Goal: Task Accomplishment & Management: Use online tool/utility

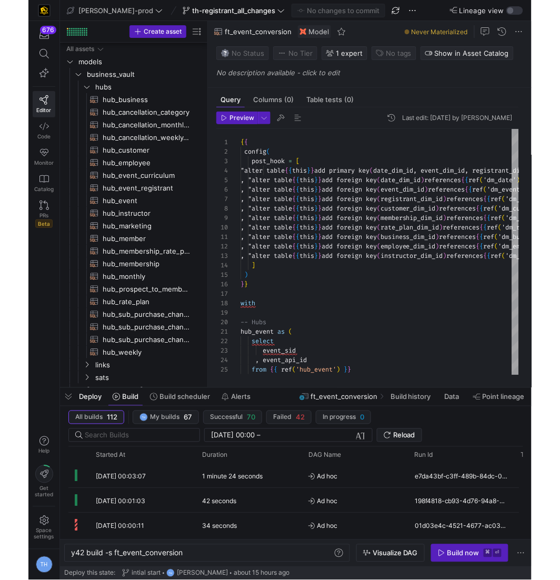
scroll to position [66, 313]
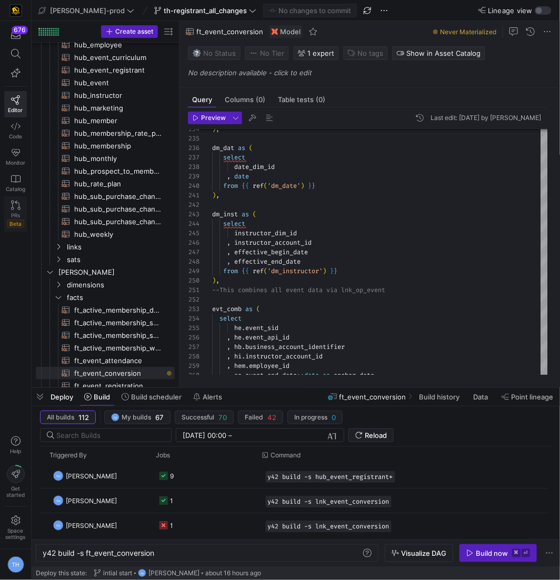
scroll to position [201, 0]
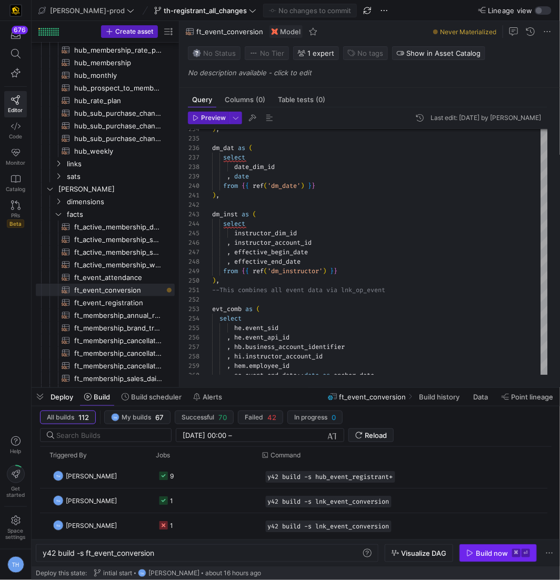
click at [503, 551] on div "Build now" at bounding box center [492, 553] width 32 height 8
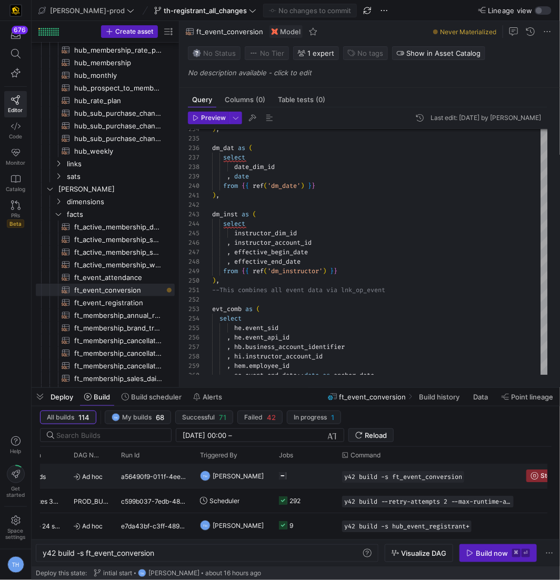
scroll to position [0, 155]
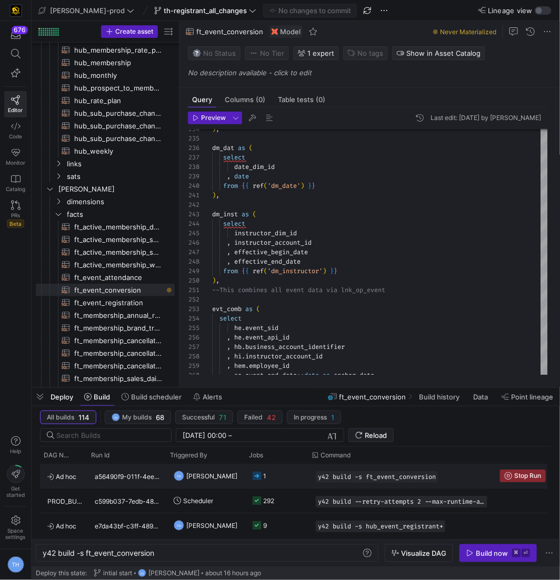
click at [273, 475] on y42-job-status-cell-renderer "1" at bounding box center [278, 476] width 51 height 23
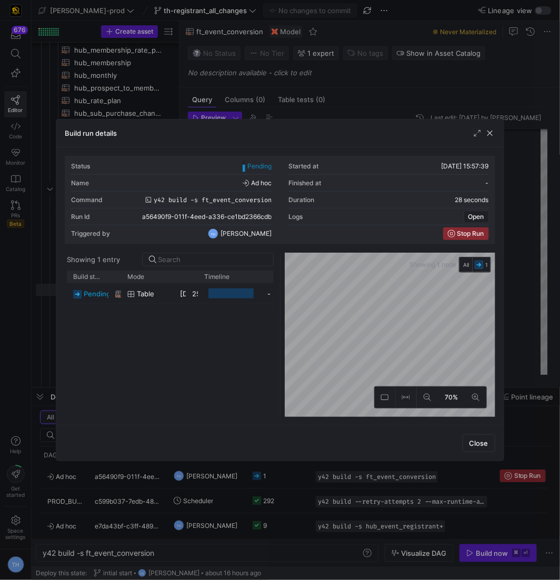
click at [346, 94] on div at bounding box center [280, 290] width 560 height 580
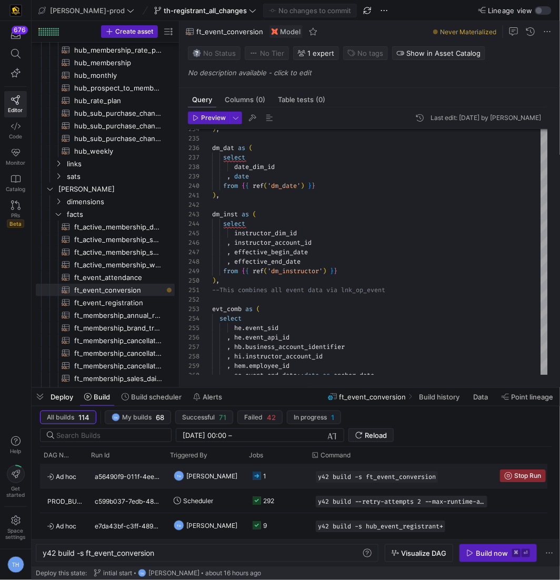
click at [281, 480] on y42-job-status-cell-renderer "1" at bounding box center [278, 476] width 51 height 23
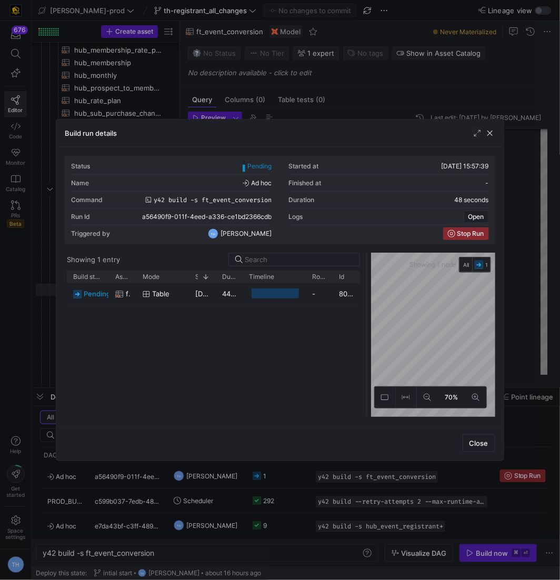
drag, startPoint x: 279, startPoint y: 300, endPoint x: 383, endPoint y: 300, distance: 103.8
click at [369, 300] on div at bounding box center [367, 335] width 4 height 164
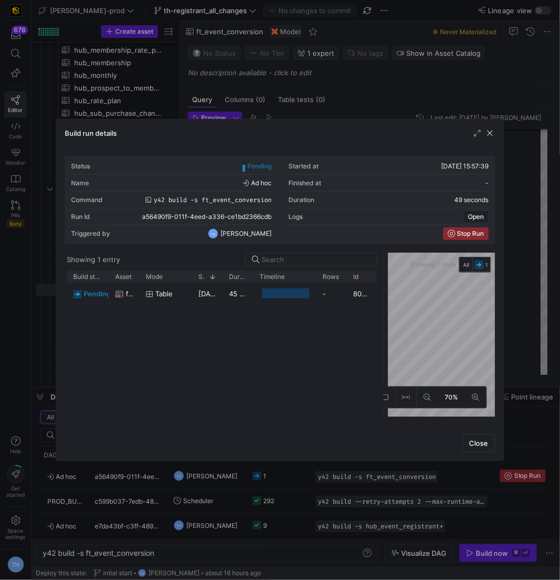
click at [344, 93] on div at bounding box center [280, 290] width 560 height 580
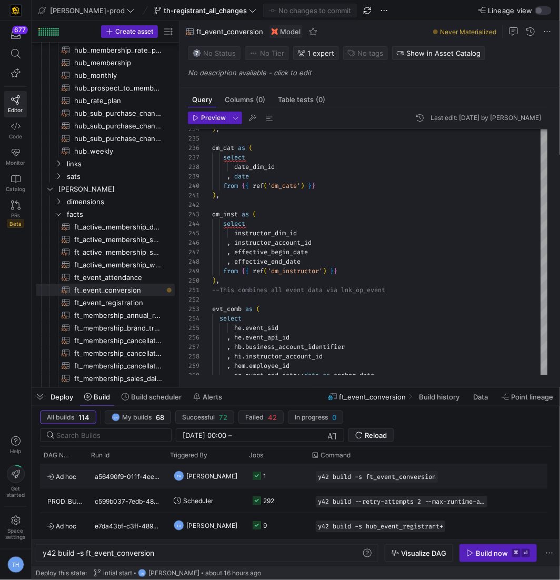
click at [288, 473] on y42-job-status-cell-renderer "1" at bounding box center [278, 476] width 51 height 23
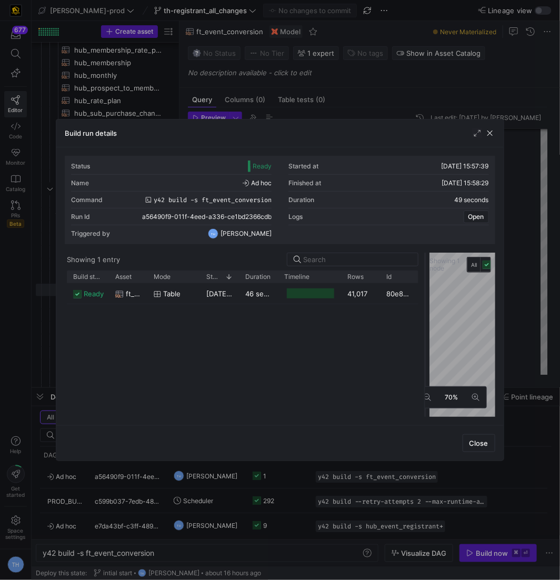
drag, startPoint x: 279, startPoint y: 271, endPoint x: 433, endPoint y: 284, distance: 154.8
click at [428, 284] on div at bounding box center [425, 335] width 4 height 164
click at [408, 67] on div at bounding box center [280, 290] width 560 height 580
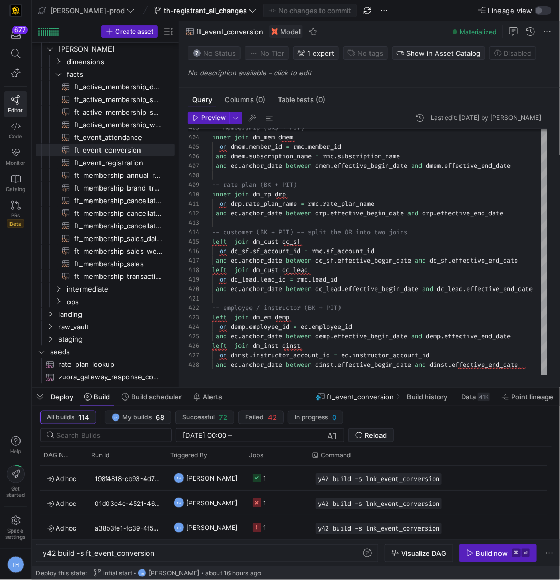
scroll to position [73, 0]
click at [271, 479] on y42-job-status-cell-renderer "1" at bounding box center [278, 477] width 51 height 23
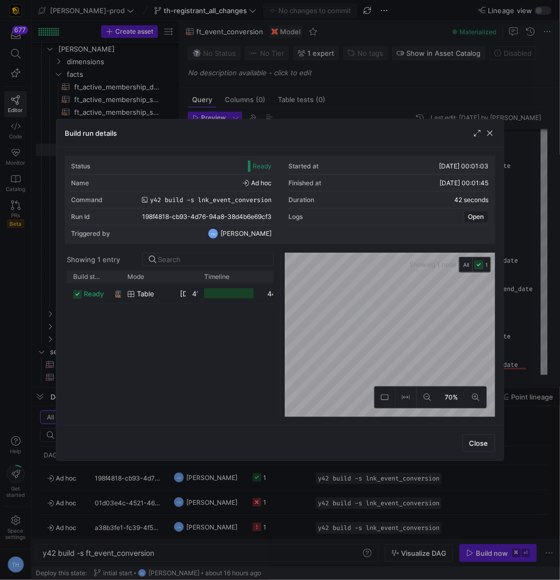
click at [277, 290] on div "Showing 1 entry Drag here to set row groups Drag here to set column labels Buil…" at bounding box center [172, 335] width 215 height 164
click at [396, 27] on div at bounding box center [280, 290] width 560 height 580
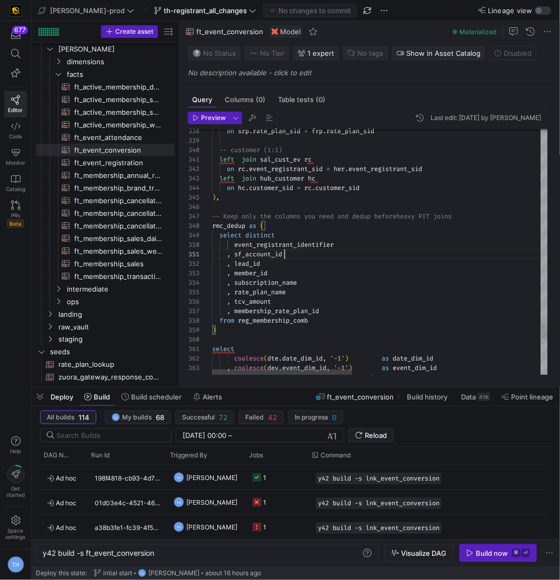
scroll to position [0, 72]
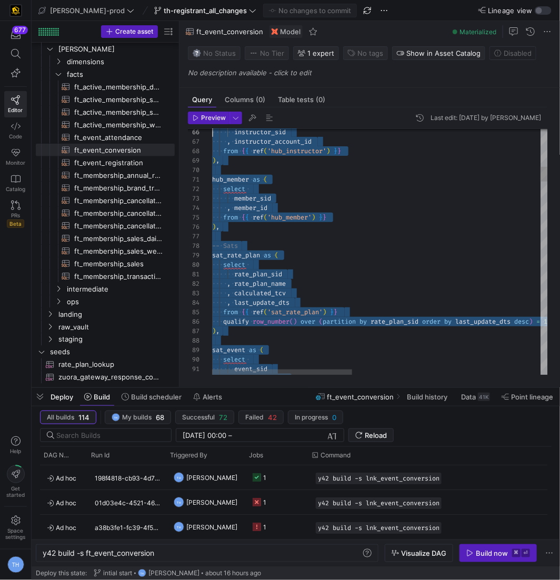
scroll to position [0, 0]
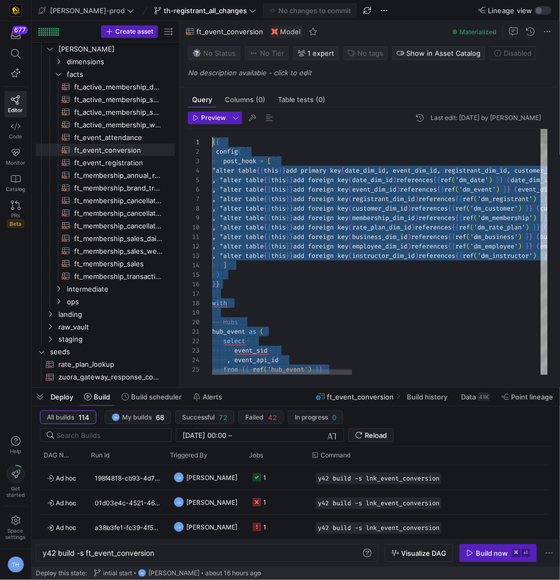
drag, startPoint x: 535, startPoint y: 369, endPoint x: 90, endPoint y: -52, distance: 612.1
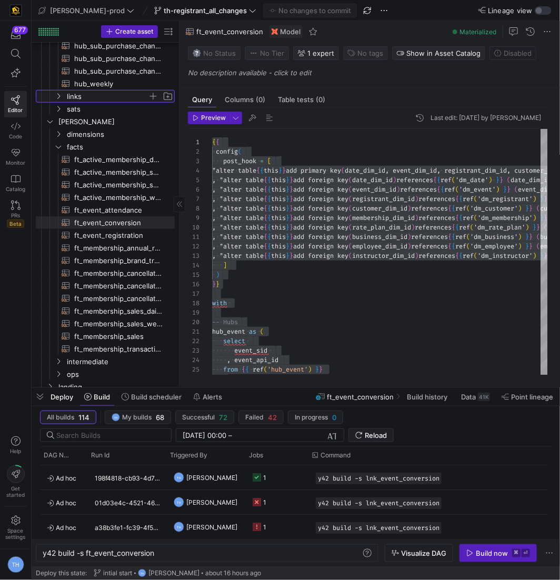
click at [94, 95] on span "links" at bounding box center [107, 97] width 81 height 12
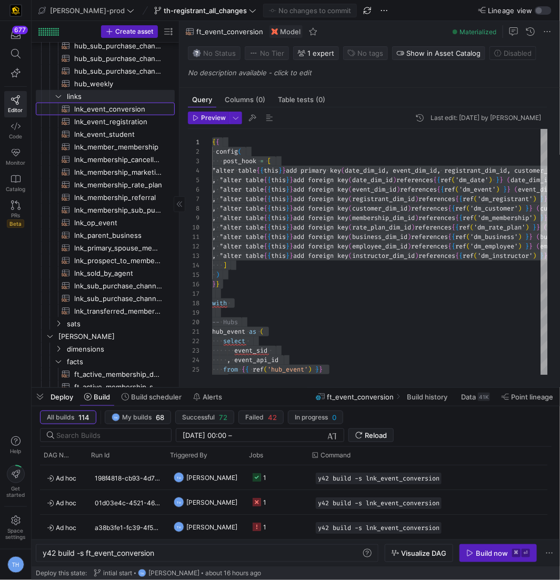
click at [123, 109] on span "lnk_event_conversion​​​​​​​​​​" at bounding box center [118, 109] width 88 height 12
type textarea "{{ config( materialized='incremental' , incremental_strategy='merge' , unique_k…"
type textarea "y42 build -s lnk_event_conversion"
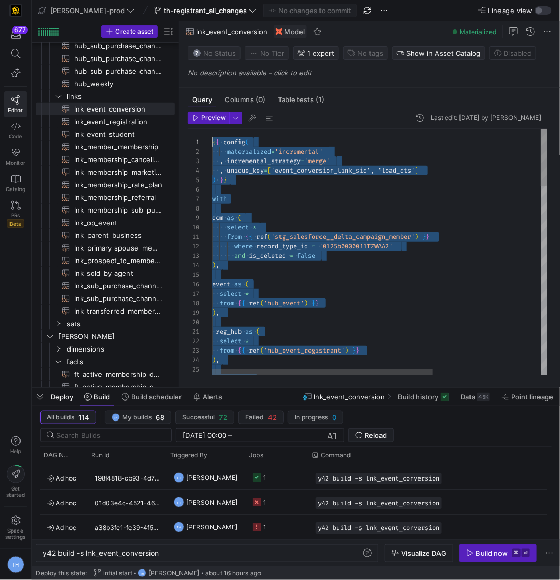
drag, startPoint x: 290, startPoint y: 355, endPoint x: 160, endPoint y: -52, distance: 426.7
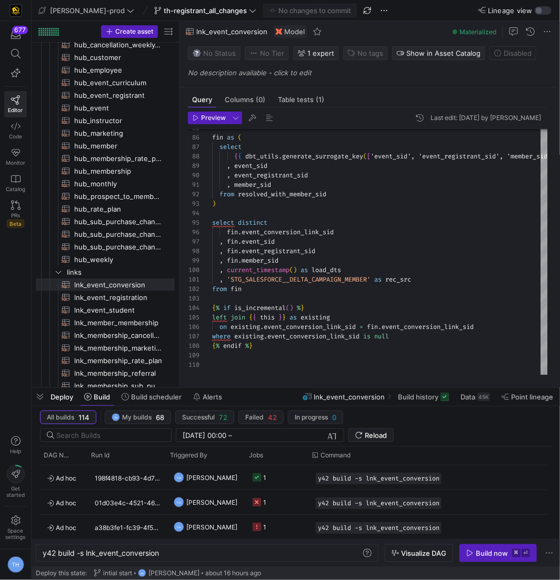
scroll to position [0, 0]
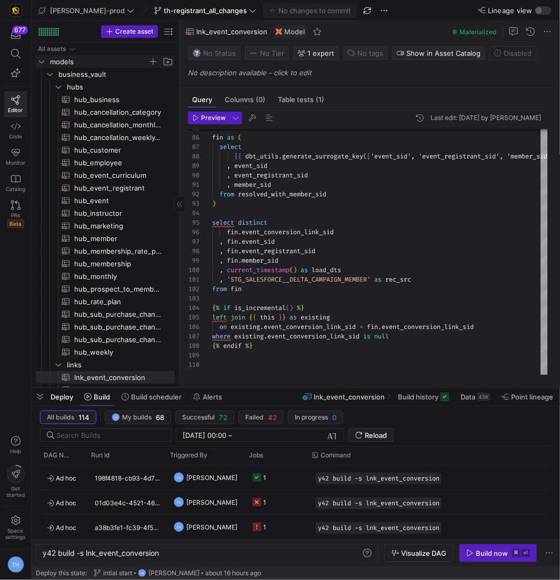
click at [94, 61] on span "models" at bounding box center [99, 62] width 98 height 12
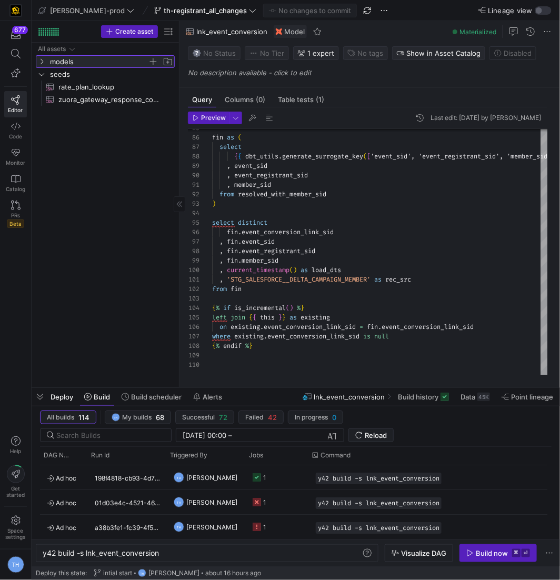
click at [94, 61] on span "models" at bounding box center [99, 62] width 98 height 12
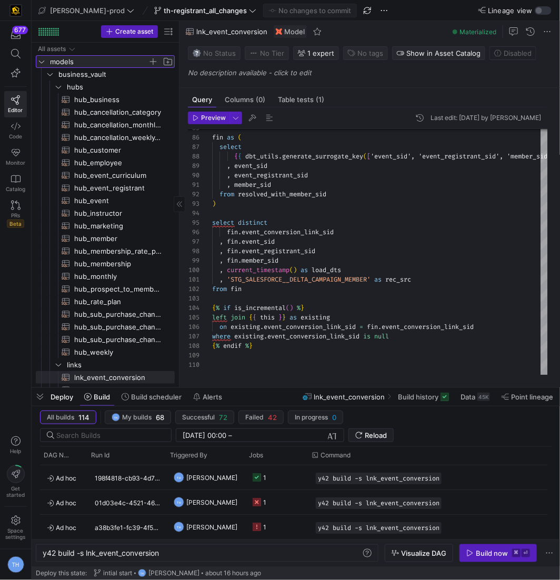
click at [94, 62] on span "models" at bounding box center [99, 62] width 98 height 12
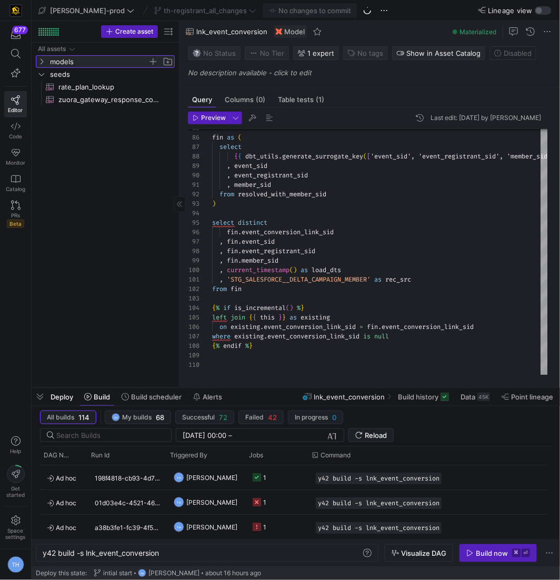
click at [91, 63] on span "models" at bounding box center [99, 62] width 98 height 12
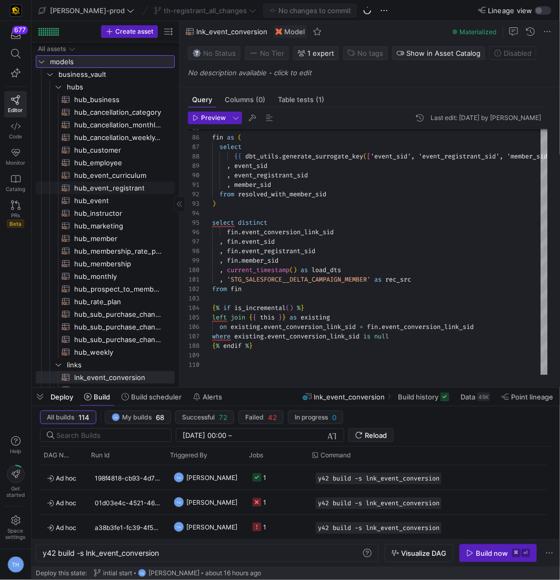
scroll to position [552, 0]
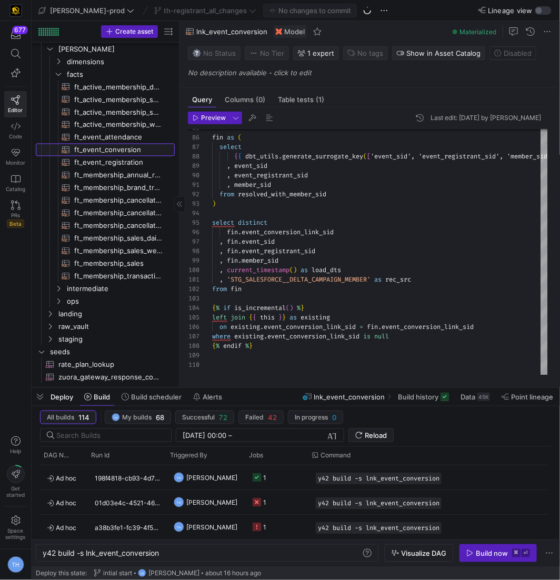
click at [117, 147] on span "ft_event_conversion​​​​​​​​​​" at bounding box center [118, 150] width 88 height 12
type textarea "{{ config( post_hook = [ "alter table {{ this }} add primary key (date_dim_id, …"
type textarea "y42 build -s ft_event_conversion"
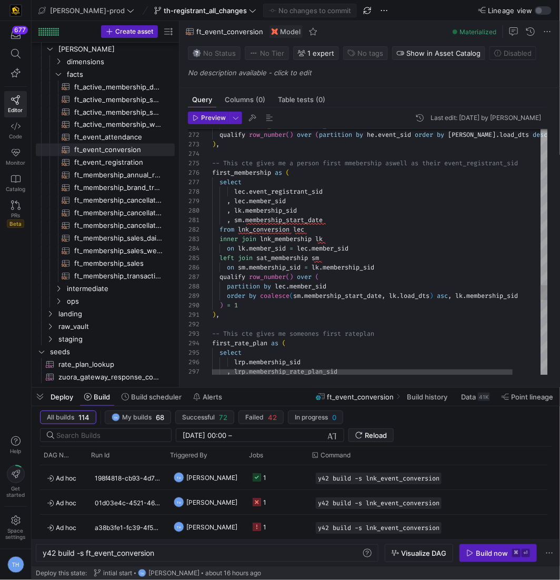
scroll to position [0, 68]
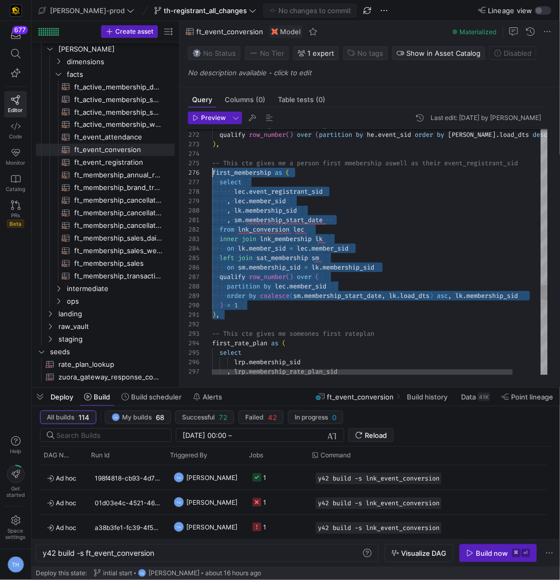
scroll to position [47, 0]
drag, startPoint x: 232, startPoint y: 315, endPoint x: 187, endPoint y: 168, distance: 153.6
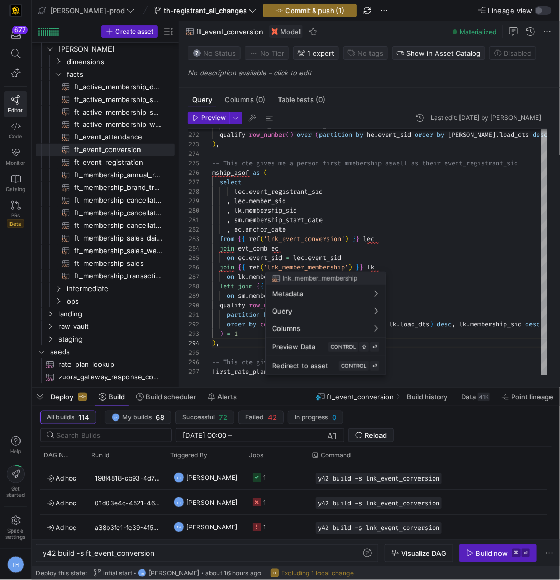
click at [357, 232] on div at bounding box center [280, 290] width 560 height 580
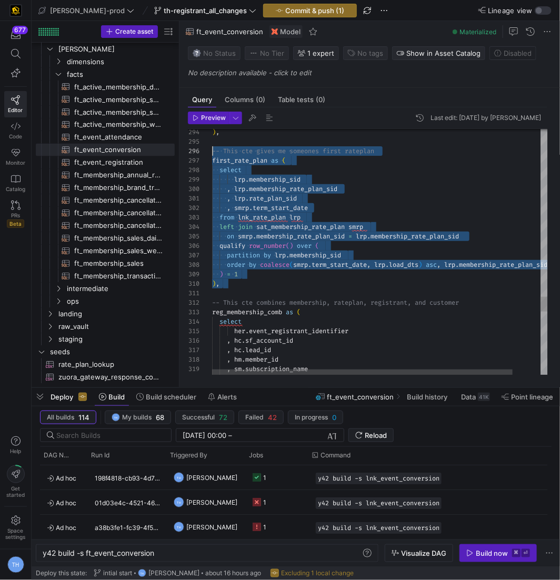
scroll to position [56, 0]
drag, startPoint x: 227, startPoint y: 290, endPoint x: 200, endPoint y: 160, distance: 133.3
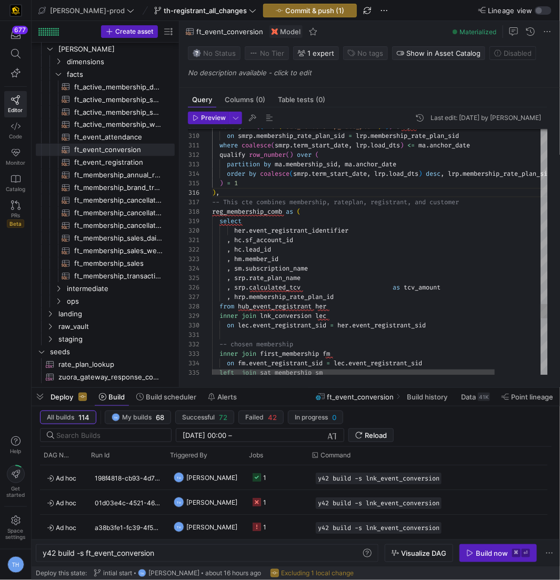
drag, startPoint x: 212, startPoint y: 210, endPoint x: 221, endPoint y: 216, distance: 11.7
click at [221, 216] on div "309 310 311 312 313 314 315 316 317 318 319 320 321 322 323 324 325 326 327 328…" at bounding box center [368, 252] width 360 height 247
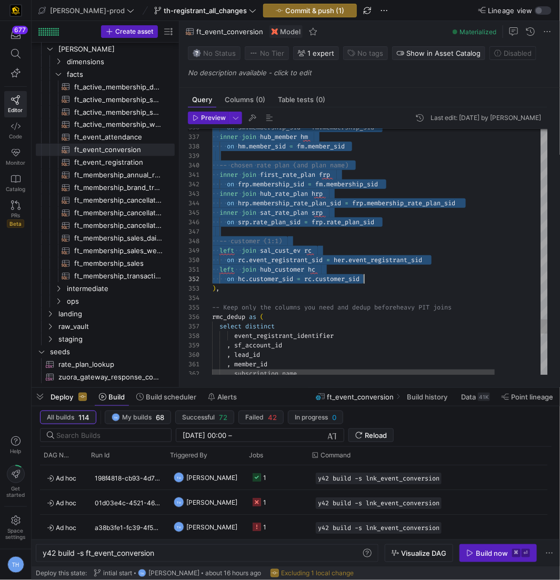
scroll to position [66, 7]
drag, startPoint x: 213, startPoint y: 213, endPoint x: 363, endPoint y: 288, distance: 168.2
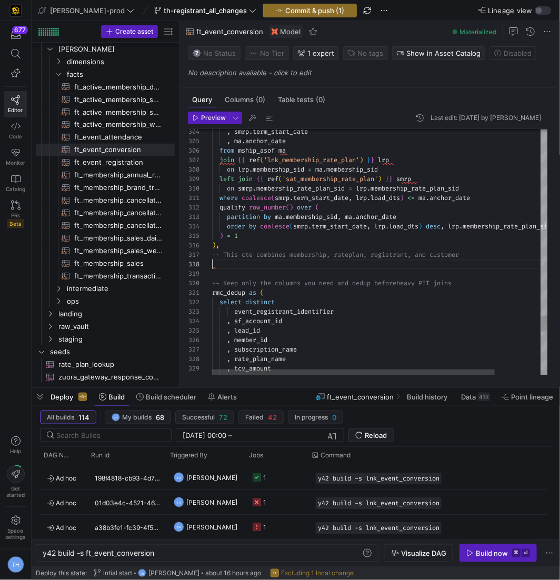
type textarea "), -- Keep only the columns you need and dedup before heavy PIT joins rmc_dedup…"
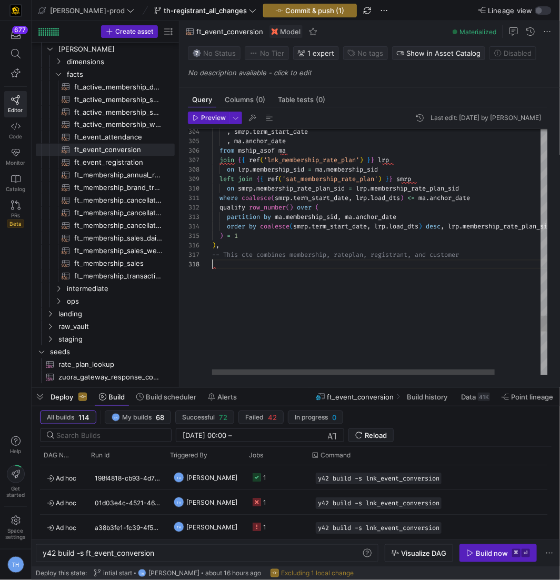
scroll to position [0, 7]
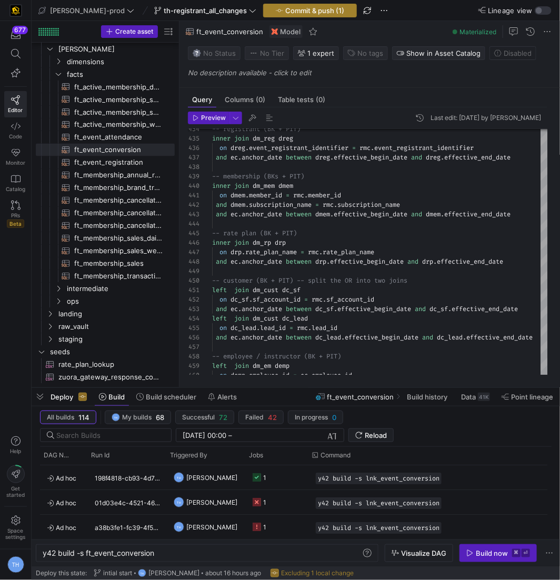
click at [293, 5] on span "button" at bounding box center [310, 10] width 93 height 13
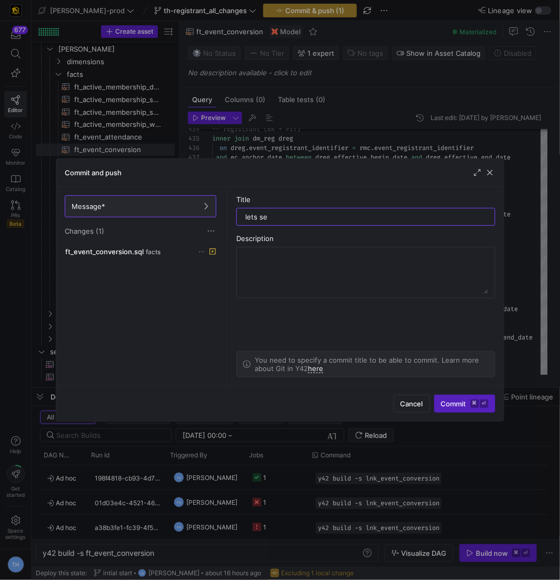
type input "lets see"
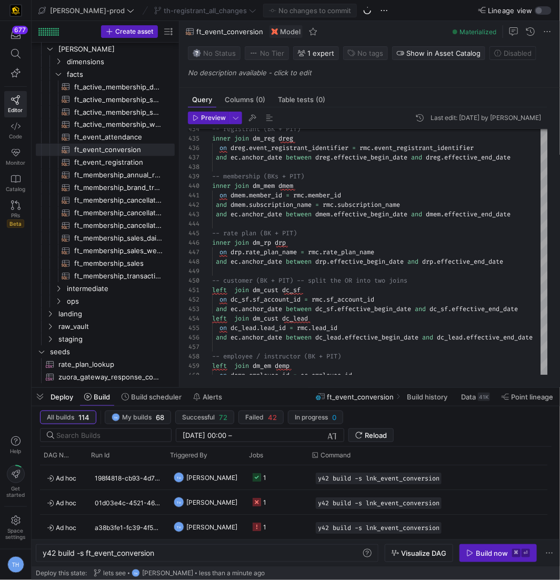
scroll to position [0, 0]
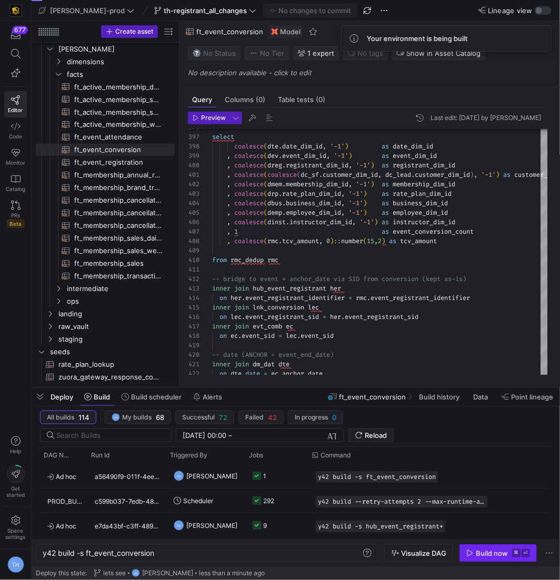
click at [483, 554] on div "Build now" at bounding box center [492, 553] width 32 height 8
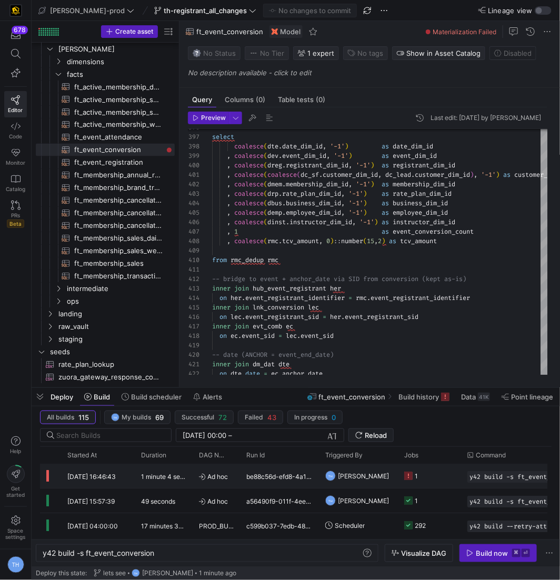
click at [124, 473] on div "[DATE] 16:46:43" at bounding box center [98, 476] width 74 height 24
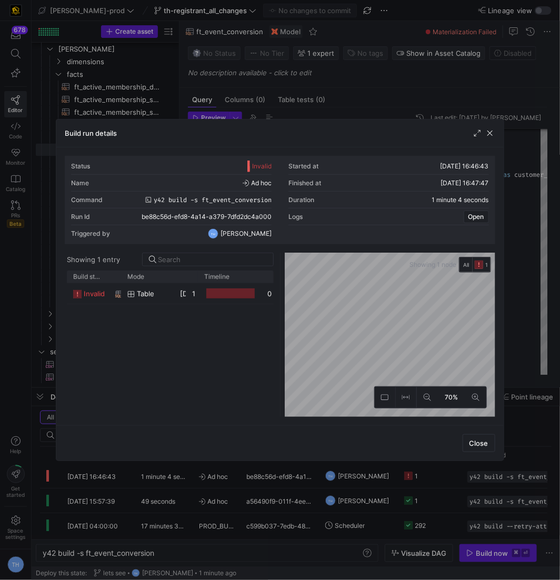
click at [220, 276] on span "Timeline" at bounding box center [216, 276] width 25 height 7
click at [187, 297] on div "1 minute 1 second" at bounding box center [192, 293] width 13 height 21
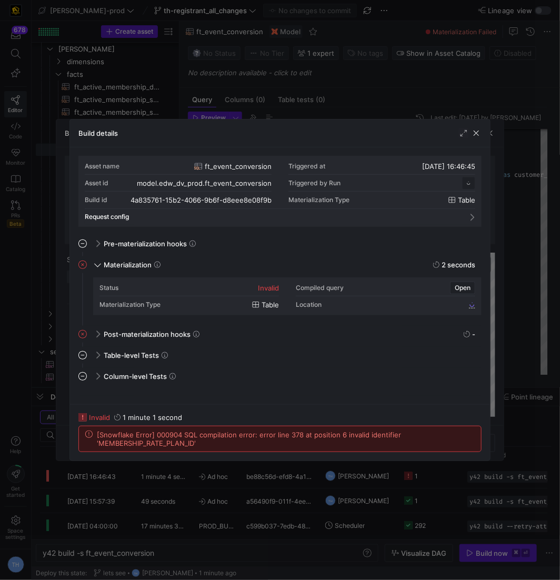
scroll to position [95, 0]
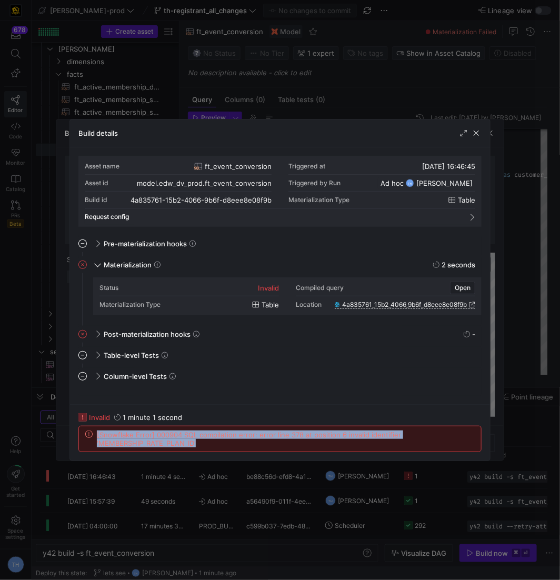
drag, startPoint x: 214, startPoint y: 443, endPoint x: 84, endPoint y: 434, distance: 130.9
click at [84, 434] on div "[Snowflake Error] 000904 SQL compilation error: error line 378 at position 6 in…" at bounding box center [280, 439] width 402 height 25
copy span "[Snowflake Error] 000904 SQL compilation error: error line 378 at position 6 in…"
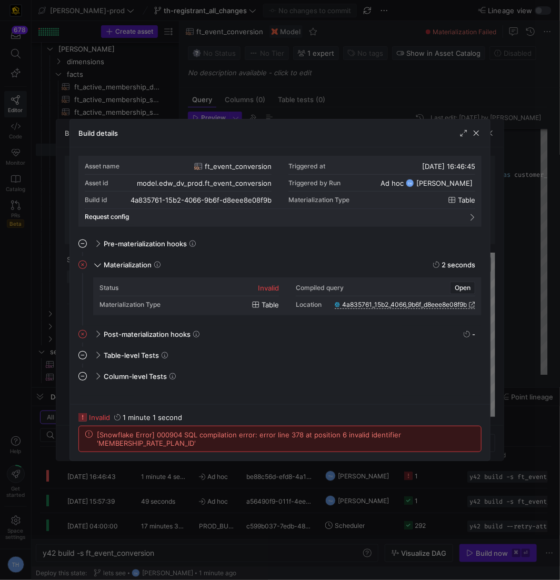
click at [190, 74] on div at bounding box center [280, 290] width 560 height 580
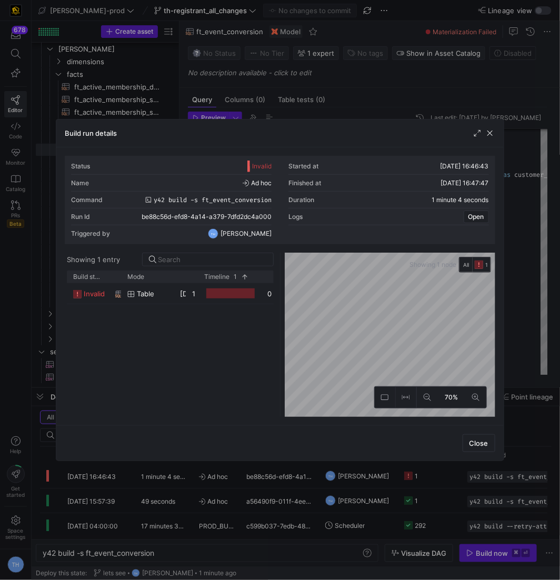
click at [289, 74] on div at bounding box center [280, 290] width 560 height 580
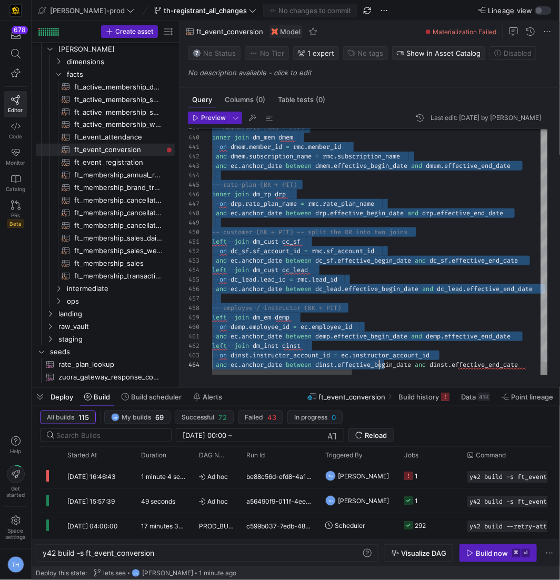
scroll to position [0, 167]
drag, startPoint x: 212, startPoint y: 140, endPoint x: 378, endPoint y: 580, distance: 470.3
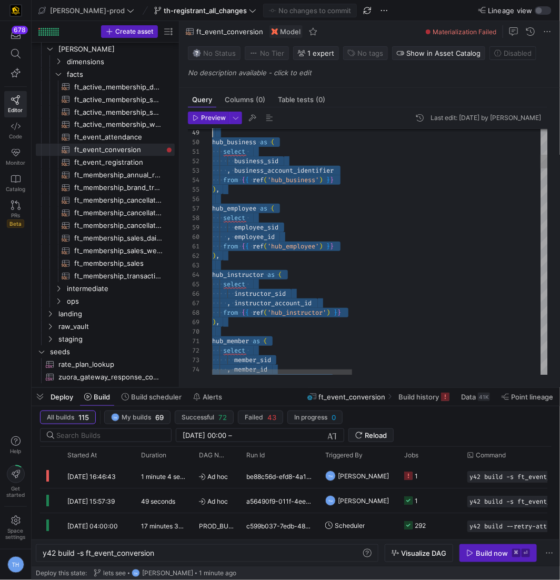
scroll to position [0, 0]
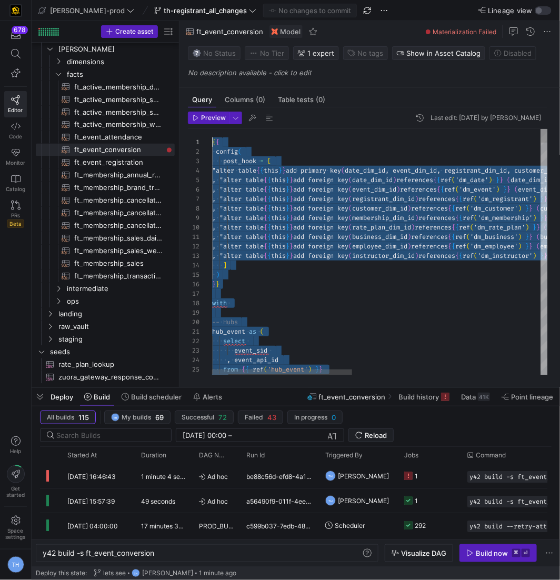
drag, startPoint x: 531, startPoint y: 363, endPoint x: 73, endPoint y: -52, distance: 617.5
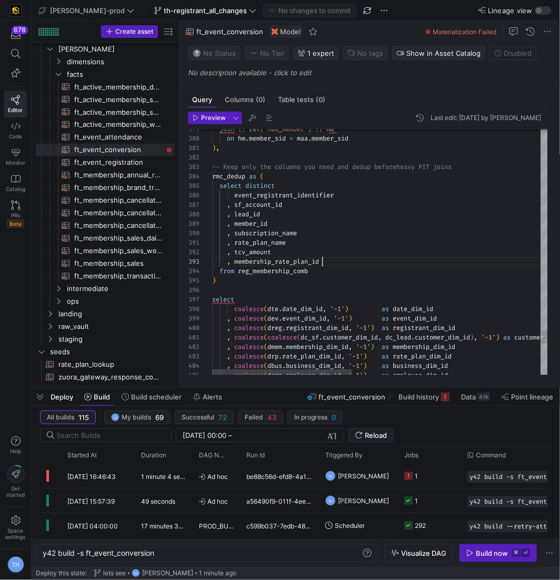
scroll to position [19, 0]
drag, startPoint x: 332, startPoint y: 259, endPoint x: 183, endPoint y: 258, distance: 148.5
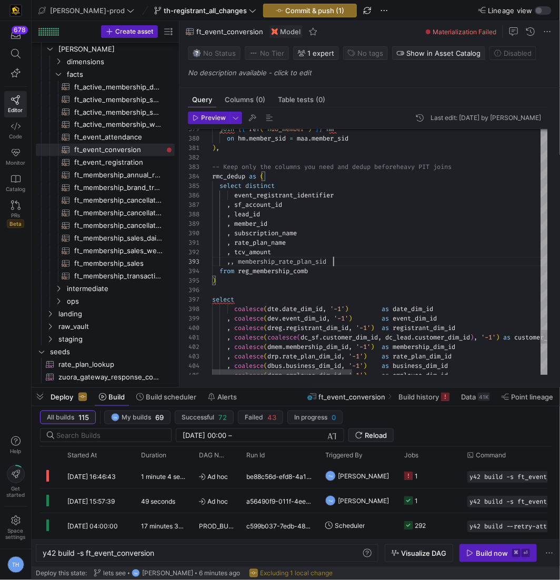
scroll to position [19, 121]
drag, startPoint x: 243, startPoint y: 262, endPoint x: 243, endPoint y: 186, distance: 76.4
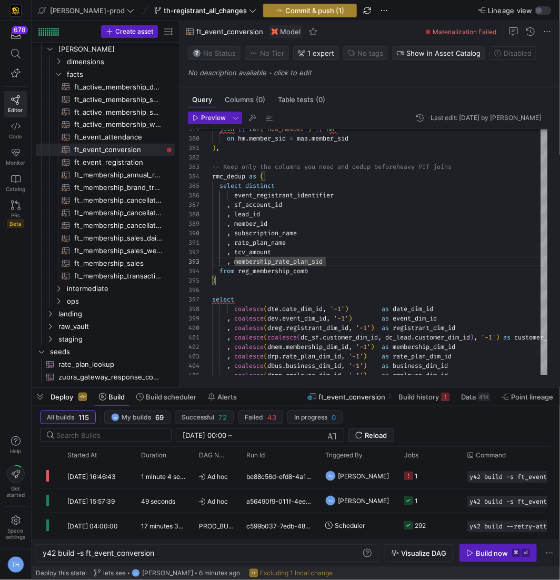
type textarea ", rate_plan_name , tcv_amount , membership_rate_plan_sid from reg_membership_co…"
click at [285, 13] on span "Commit & push (1)" at bounding box center [314, 10] width 59 height 8
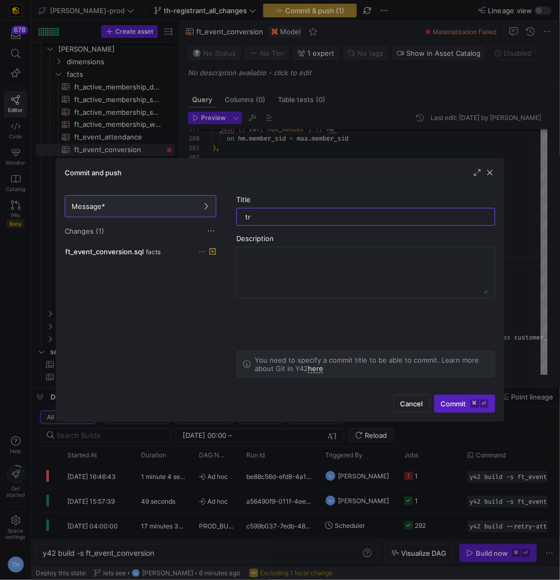
type input "try"
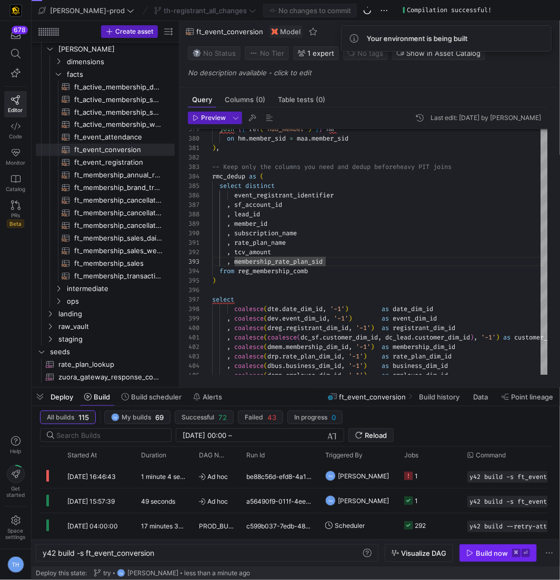
click at [503, 555] on div "Build now" at bounding box center [492, 553] width 32 height 8
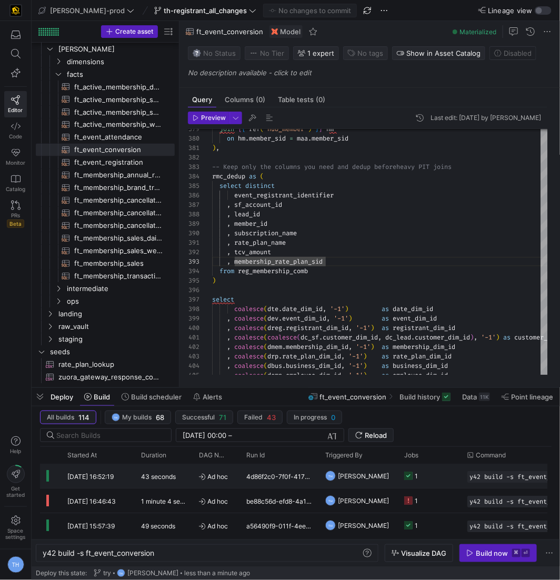
click at [410, 473] on icon "Press SPACE to select this row." at bounding box center [408, 476] width 8 height 8
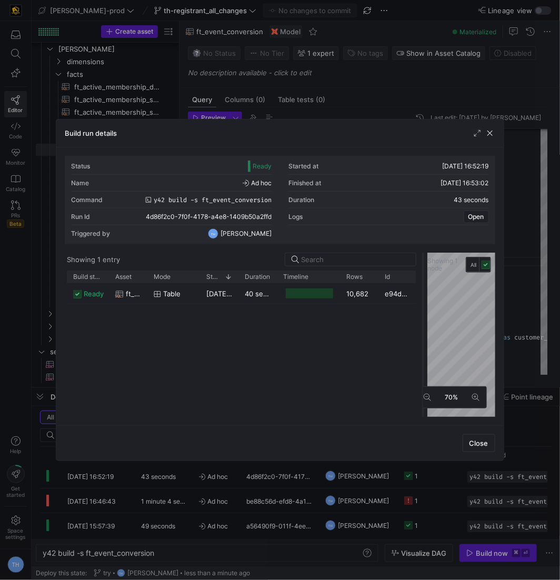
drag, startPoint x: 279, startPoint y: 275, endPoint x: 433, endPoint y: 286, distance: 155.2
click at [426, 287] on div at bounding box center [423, 335] width 4 height 164
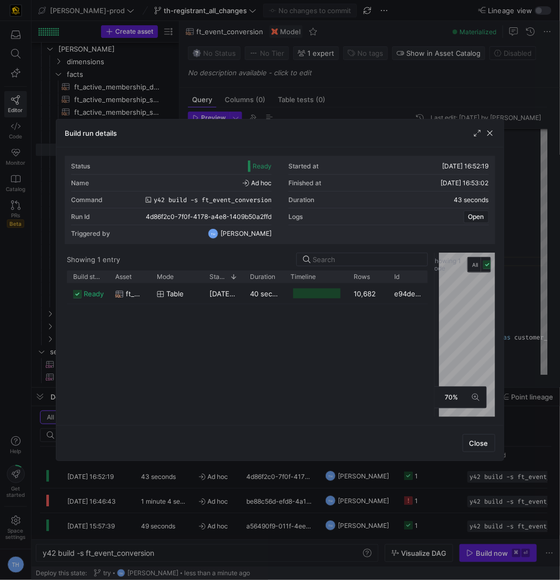
click at [358, 73] on div at bounding box center [280, 290] width 560 height 580
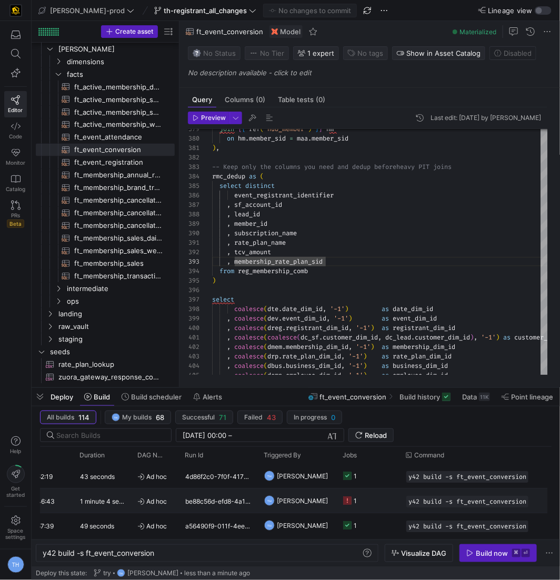
scroll to position [0, 86]
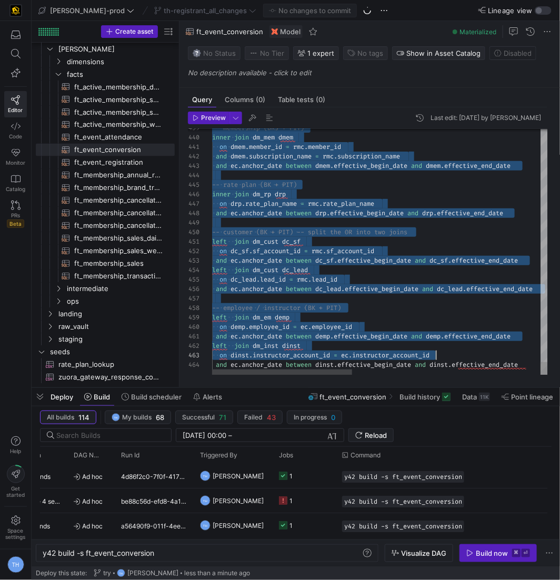
scroll to position [0, 314]
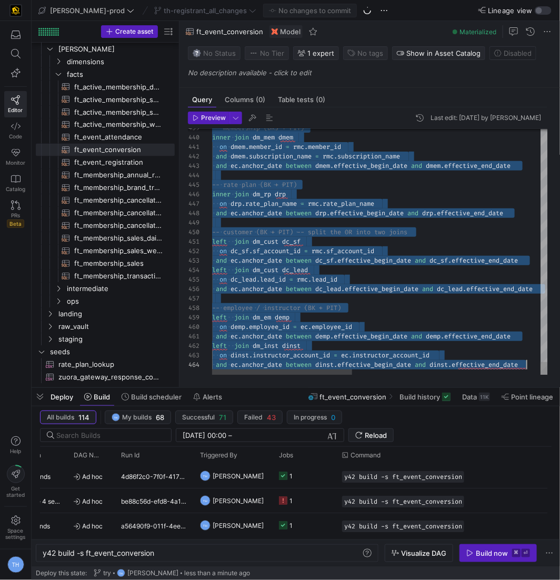
drag, startPoint x: 213, startPoint y: 141, endPoint x: 547, endPoint y: 365, distance: 402.3
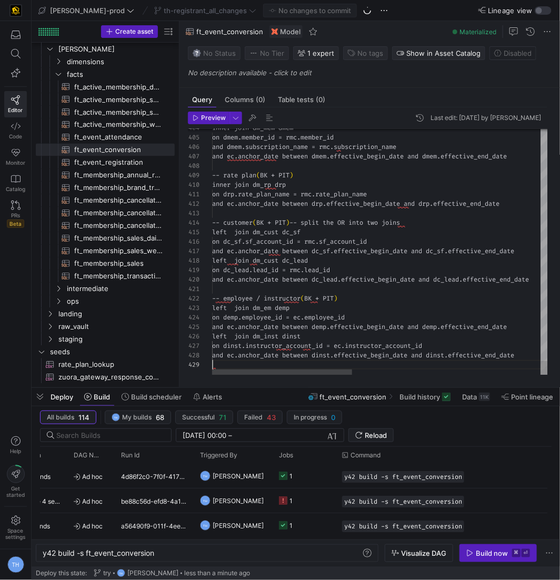
scroll to position [75, 0]
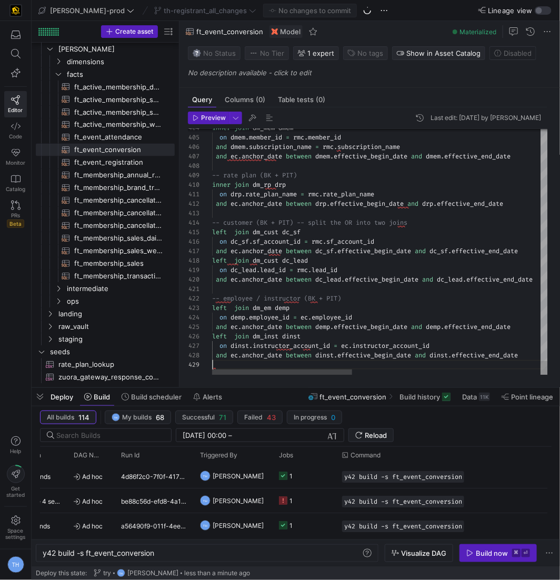
type textarea "-- employee / instructor (BK + PIT) left join dm_em demp on demp.employee_id = …"
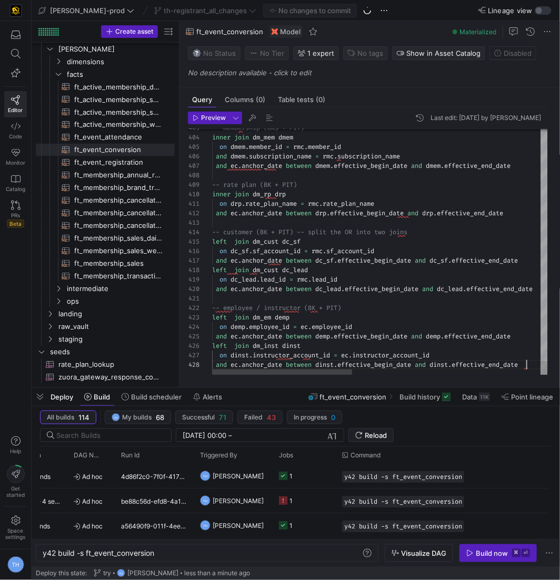
scroll to position [66, 314]
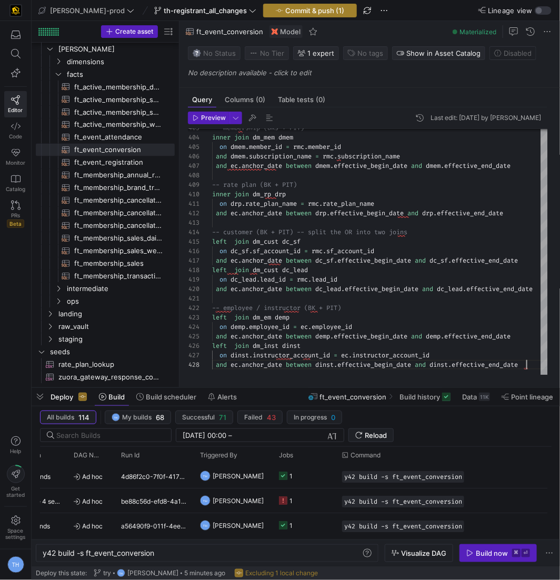
click at [291, 7] on span "Commit & push (1)" at bounding box center [314, 10] width 59 height 8
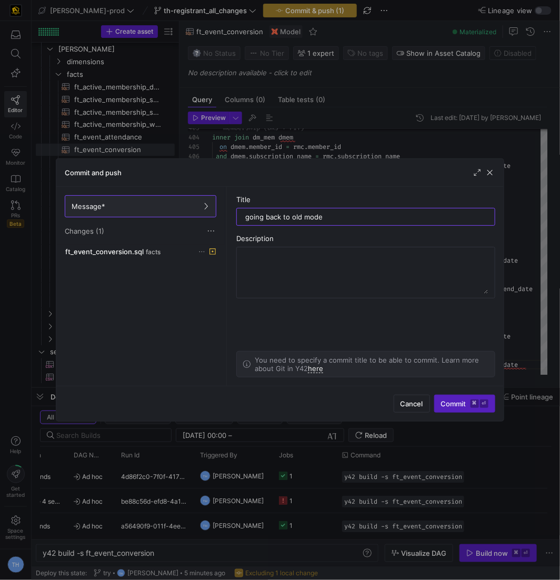
type input "going back to old model"
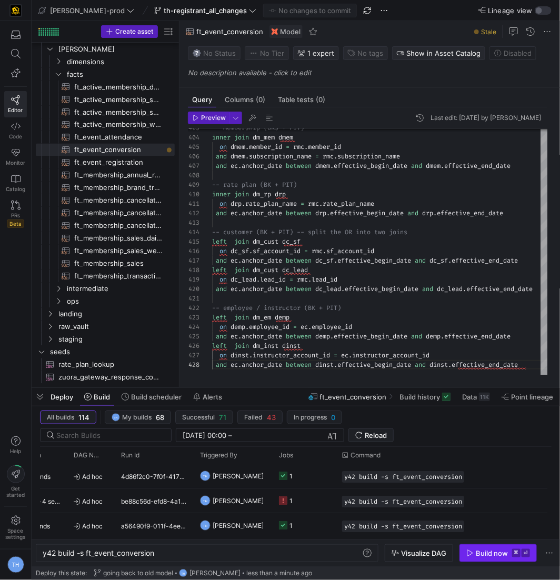
click at [494, 551] on div "Build now" at bounding box center [492, 553] width 32 height 8
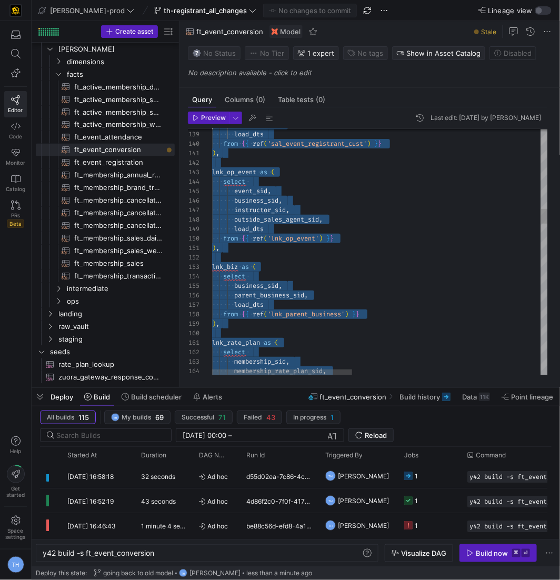
scroll to position [38, 0]
type textarea "{{ config( post_hook = [ "alter table {{ this }} add primary key (date_dim_id, …"
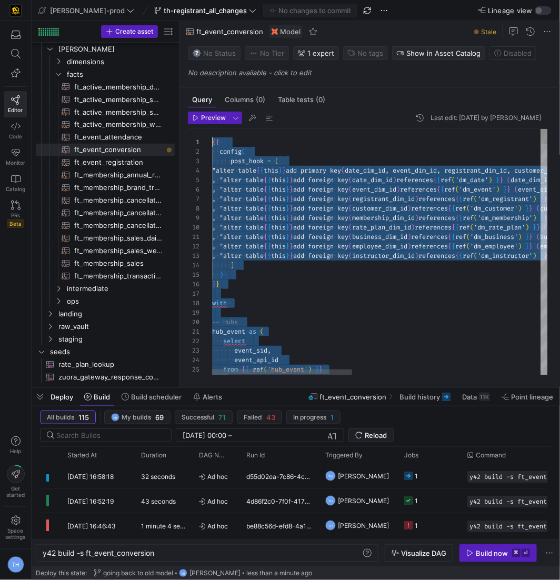
scroll to position [0, 0]
drag, startPoint x: 531, startPoint y: 366, endPoint x: 61, endPoint y: -51, distance: 629.0
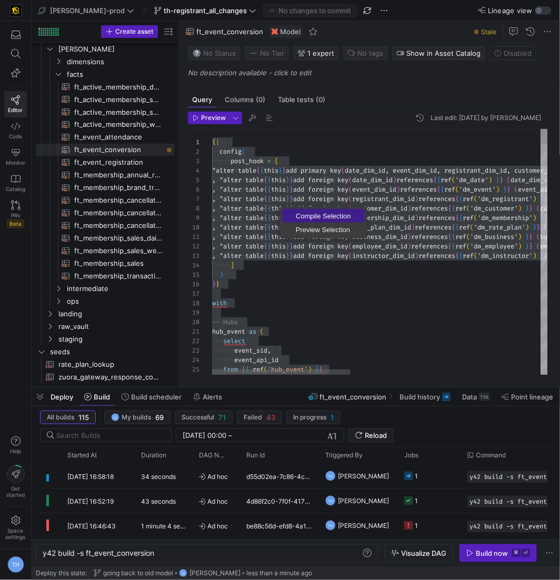
click at [304, 214] on span "Compile Selection" at bounding box center [323, 216] width 83 height 7
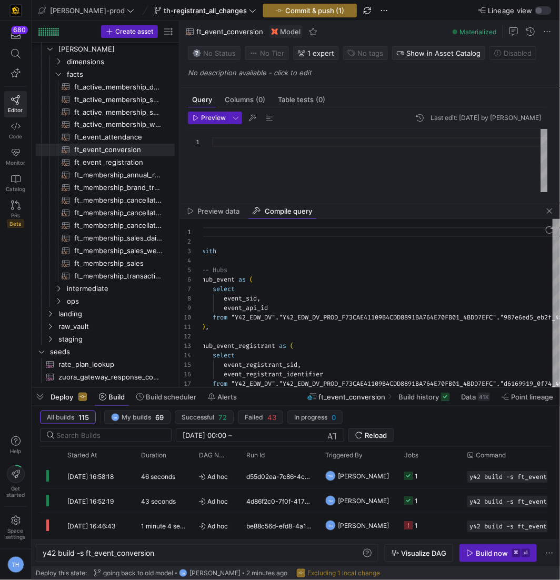
click at [276, 154] on div at bounding box center [380, 160] width 336 height 63
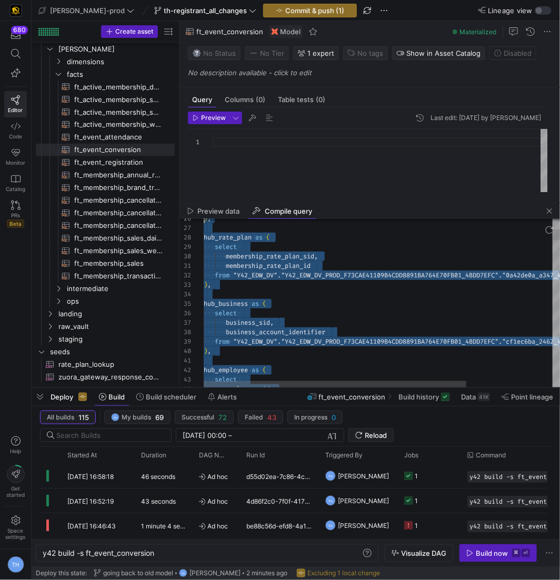
type textarea "with -- Hubs hub_event as ( select event_sid, event_api_id from "Y42_EDW_DV"."Y…"
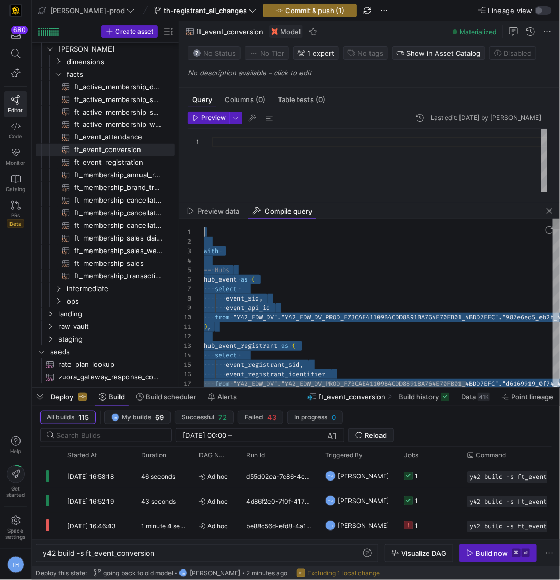
drag, startPoint x: 525, startPoint y: 380, endPoint x: 144, endPoint y: 122, distance: 460.0
click at [295, 163] on div at bounding box center [380, 160] width 336 height 63
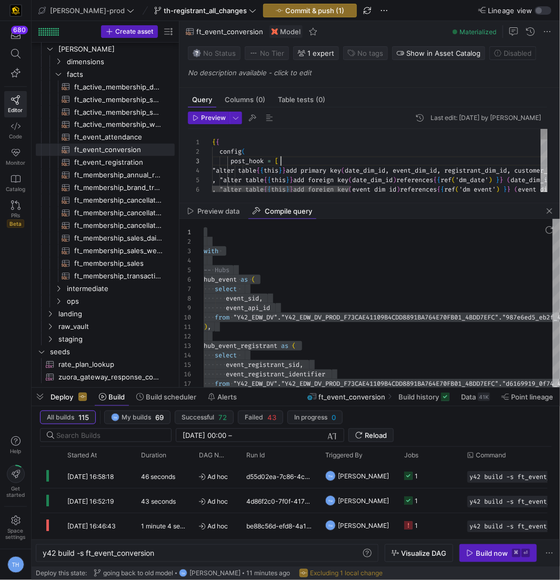
scroll to position [19, 68]
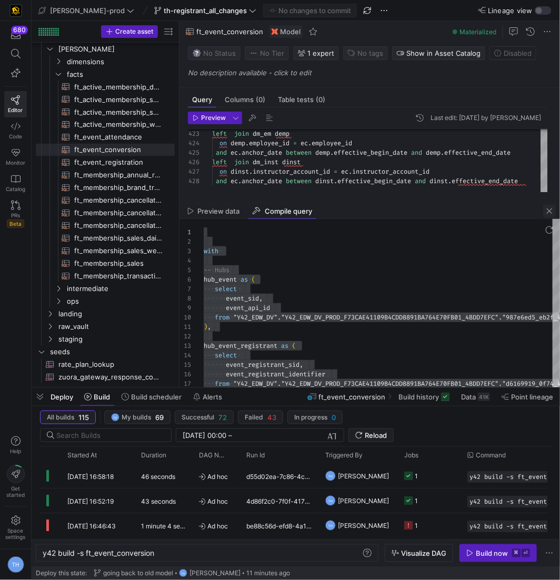
click at [503, 211] on span "button" at bounding box center [550, 211] width 13 height 13
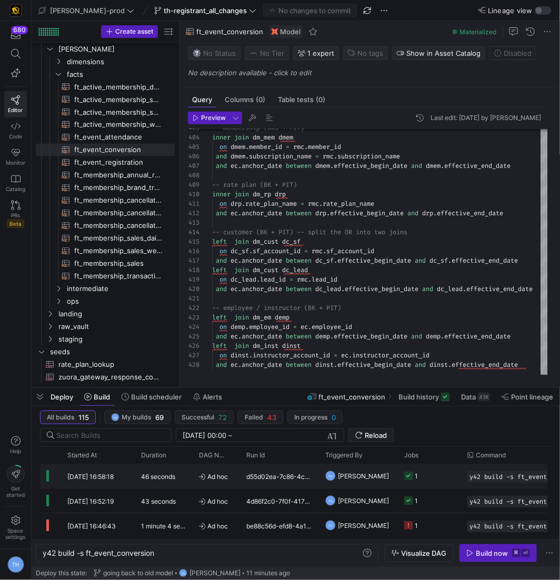
click at [291, 474] on div "d55d02ea-7c86-4cda-af16-ba65f9d18143" at bounding box center [279, 476] width 79 height 24
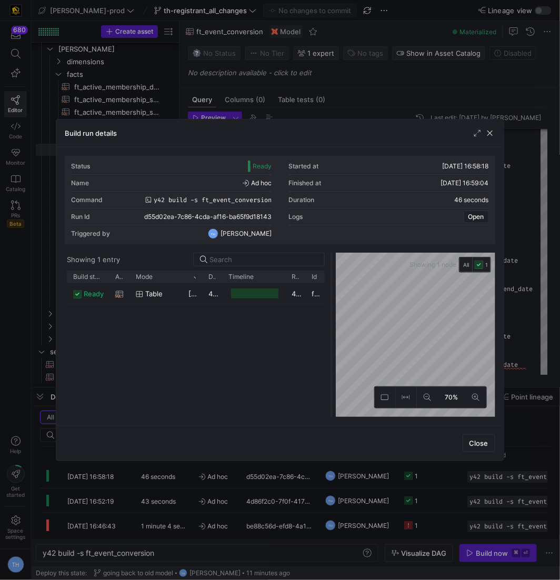
drag, startPoint x: 279, startPoint y: 270, endPoint x: 328, endPoint y: 269, distance: 49.0
click at [330, 269] on div at bounding box center [332, 335] width 4 height 164
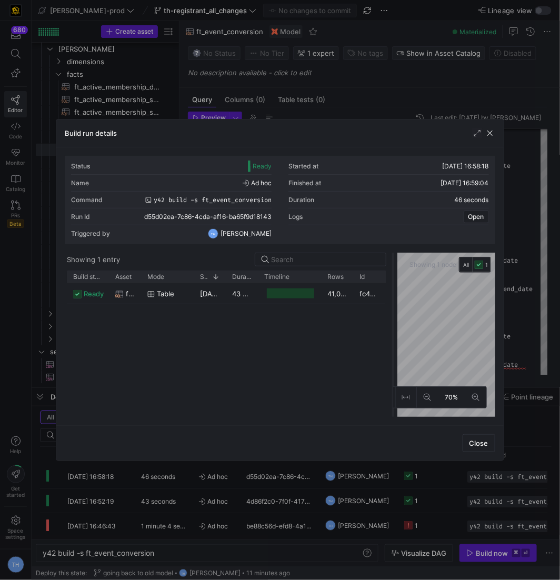
drag, startPoint x: 328, startPoint y: 269, endPoint x: 399, endPoint y: 269, distance: 71.1
click at [396, 269] on div at bounding box center [393, 335] width 4 height 164
click at [373, 80] on div at bounding box center [280, 290] width 560 height 580
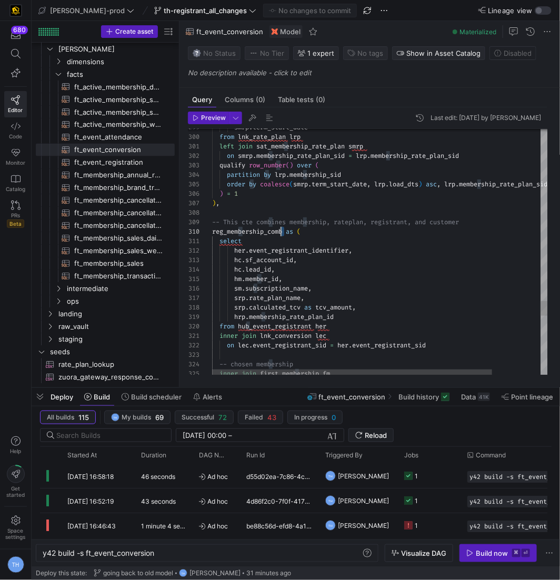
scroll to position [85, 0]
drag, startPoint x: 285, startPoint y: 232, endPoint x: 161, endPoint y: 231, distance: 124.3
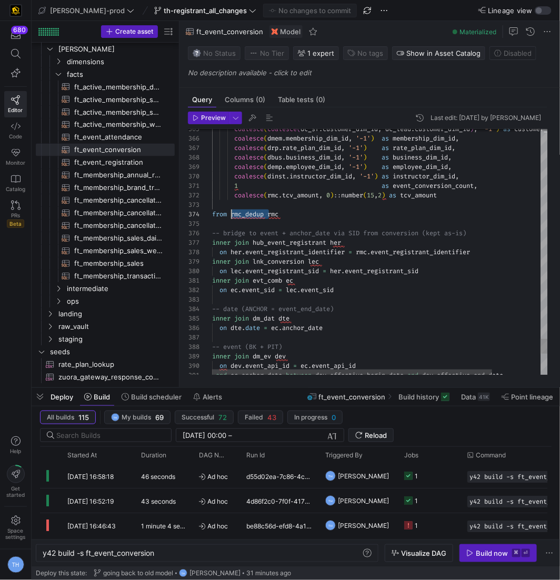
scroll to position [28, 19]
drag, startPoint x: 269, startPoint y: 214, endPoint x: 231, endPoint y: 214, distance: 37.4
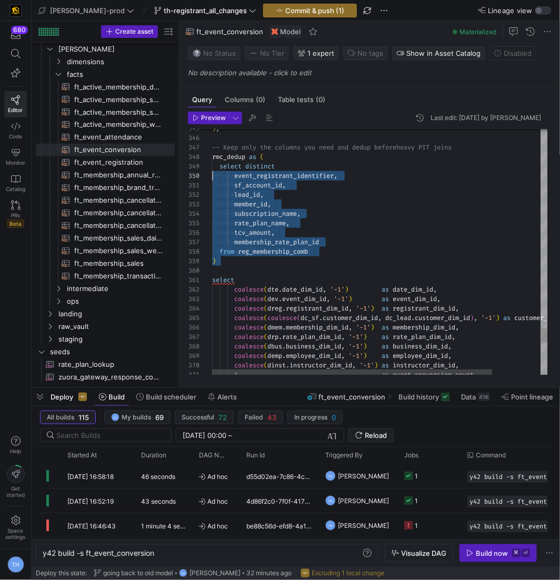
scroll to position [56, 0]
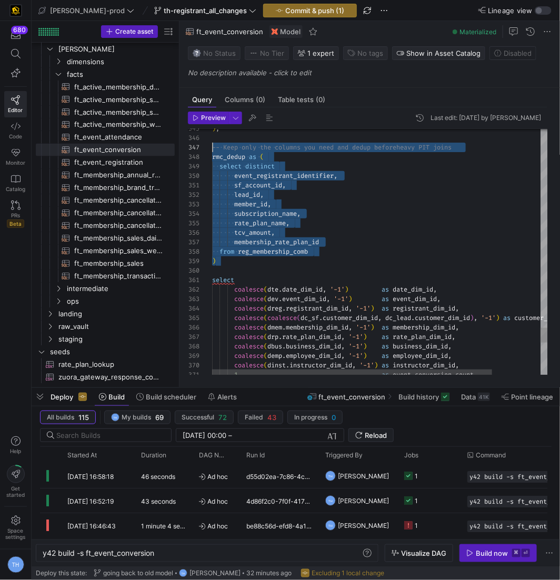
drag, startPoint x: 259, startPoint y: 264, endPoint x: 183, endPoint y: 149, distance: 137.3
click at [183, 148] on div "Preview Last edit: [DATE] by [PERSON_NAME] 351 352 353 354 355 356 357 348 349 …" at bounding box center [368, 243] width 377 height 272
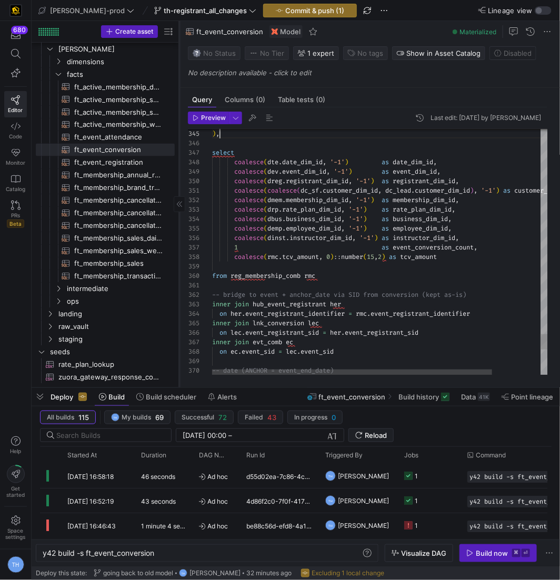
scroll to position [38, 4]
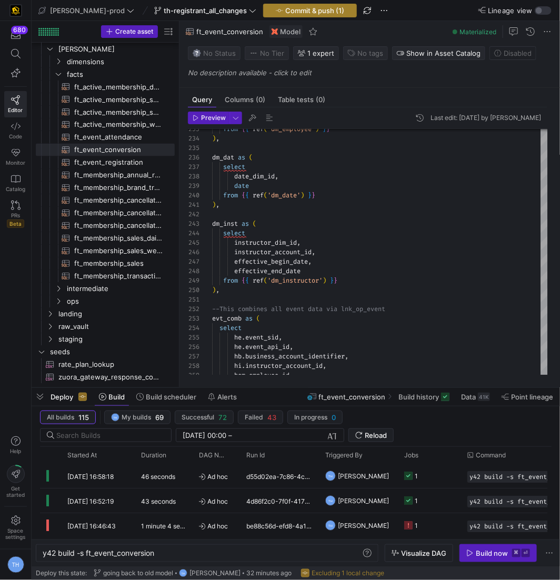
type textarea "left join sal_cust_ev rc on rc.event_registrant_sid = her.event_registrant_sid …"
click at [299, 10] on span "Commit & push (1)" at bounding box center [314, 10] width 59 height 8
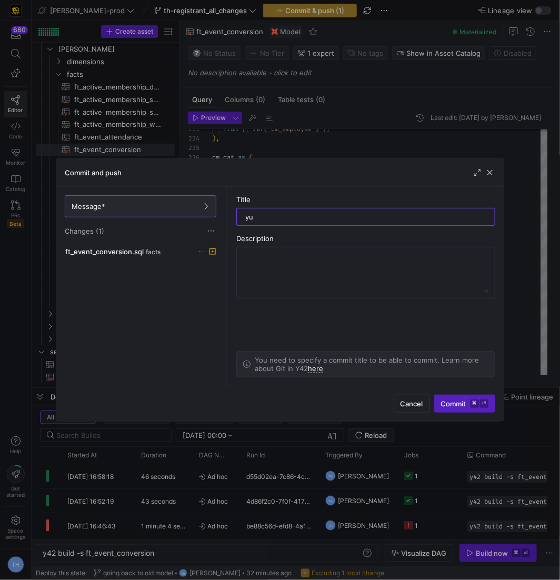
type input "yuh"
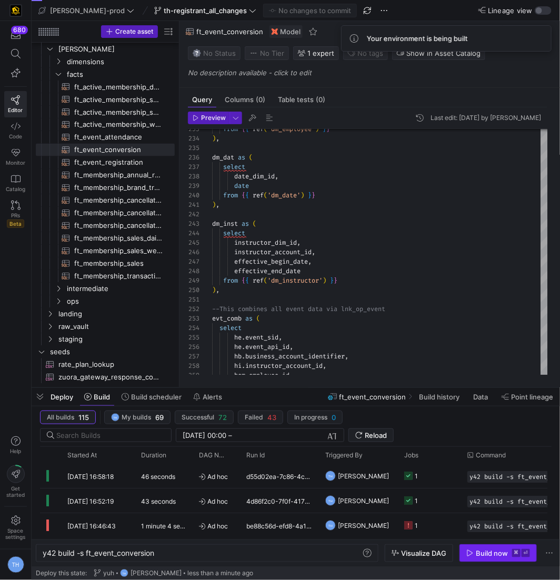
click at [490, 552] on div "Build now" at bounding box center [492, 553] width 32 height 8
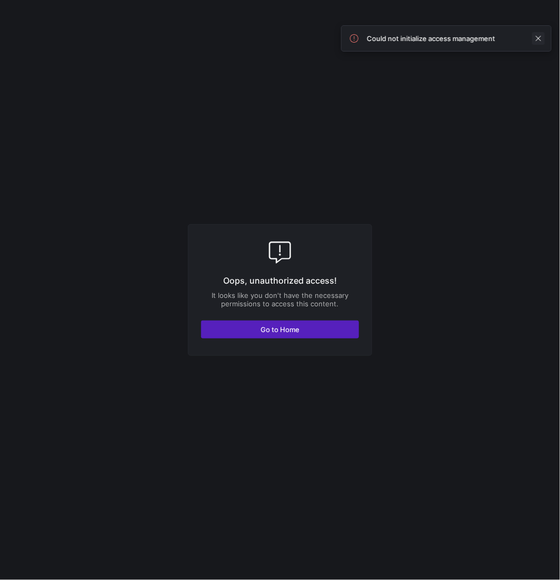
click at [538, 37] on span at bounding box center [538, 38] width 13 height 13
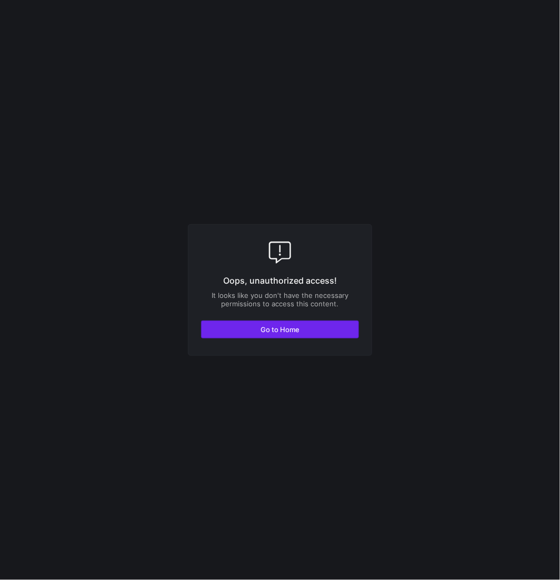
click at [245, 329] on span "button" at bounding box center [280, 329] width 157 height 17
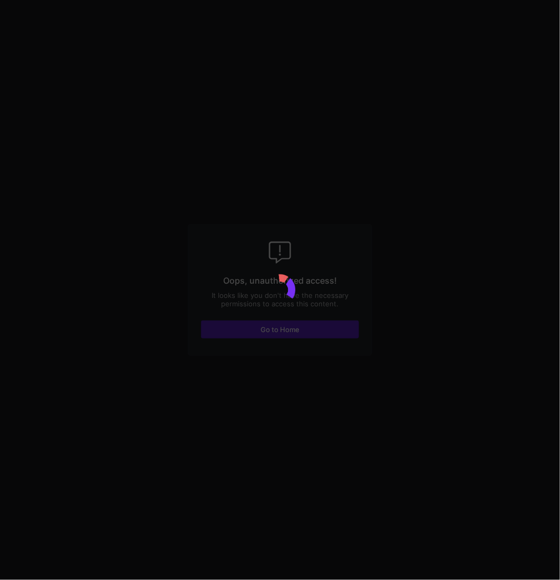
click at [262, 324] on div at bounding box center [280, 290] width 560 height 580
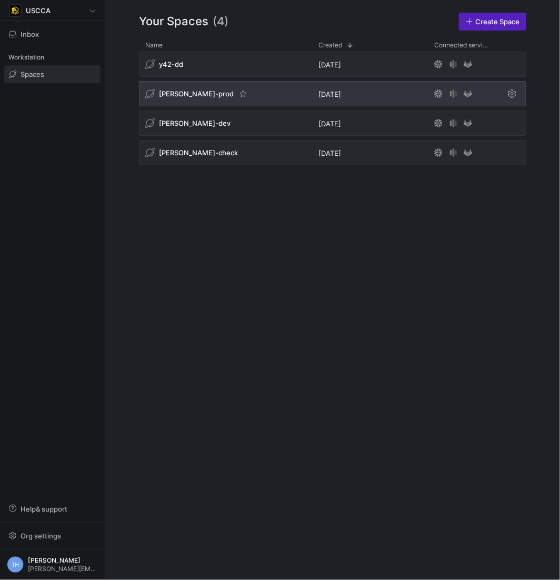
click at [255, 96] on div "edw-dv-prod" at bounding box center [225, 93] width 173 height 25
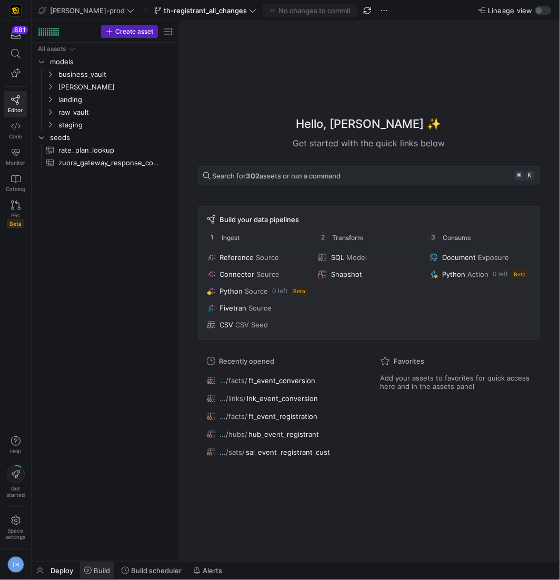
click at [96, 570] on span "Build" at bounding box center [102, 571] width 16 height 8
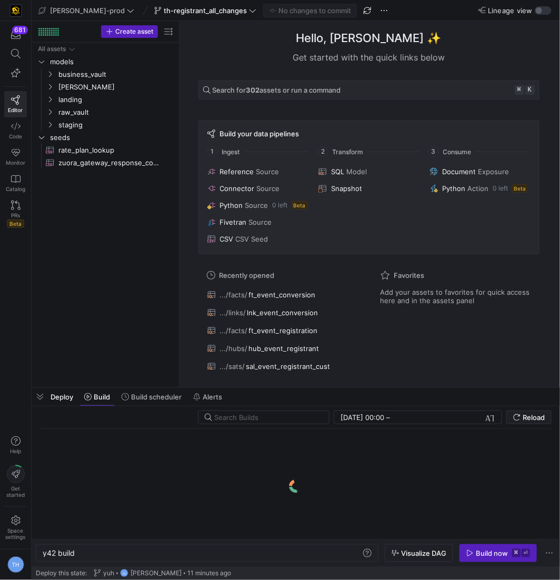
scroll to position [0, 32]
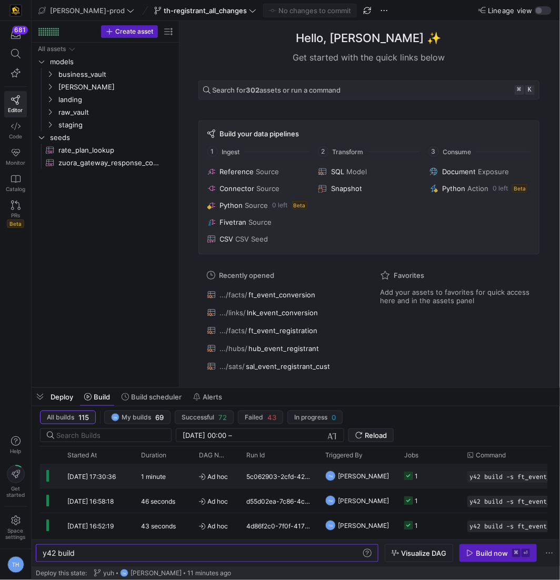
click at [433, 471] on y42-job-status-cell-renderer "1" at bounding box center [429, 476] width 51 height 23
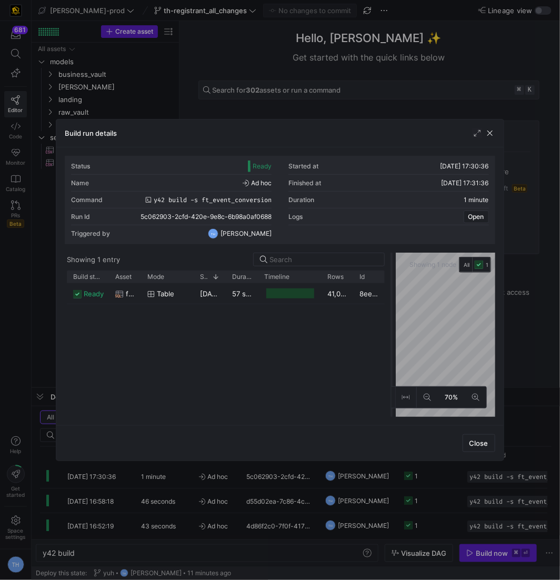
drag, startPoint x: 279, startPoint y: 284, endPoint x: 391, endPoint y: 282, distance: 111.7
click at [391, 282] on div at bounding box center [392, 335] width 4 height 164
click at [413, 92] on div at bounding box center [280, 290] width 560 height 580
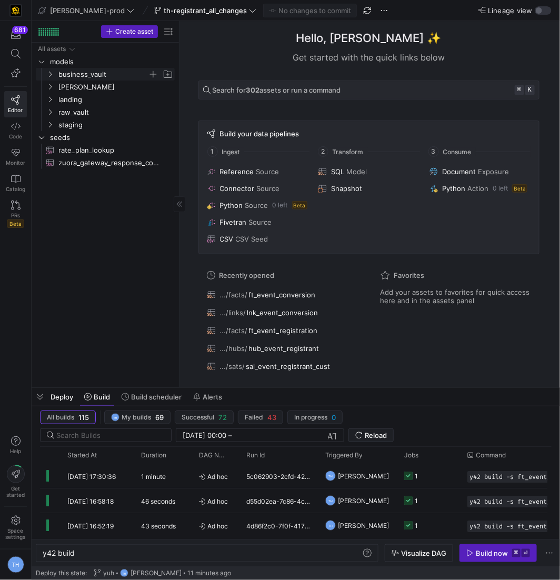
click at [96, 76] on span "business_vault" at bounding box center [103, 74] width 90 height 12
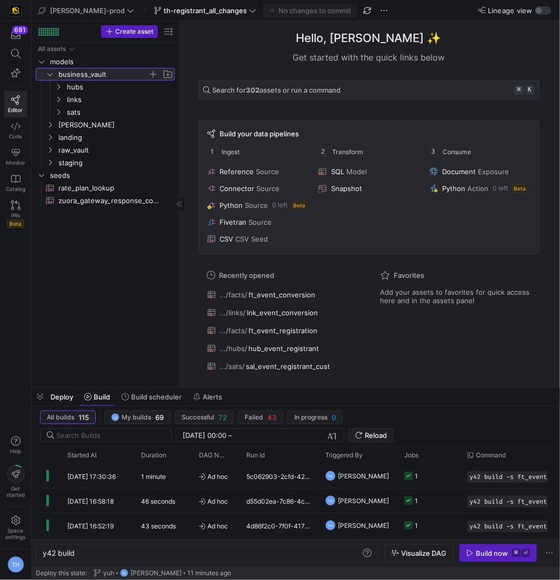
click at [96, 76] on span "business_vault" at bounding box center [103, 74] width 90 height 12
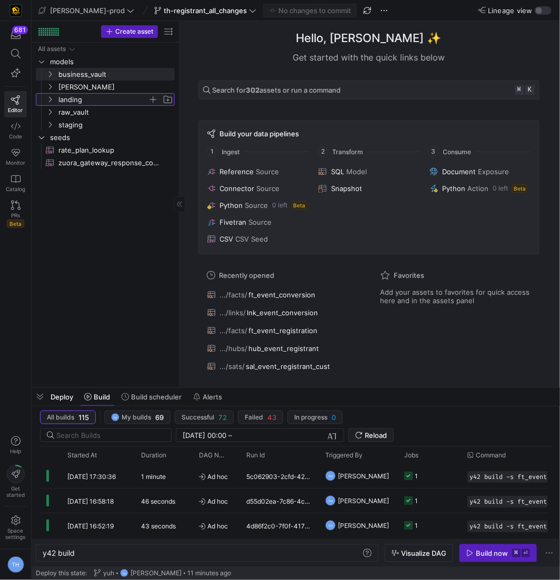
click at [88, 98] on span "landing" at bounding box center [103, 100] width 90 height 12
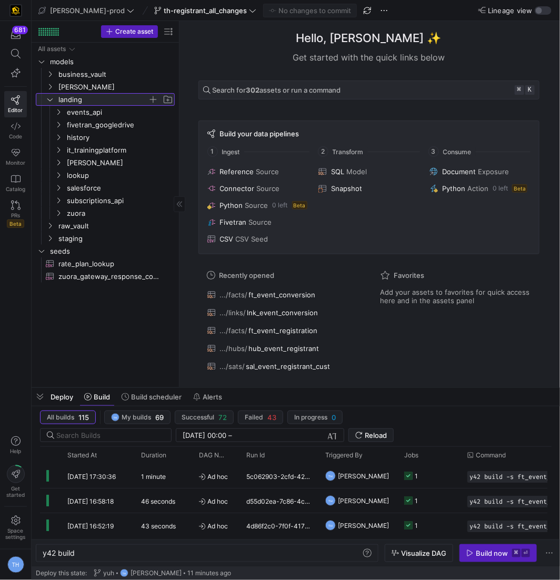
click at [88, 98] on span "landing" at bounding box center [103, 100] width 90 height 12
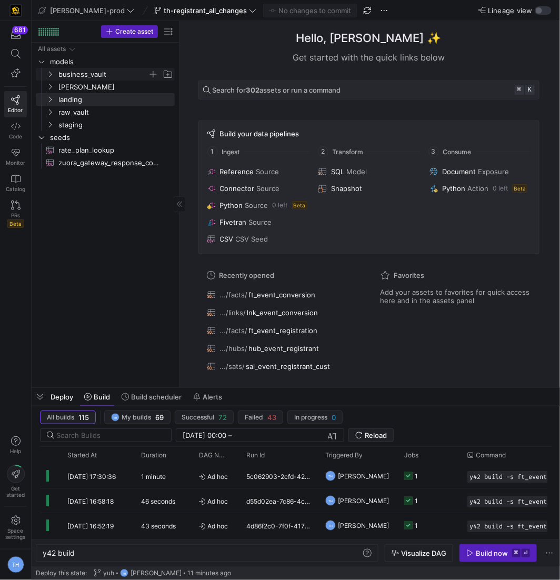
click at [96, 77] on span "business_vault" at bounding box center [103, 74] width 90 height 12
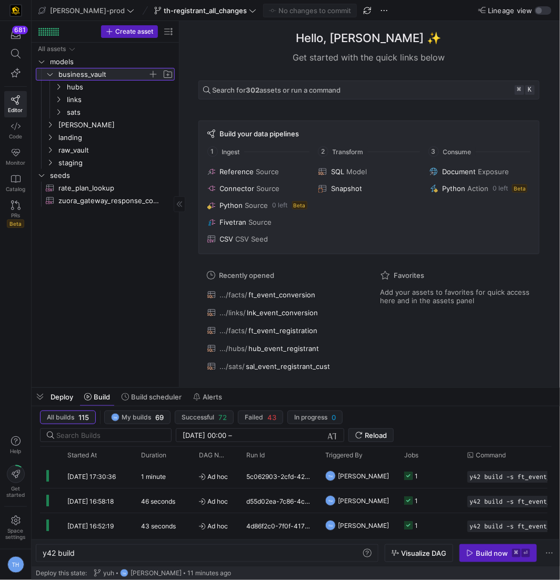
click at [96, 77] on span "business_vault" at bounding box center [103, 74] width 90 height 12
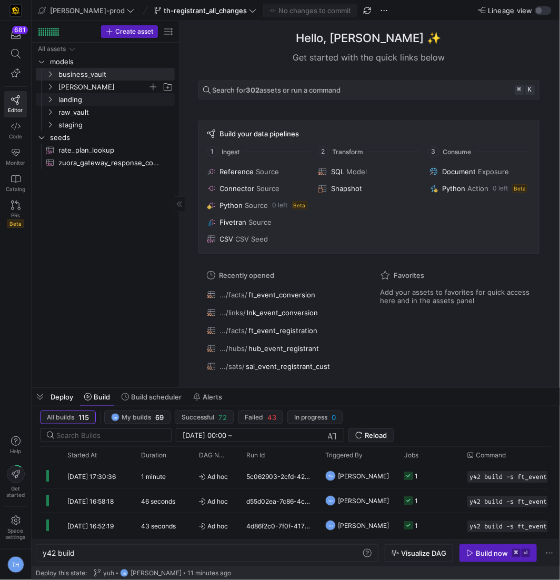
click at [96, 91] on span "[PERSON_NAME]" at bounding box center [103, 87] width 90 height 12
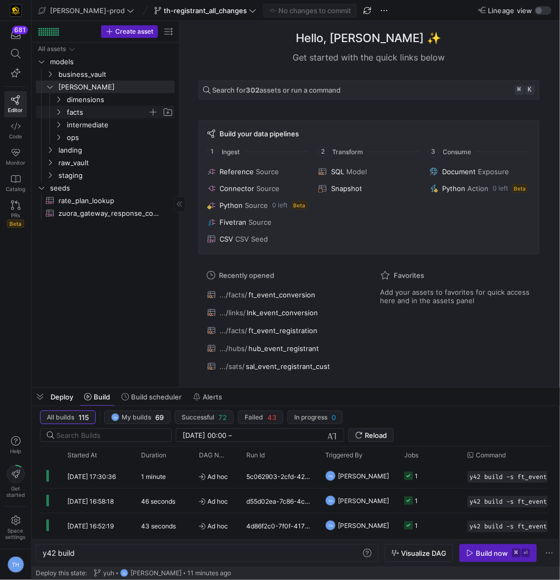
click at [99, 112] on span "facts" at bounding box center [107, 112] width 81 height 12
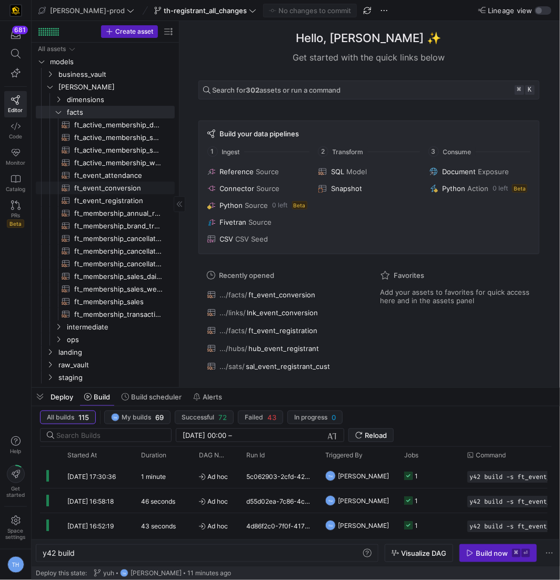
click at [111, 192] on span "ft_event_conversion​​​​​​​​​​" at bounding box center [118, 188] width 88 height 12
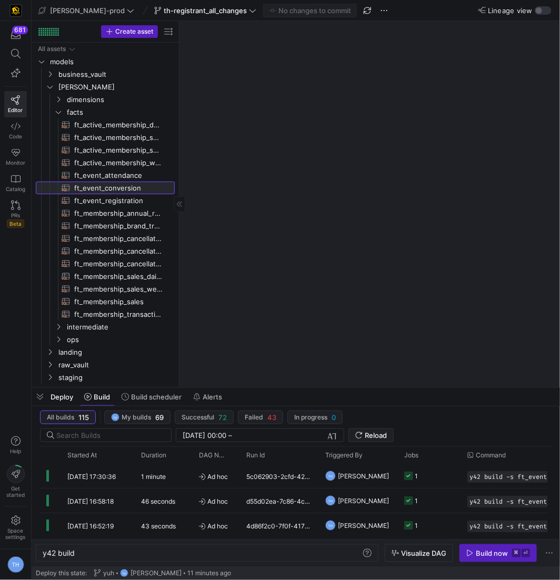
type textarea "y42 build -s ft_event_conversion"
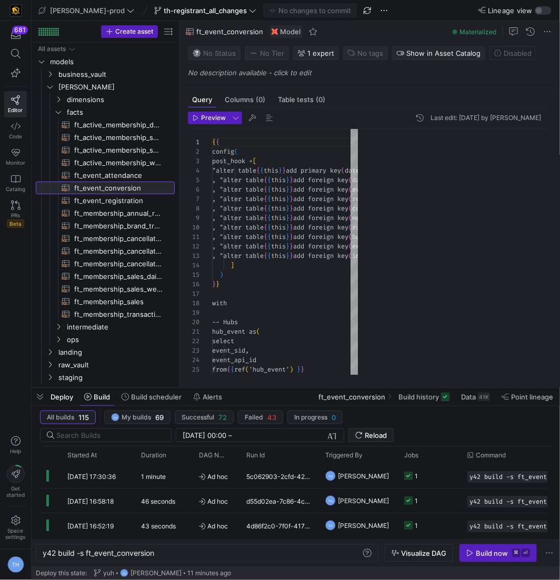
scroll to position [56, 0]
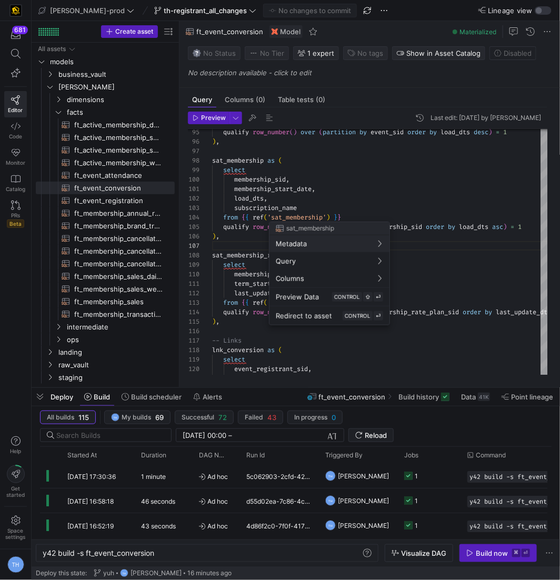
click at [322, 199] on div at bounding box center [280, 290] width 560 height 580
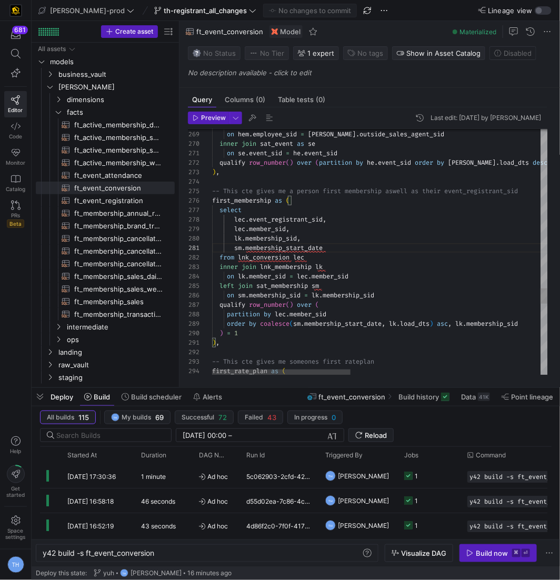
scroll to position [85, 91]
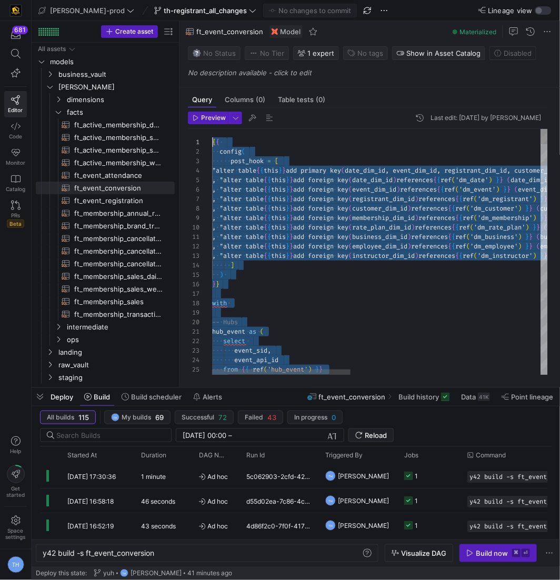
scroll to position [0, 0]
drag, startPoint x: 397, startPoint y: 357, endPoint x: 152, endPoint y: 132, distance: 332.1
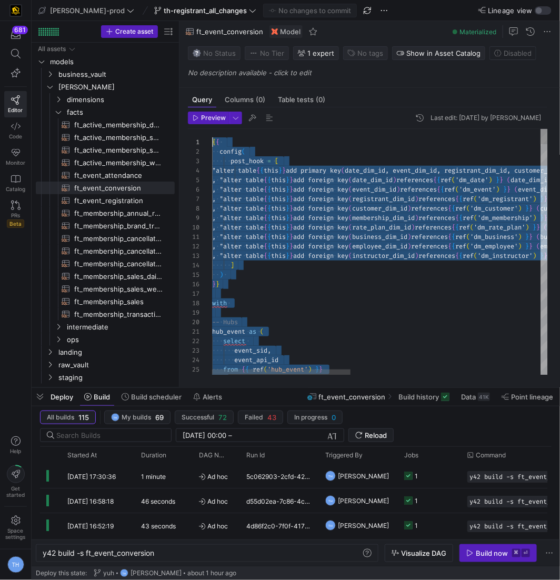
drag, startPoint x: 531, startPoint y: 357, endPoint x: 81, endPoint y: -51, distance: 607.4
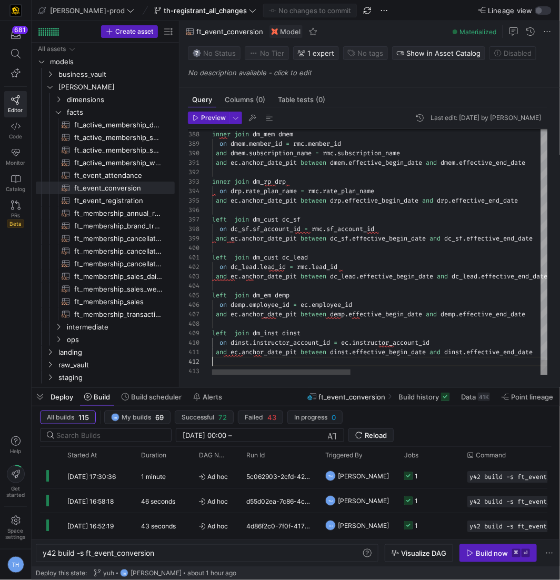
scroll to position [9, 0]
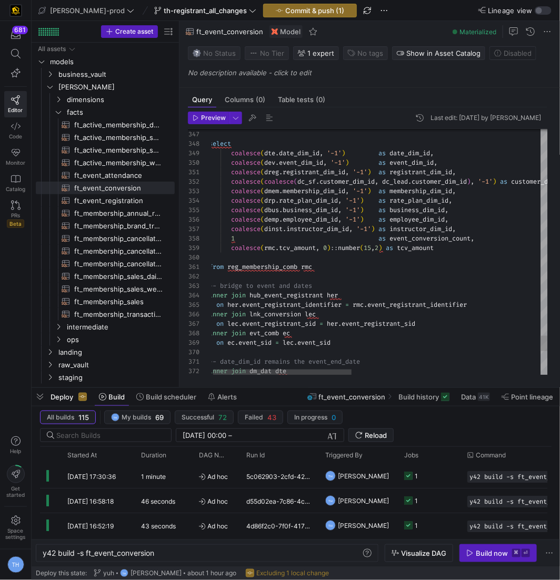
type textarea "gistrant_dim_id, '-1') as registrant_dim_id, coalesce(coalesce(dc_sf.customer_d…"
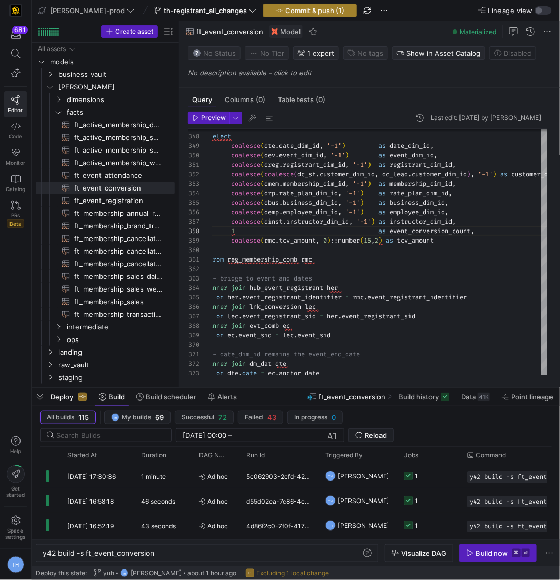
click at [311, 14] on span "Commit & push (1)" at bounding box center [314, 10] width 59 height 8
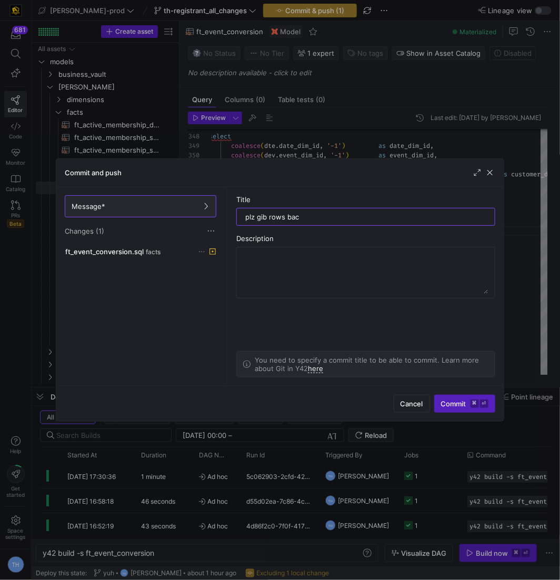
type input "plz gib rows back"
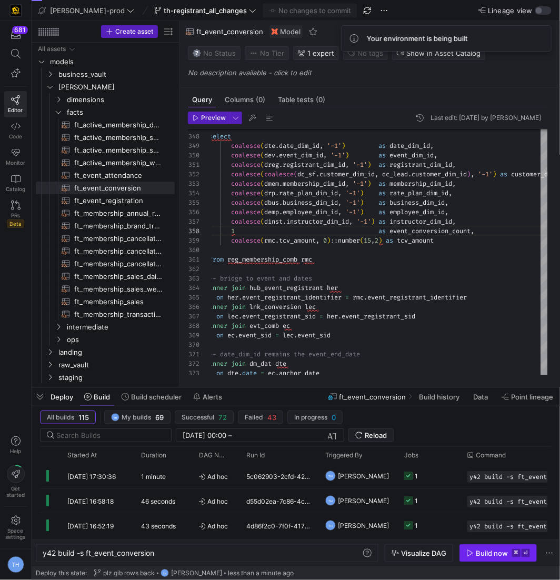
click at [495, 551] on div "Build now" at bounding box center [492, 553] width 32 height 8
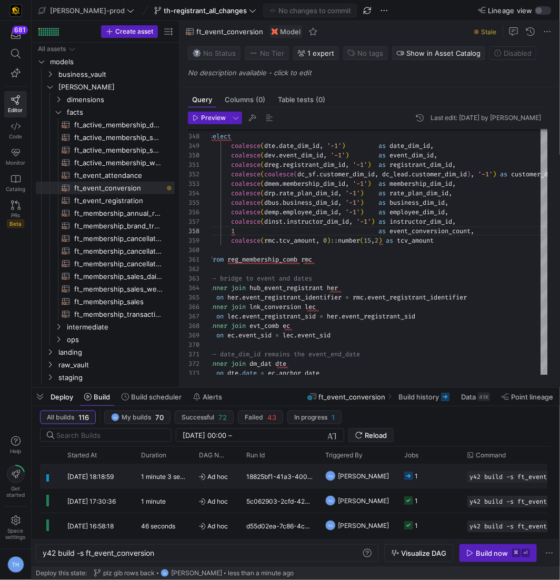
click at [436, 475] on y42-job-status-cell-renderer "1" at bounding box center [429, 476] width 51 height 23
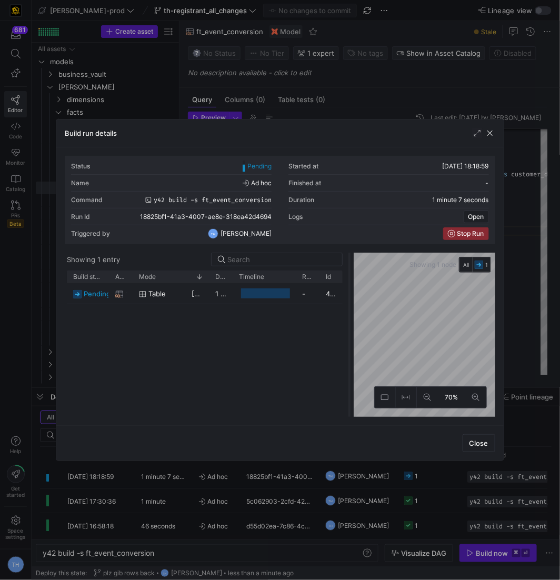
drag, startPoint x: 280, startPoint y: 284, endPoint x: 360, endPoint y: 282, distance: 79.6
click at [352, 282] on div at bounding box center [350, 335] width 4 height 164
click at [357, 82] on div at bounding box center [280, 290] width 560 height 580
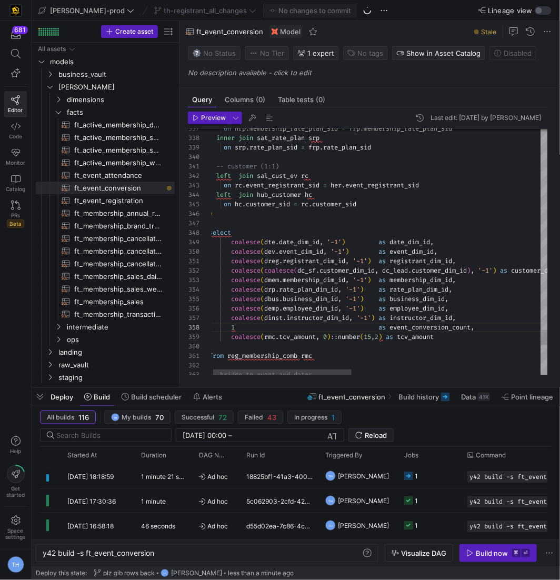
scroll to position [66, 170]
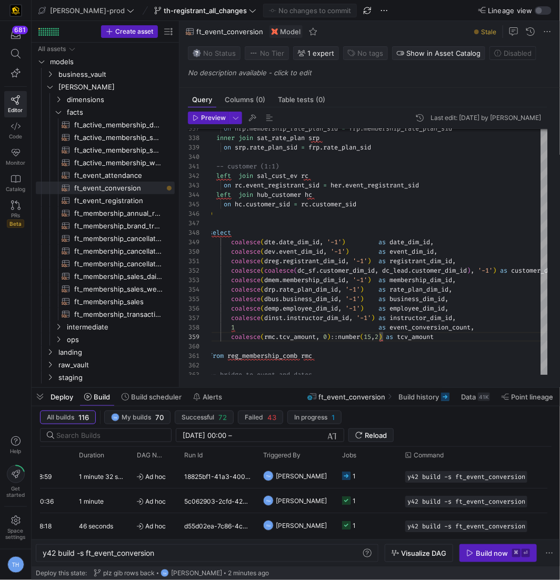
scroll to position [0, 155]
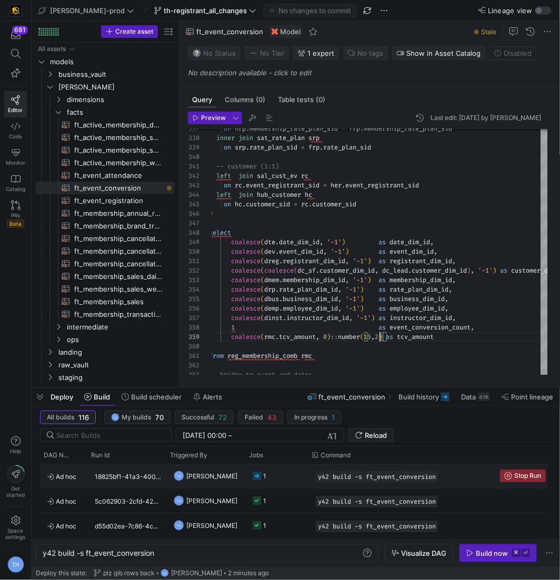
click at [518, 482] on div "Stop Run" at bounding box center [523, 476] width 58 height 24
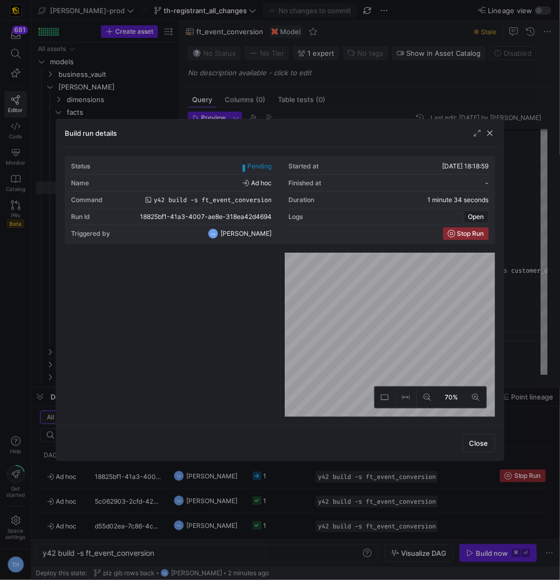
click at [518, 477] on div at bounding box center [280, 290] width 560 height 580
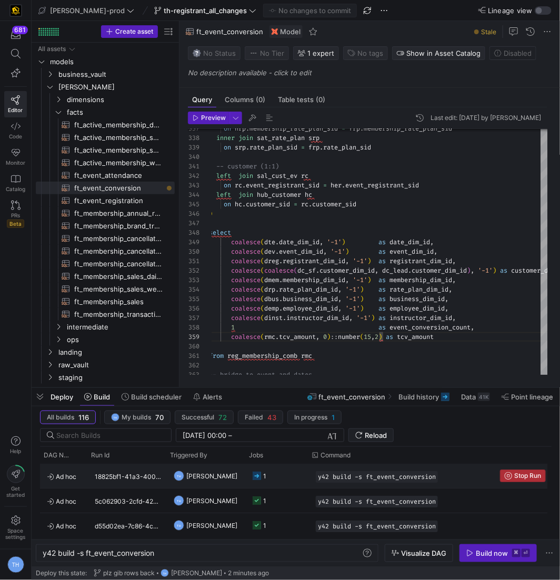
click at [518, 475] on span "Stop Run" at bounding box center [528, 475] width 27 height 7
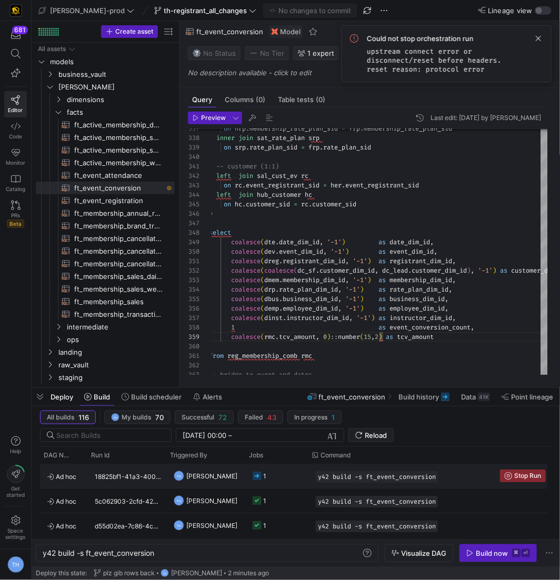
click at [275, 473] on y42-job-status-cell-renderer "1" at bounding box center [278, 476] width 51 height 23
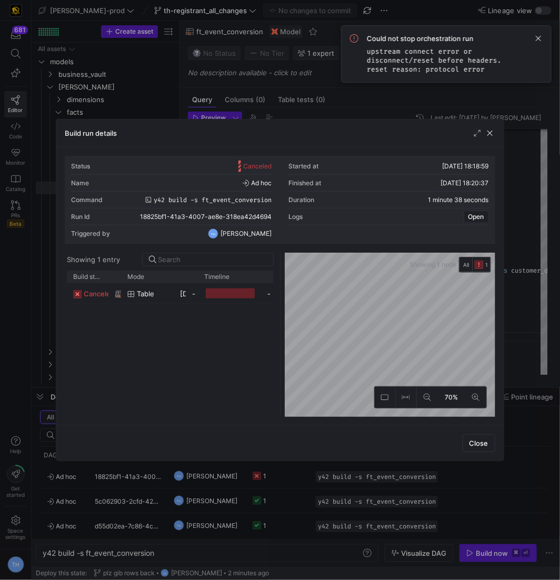
click at [276, 98] on div at bounding box center [280, 290] width 560 height 580
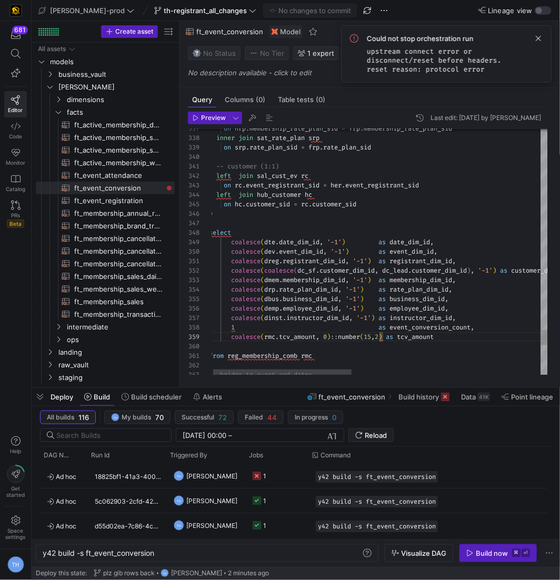
scroll to position [56, 174]
drag, startPoint x: 388, startPoint y: 339, endPoint x: 369, endPoint y: 338, distance: 19.0
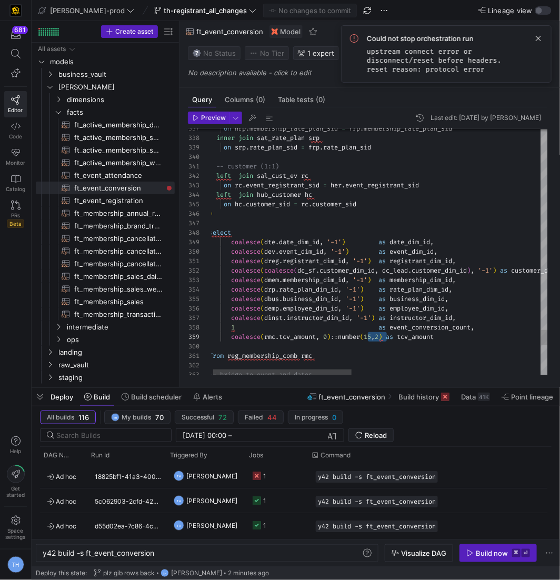
drag, startPoint x: 388, startPoint y: 338, endPoint x: 336, endPoint y: 338, distance: 52.1
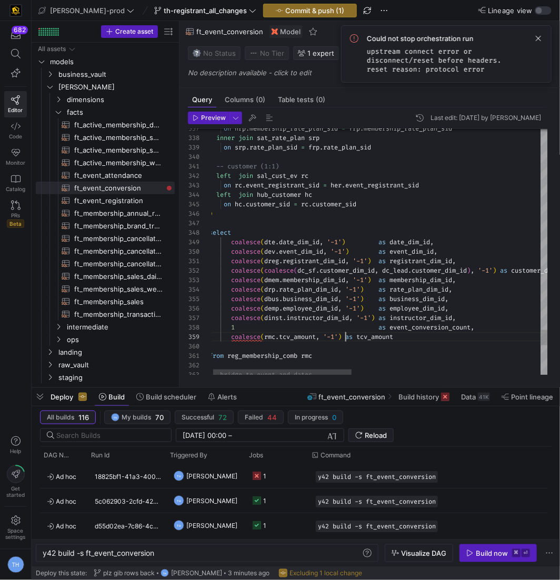
scroll to position [66, 136]
type textarea "as registrant_dim_id, coalesce(coalesce(dc_sf.customer_dim_id, dc_lead.customer…"
click at [285, 10] on span "Commit & push (1)" at bounding box center [314, 10] width 59 height 8
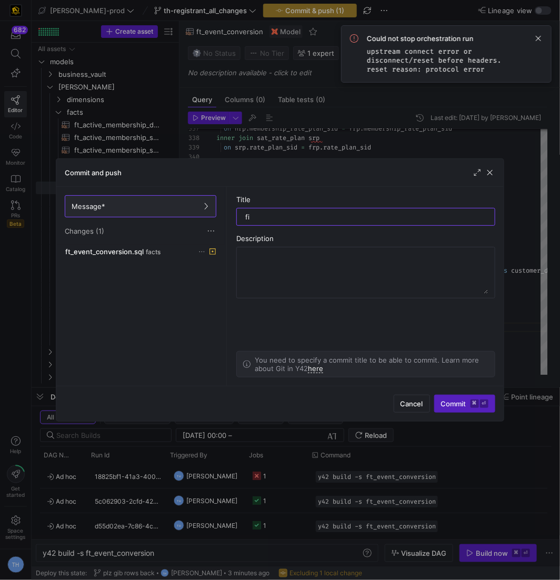
type input "fix"
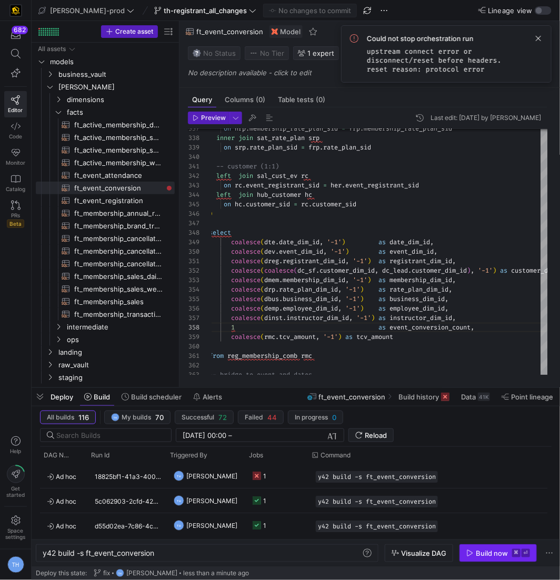
click at [510, 551] on span "Build now ⌘ ⏎" at bounding box center [499, 553] width 64 height 8
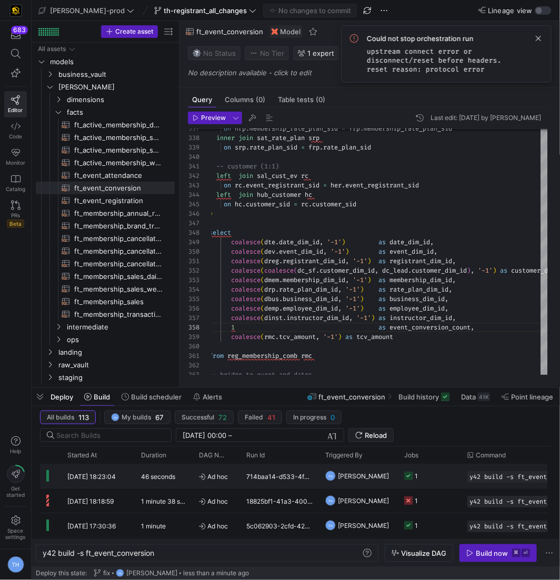
click at [419, 468] on y42-job-status-cell-renderer "1" at bounding box center [429, 476] width 51 height 23
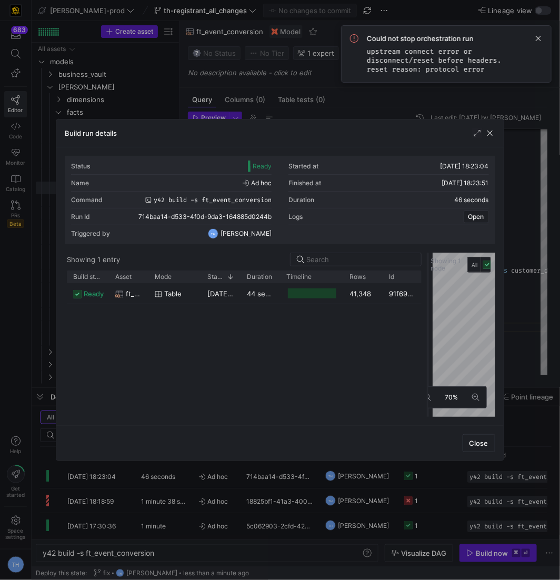
drag, startPoint x: 279, startPoint y: 303, endPoint x: 429, endPoint y: 305, distance: 149.6
click at [429, 305] on div at bounding box center [428, 335] width 4 height 164
click at [274, 76] on div at bounding box center [280, 290] width 560 height 580
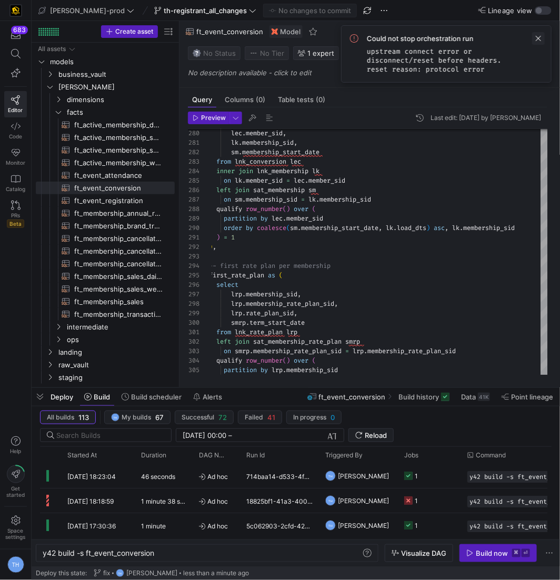
click at [536, 34] on span at bounding box center [538, 38] width 13 height 13
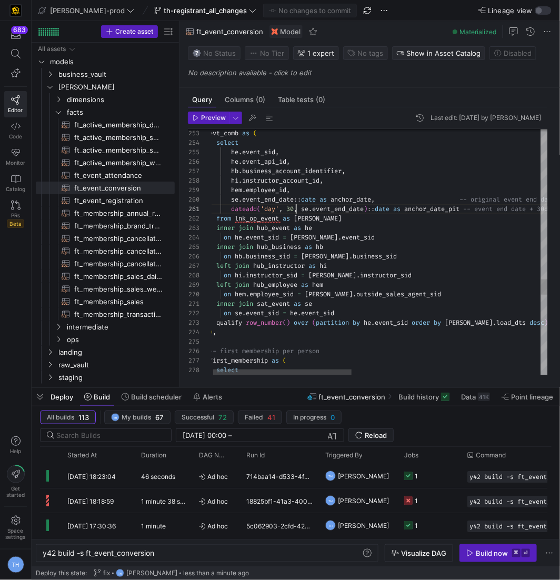
scroll to position [0, 87]
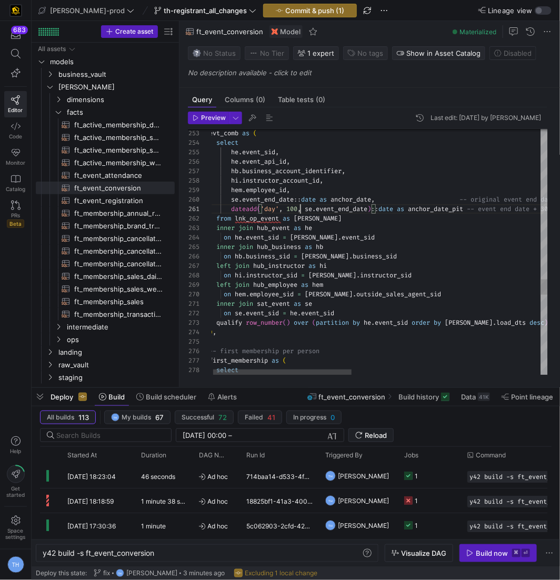
scroll to position [0, 91]
type textarea "dateadd('day', 100, se.event_end_date)::date as anchor_date_pit -- event end da…"
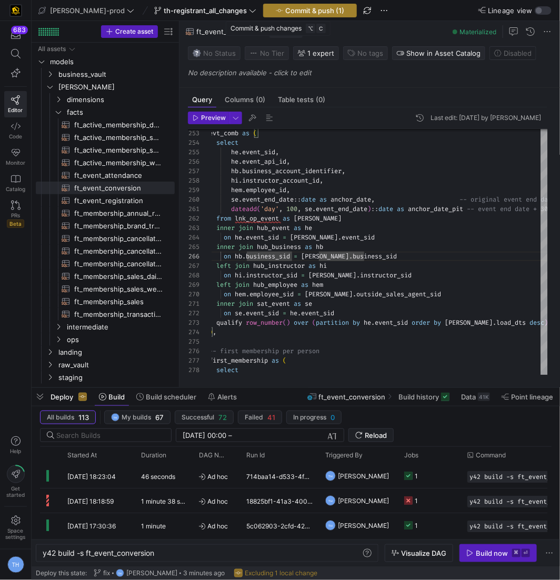
click at [276, 15] on span "button" at bounding box center [310, 10] width 93 height 13
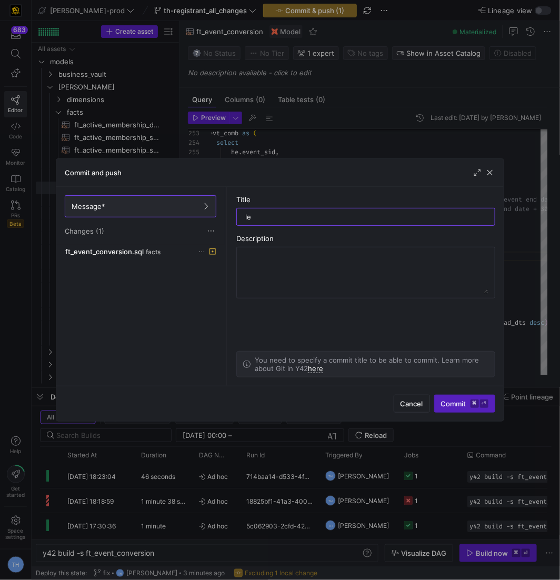
type input "l"
type input "test"
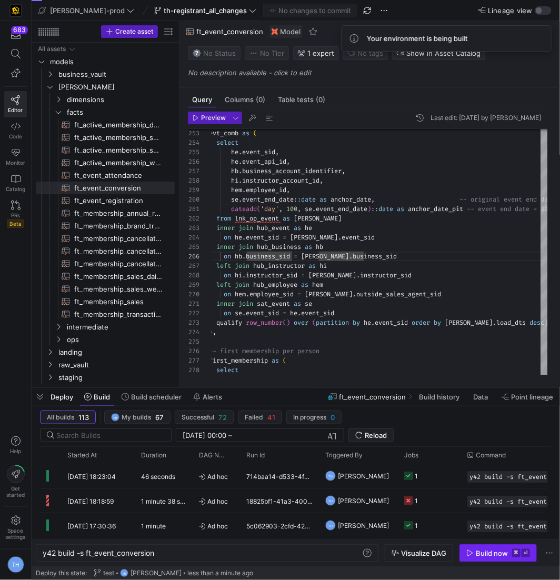
click at [495, 554] on div "Build now" at bounding box center [492, 553] width 32 height 8
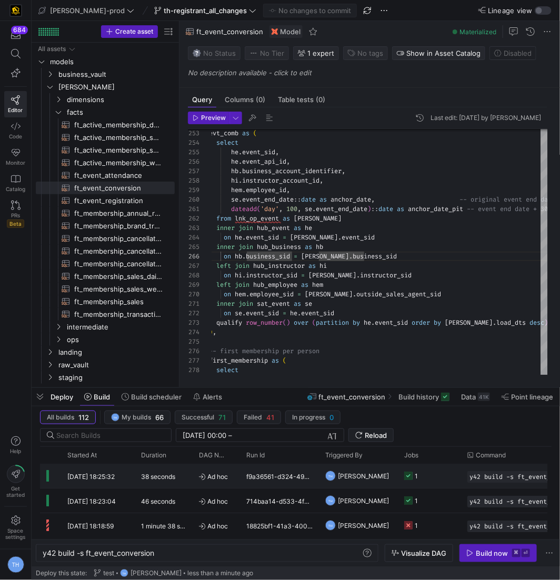
click at [449, 471] on y42-job-status-cell-renderer "1" at bounding box center [429, 476] width 51 height 23
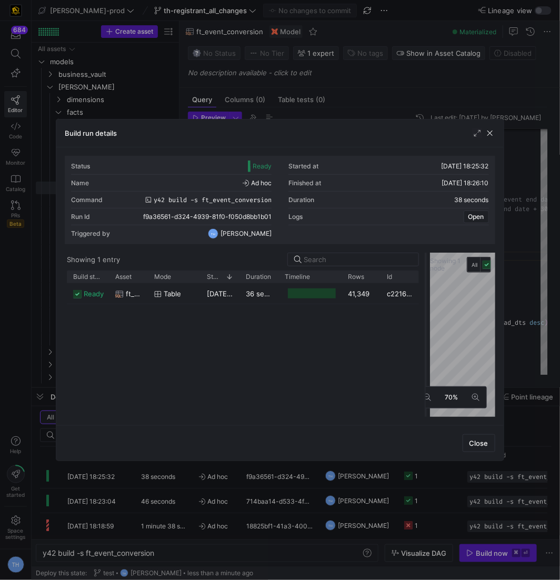
drag, startPoint x: 281, startPoint y: 287, endPoint x: 427, endPoint y: 285, distance: 146.4
click at [427, 285] on div at bounding box center [426, 335] width 4 height 164
click at [426, 70] on div at bounding box center [280, 290] width 560 height 580
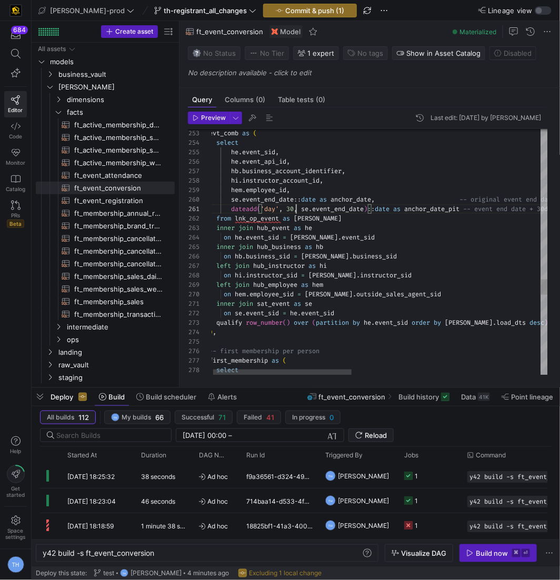
scroll to position [0, 87]
type textarea "dateadd('day', 30, se.event_end_date)::date as anchor_date_pit -- event end dat…"
click at [301, 13] on span "Commit & push (1)" at bounding box center [314, 10] width 59 height 8
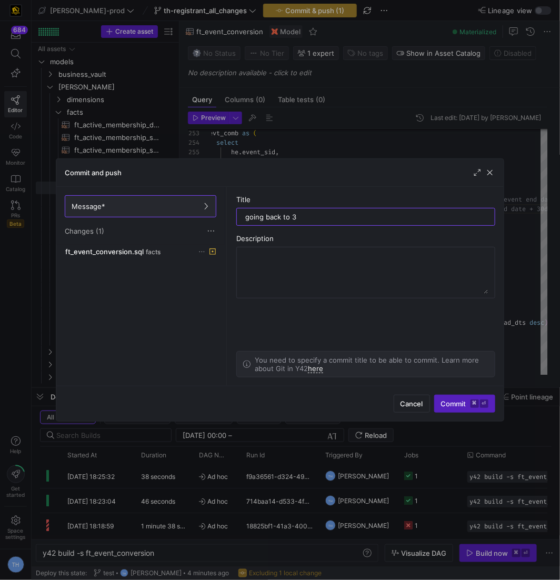
type input "going back to 30"
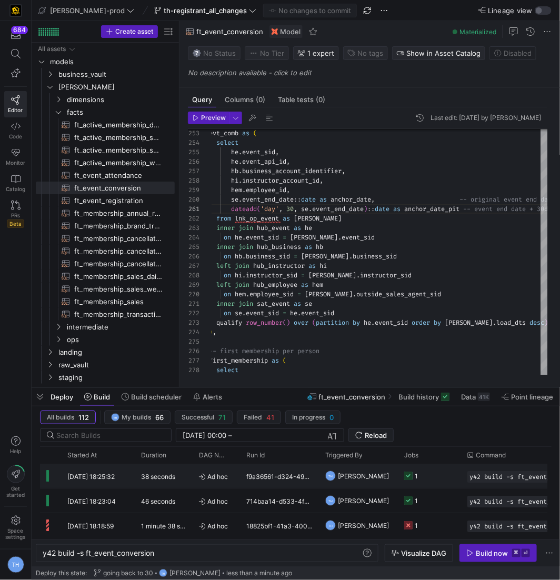
click at [162, 473] on y42-duration "38 seconds" at bounding box center [158, 477] width 34 height 8
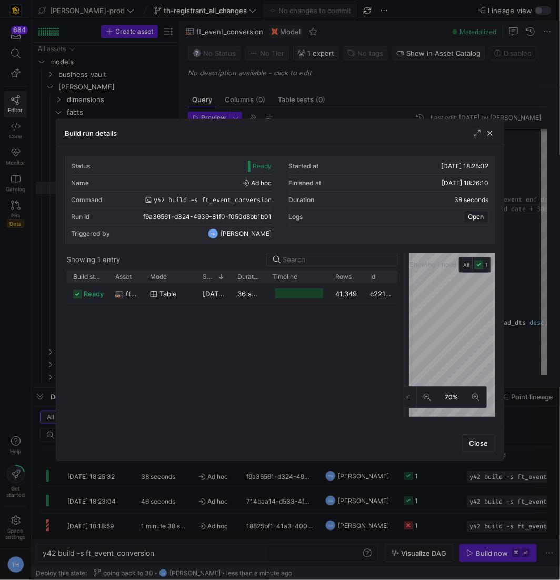
drag, startPoint x: 279, startPoint y: 271, endPoint x: 404, endPoint y: 271, distance: 125.3
click at [404, 271] on div at bounding box center [405, 335] width 4 height 164
click at [366, 91] on div at bounding box center [280, 290] width 560 height 580
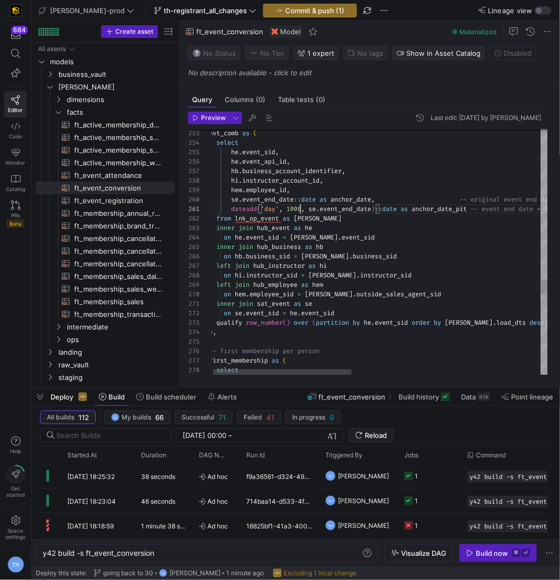
scroll to position [0, 91]
type textarea "dateadd('day', 1000, se.event_end_date)::date as anchor_date_pit -- event end d…"
click at [295, 5] on span "button" at bounding box center [310, 10] width 93 height 13
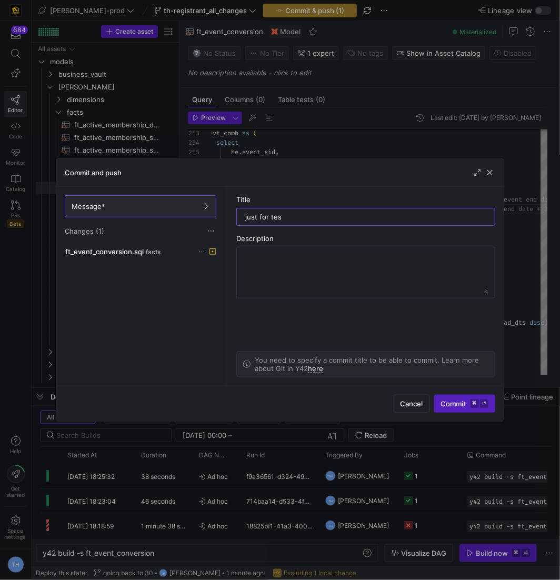
type input "just for test"
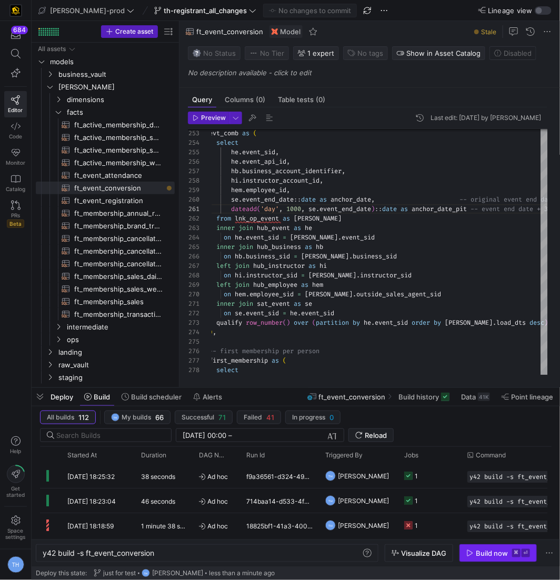
click at [510, 551] on span "Build now ⌘ ⏎" at bounding box center [499, 553] width 64 height 8
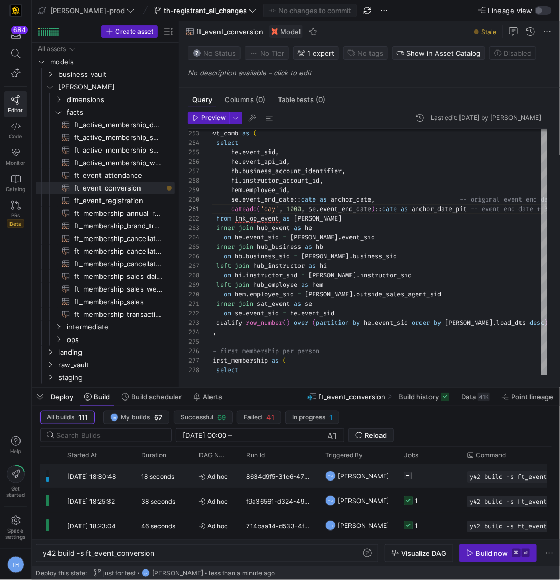
click at [392, 471] on div "TH Tommy Huelhorst" at bounding box center [358, 476] width 79 height 24
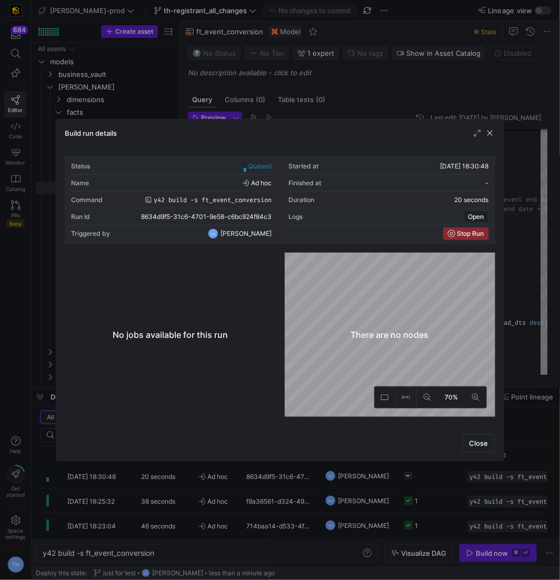
click at [328, 102] on div at bounding box center [280, 290] width 560 height 580
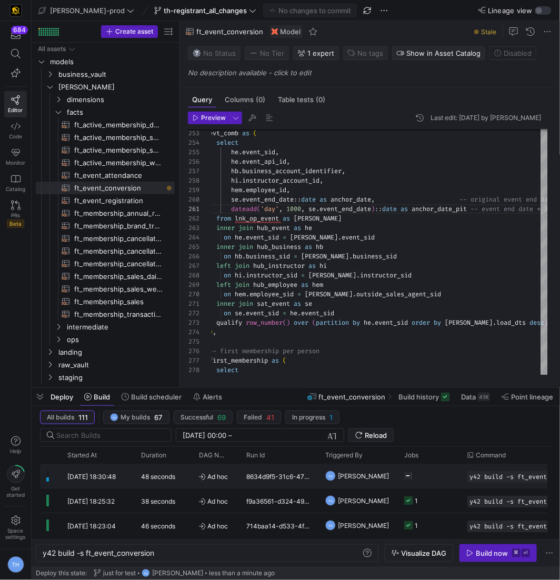
click at [420, 474] on y42-job-status-cell-renderer "Press SPACE to select this row." at bounding box center [429, 476] width 51 height 23
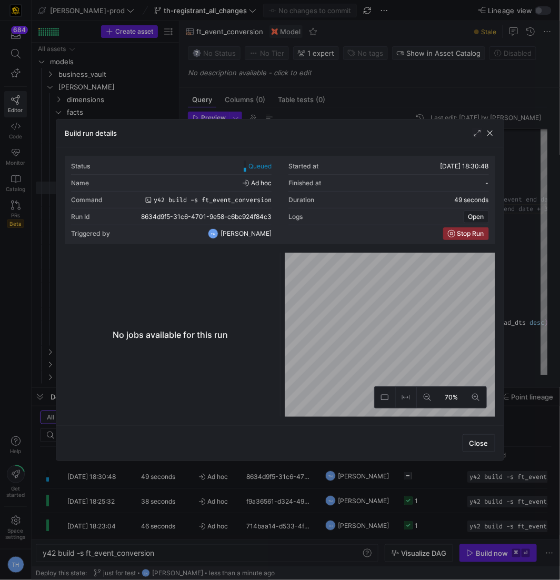
click at [421, 65] on div at bounding box center [280, 290] width 560 height 580
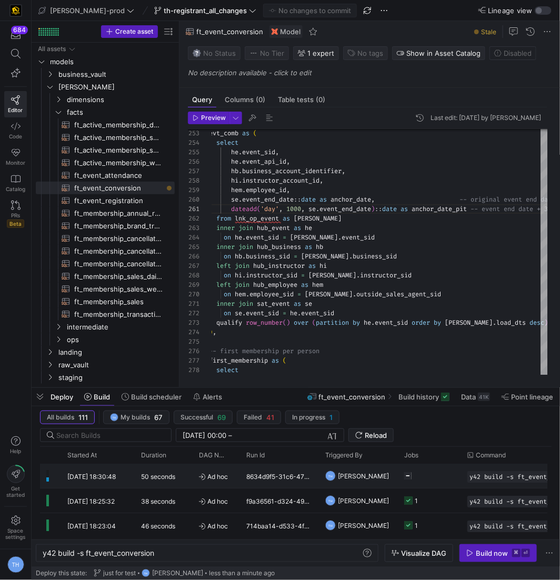
scroll to position [0, 155]
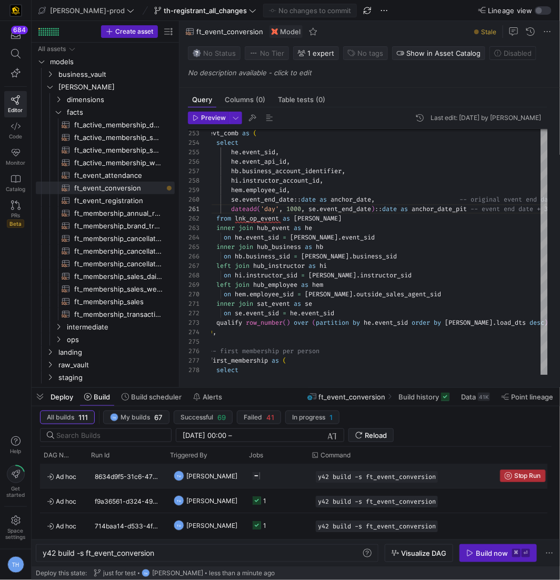
click at [515, 477] on span "Stop Run" at bounding box center [528, 475] width 27 height 7
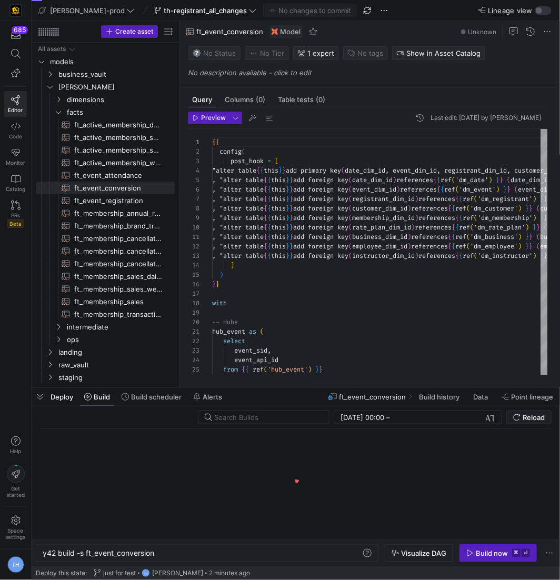
scroll to position [0, 112]
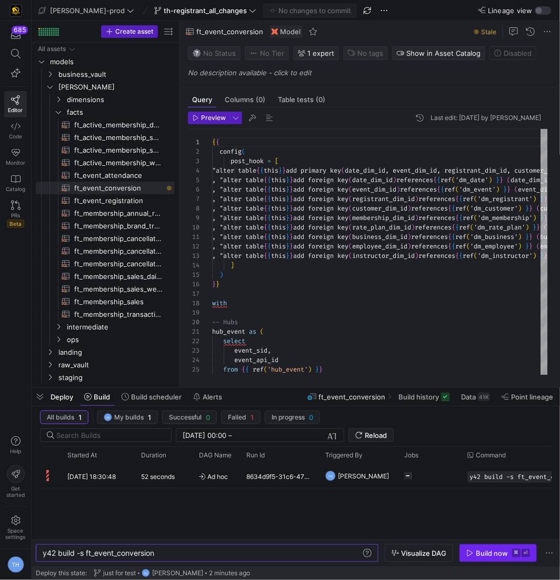
click at [500, 549] on div "Build now" at bounding box center [492, 553] width 32 height 8
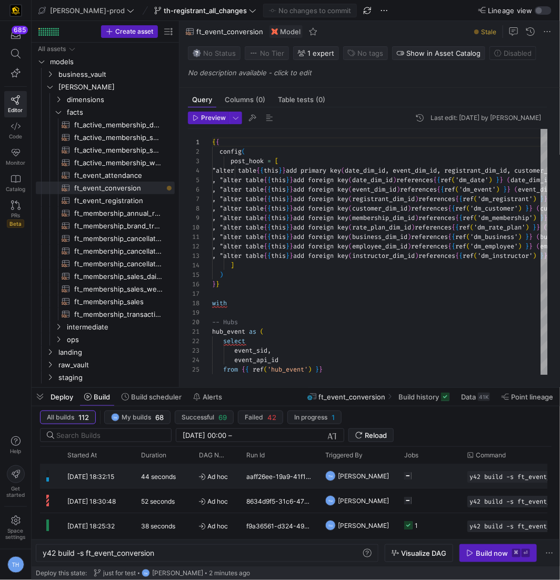
scroll to position [0, 155]
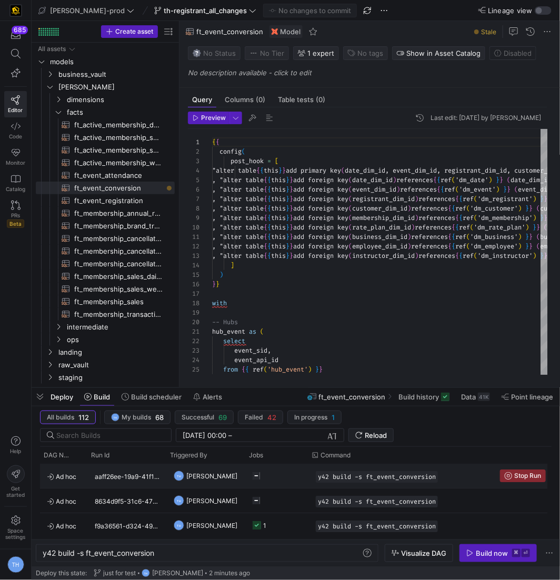
click at [423, 469] on div "y42 build -s ft_event_conversion" at bounding box center [402, 476] width 184 height 24
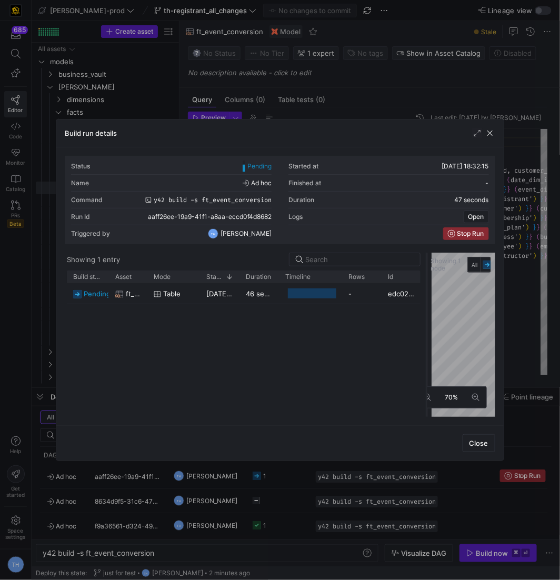
drag, startPoint x: 281, startPoint y: 305, endPoint x: 429, endPoint y: 302, distance: 148.0
click at [429, 302] on div at bounding box center [427, 335] width 4 height 164
click at [403, 102] on div at bounding box center [280, 290] width 560 height 580
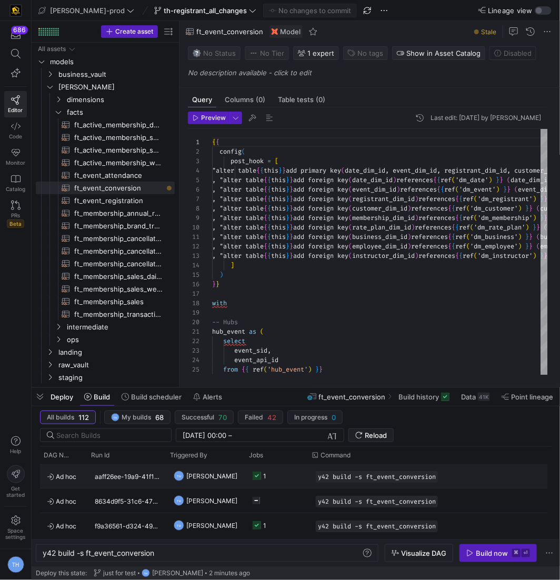
click at [253, 470] on div "1" at bounding box center [260, 476] width 14 height 25
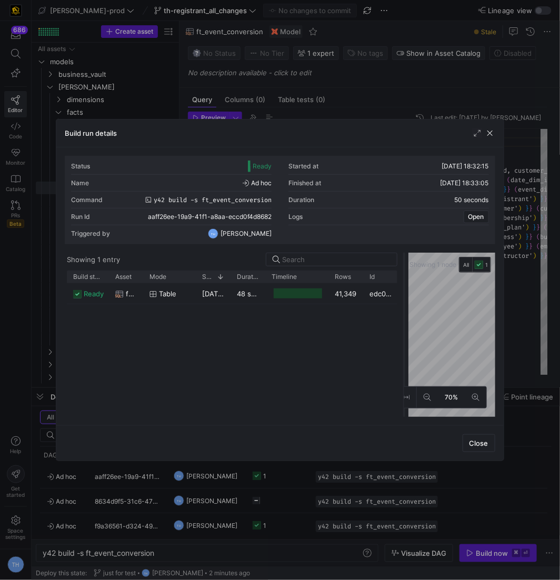
drag, startPoint x: 280, startPoint y: 280, endPoint x: 404, endPoint y: 282, distance: 124.3
click at [404, 282] on div at bounding box center [404, 335] width 4 height 164
click at [348, 106] on div at bounding box center [280, 290] width 560 height 580
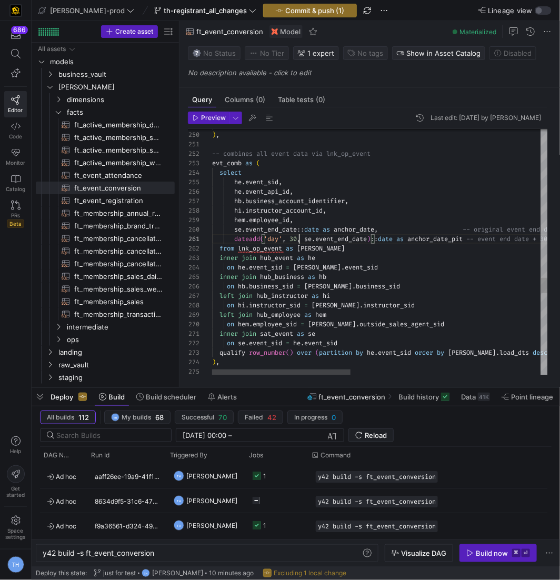
scroll to position [0, 87]
type textarea "dateadd('day', 30, se.event_end_date)::date as anchor_date_pit -- event end dat…"
click at [292, 14] on span "Commit & push (1)" at bounding box center [314, 10] width 59 height 8
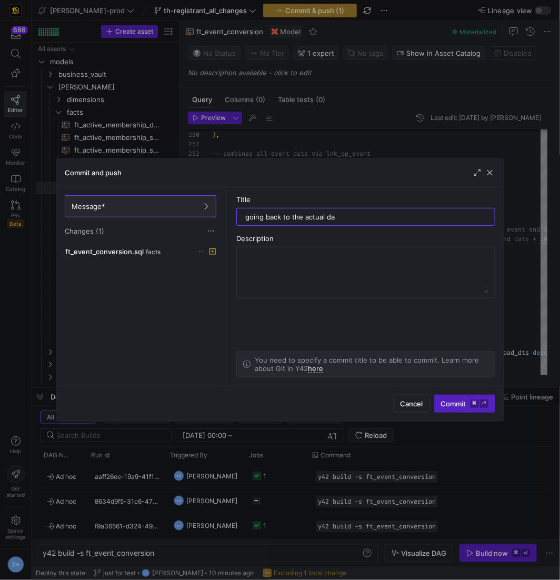
type input "going back to the actual day"
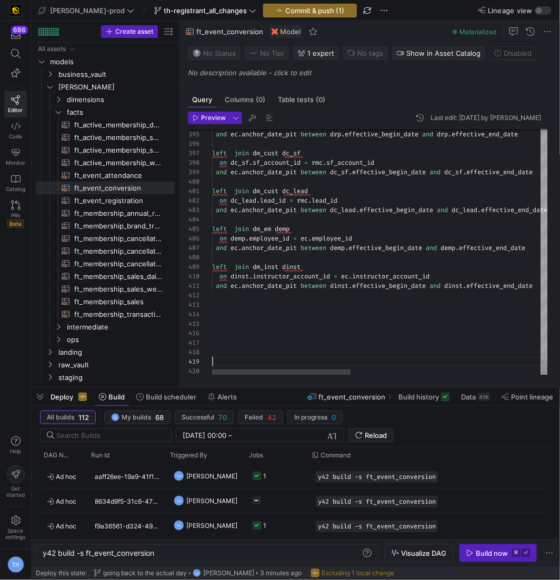
type textarea "and ec.anchor_date_pit between dinst.effective_begin_date and dinst.effective_e…"
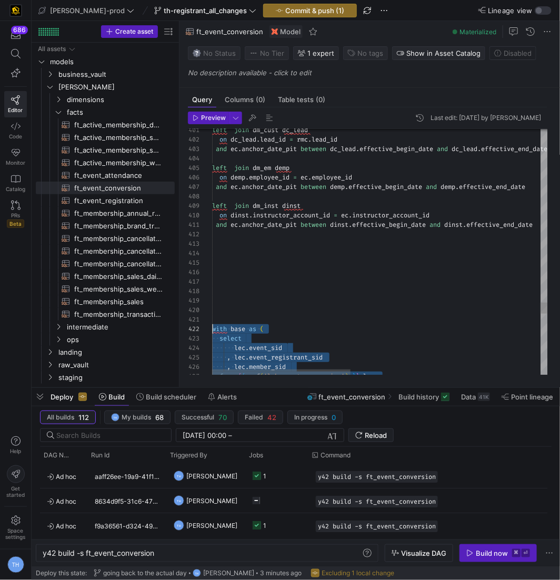
scroll to position [0, 0]
drag, startPoint x: 300, startPoint y: 358, endPoint x: 200, endPoint y: 320, distance: 107.2
type textarea "with base as ( select lec.event_sid , lec.event_registrant_sid , lec.member_sid…"
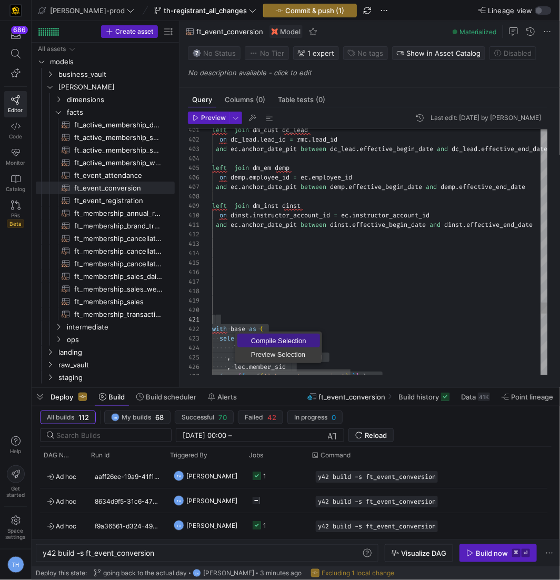
click at [259, 338] on span "Compile Selection" at bounding box center [279, 341] width 83 height 7
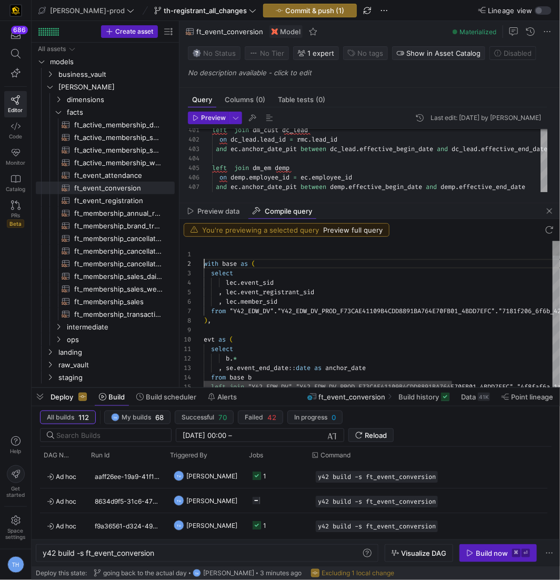
scroll to position [9, 0]
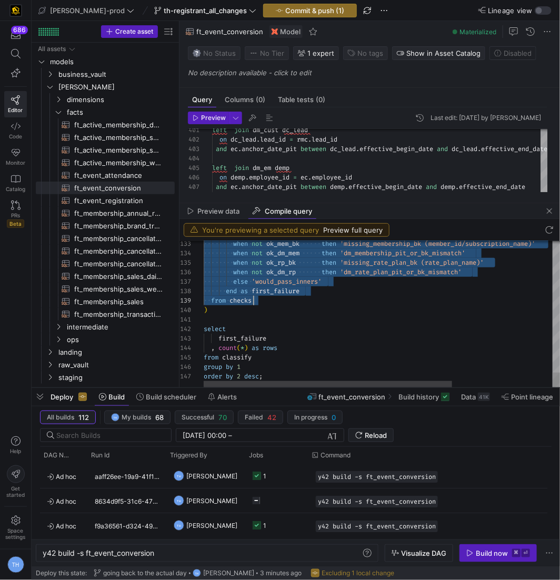
type textarea "with base as ( select lec.event_sid , lec.event_registrant_sid , lec.member_sid…"
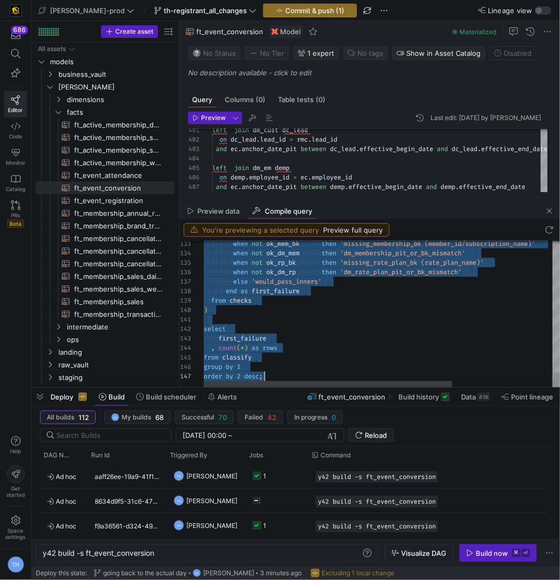
scroll to position [9, 61]
drag, startPoint x: 204, startPoint y: 263, endPoint x: 280, endPoint y: 379, distance: 138.3
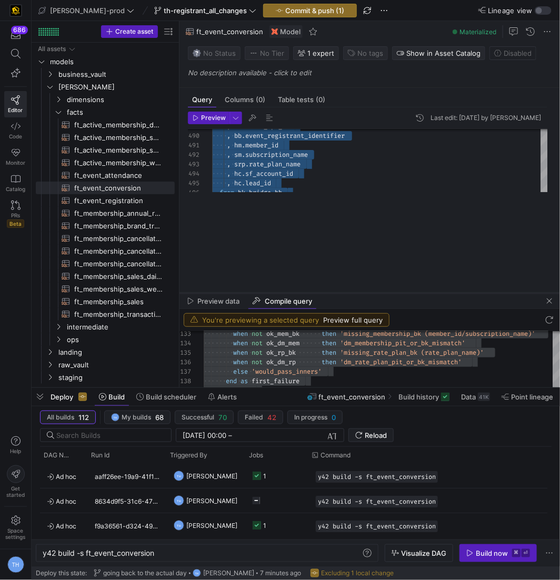
drag, startPoint x: 298, startPoint y: 203, endPoint x: 301, endPoint y: 351, distance: 148.0
click at [301, 295] on div at bounding box center [370, 293] width 381 height 4
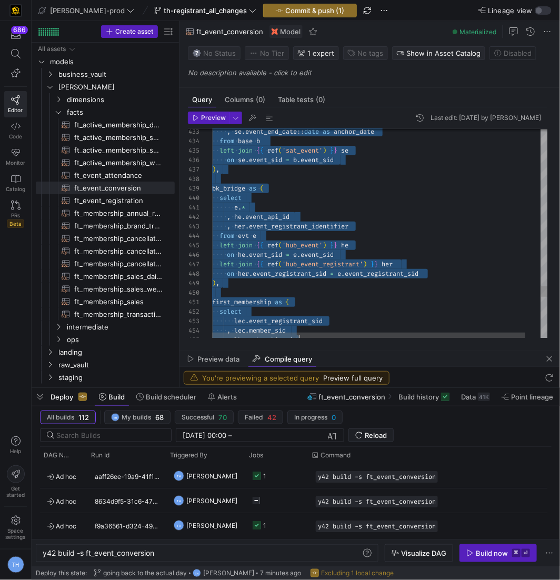
scroll to position [9, 75]
type textarea "with base as ( select lec.event_sid , lec.event_registrant_sid , lec.member_sid…"
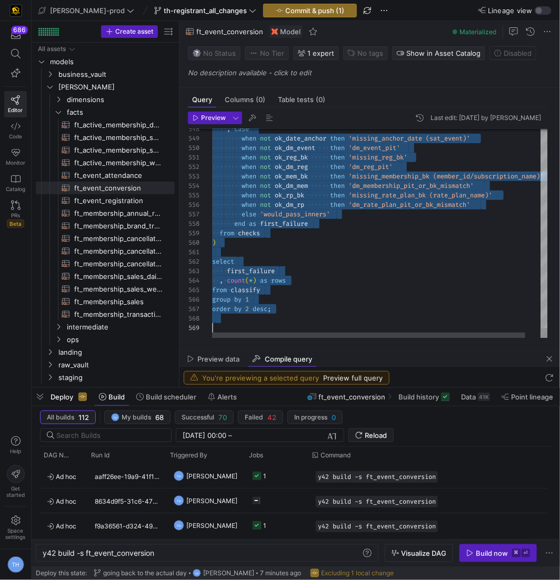
drag, startPoint x: 213, startPoint y: 295, endPoint x: 377, endPoint y: 561, distance: 312.1
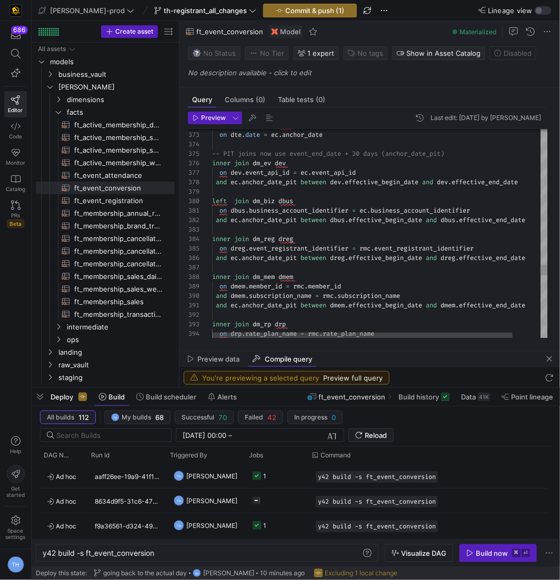
scroll to position [47, 143]
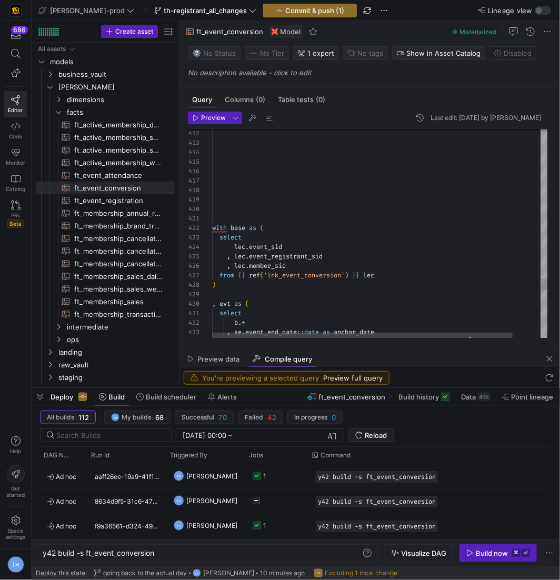
type textarea "with base as ( select lec.event_sid , lec.event_registrant_sid , lec.member_sid…"
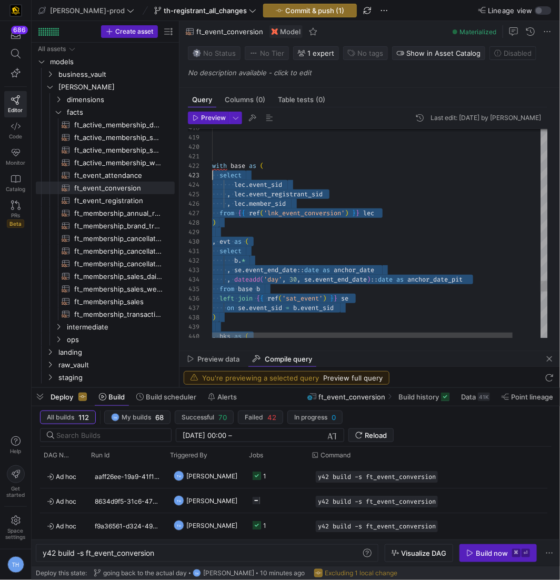
scroll to position [9, 0]
drag, startPoint x: 284, startPoint y: 327, endPoint x: 182, endPoint y: 168, distance: 188.6
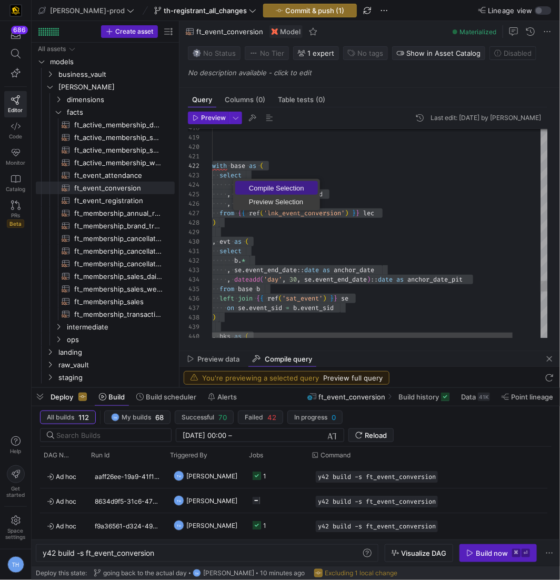
click at [256, 191] on span "Compile Selection" at bounding box center [276, 188] width 83 height 7
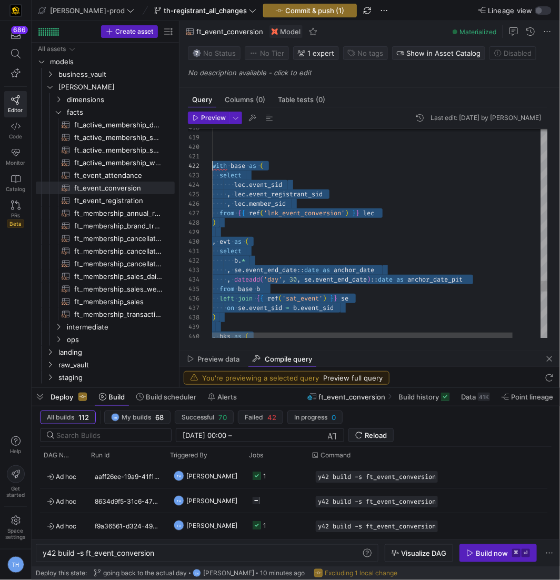
scroll to position [95, 0]
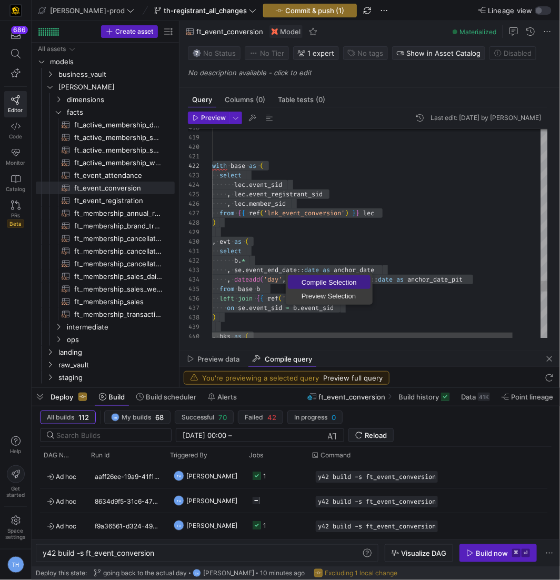
click at [328, 281] on span "Compile Selection" at bounding box center [329, 282] width 83 height 7
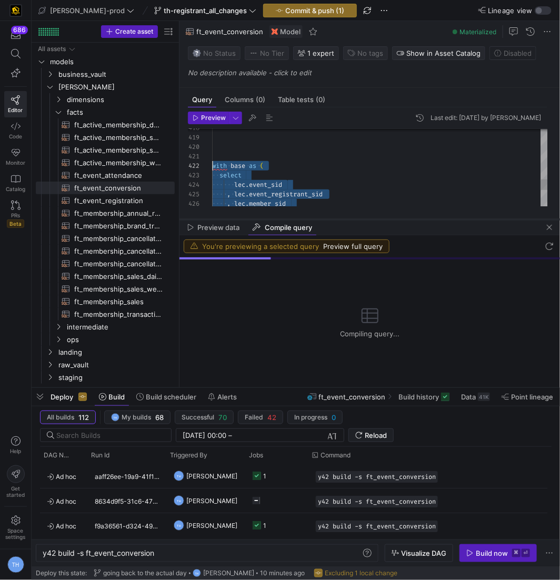
drag, startPoint x: 323, startPoint y: 352, endPoint x: 337, endPoint y: 221, distance: 131.9
click at [337, 221] on div at bounding box center [370, 220] width 381 height 4
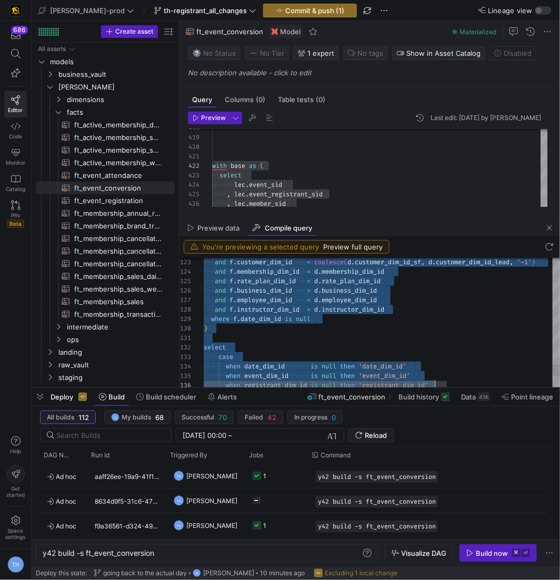
type textarea "with base as ( select lec.event_sid , lec.event_registrant_sid , lec.member_sid…"
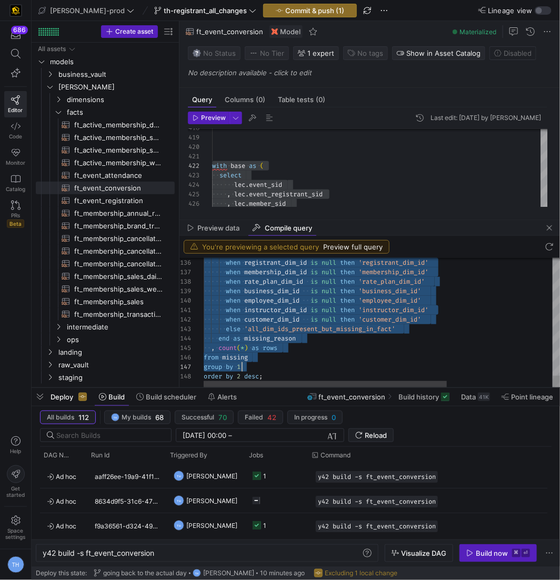
scroll to position [0, 61]
drag, startPoint x: 205, startPoint y: 273, endPoint x: 326, endPoint y: 373, distance: 156.8
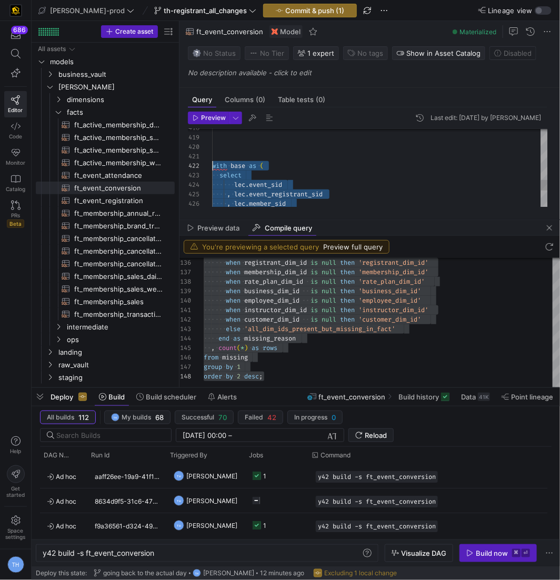
drag, startPoint x: 213, startPoint y: 164, endPoint x: 354, endPoint y: 363, distance: 244.0
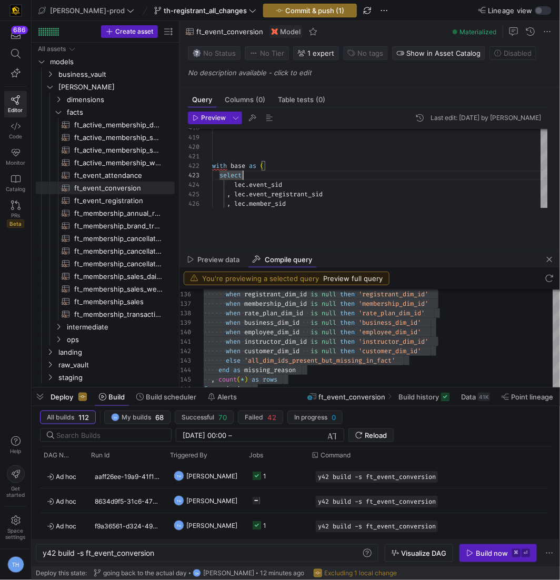
drag, startPoint x: 351, startPoint y: 221, endPoint x: 350, endPoint y: 351, distance: 130.1
click at [351, 254] on div at bounding box center [370, 252] width 381 height 4
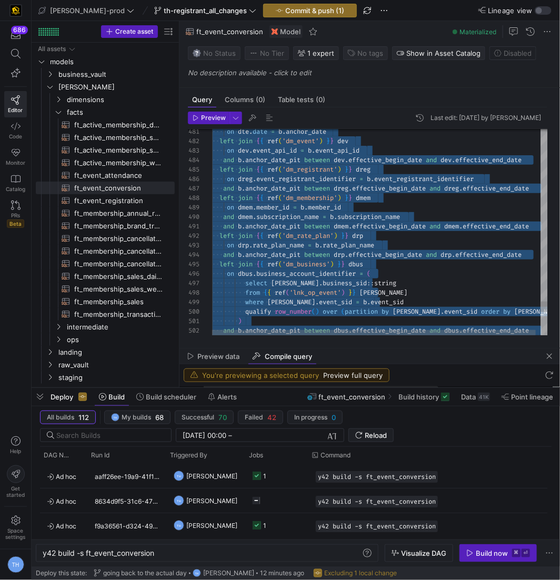
scroll to position [9, 61]
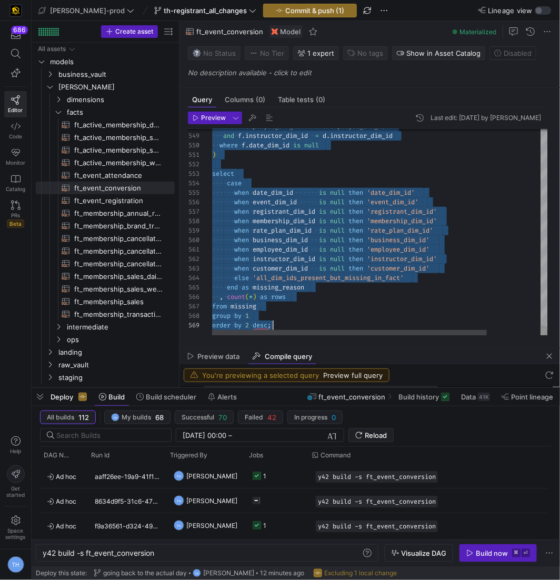
drag, startPoint x: 213, startPoint y: 165, endPoint x: 365, endPoint y: 512, distance: 379.7
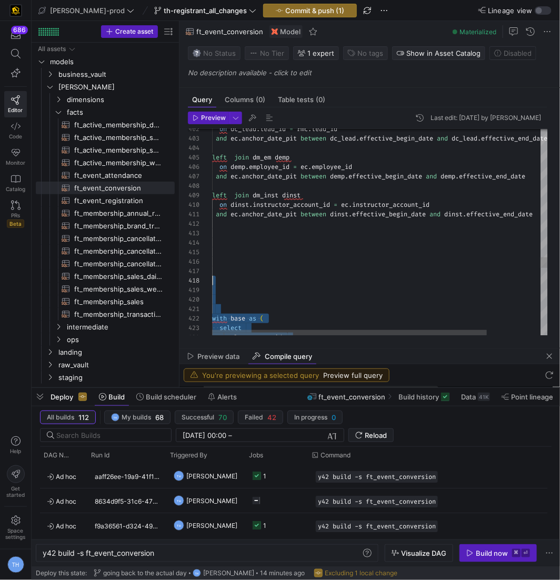
scroll to position [75, 0]
type textarea "with base as ( select lec.event_sid , lec.event_registrant_sid , lec.member_sid…"
drag, startPoint x: 297, startPoint y: 323, endPoint x: 215, endPoint y: 313, distance: 82.2
click at [239, 322] on span "Compile Selection" at bounding box center [263, 325] width 83 height 7
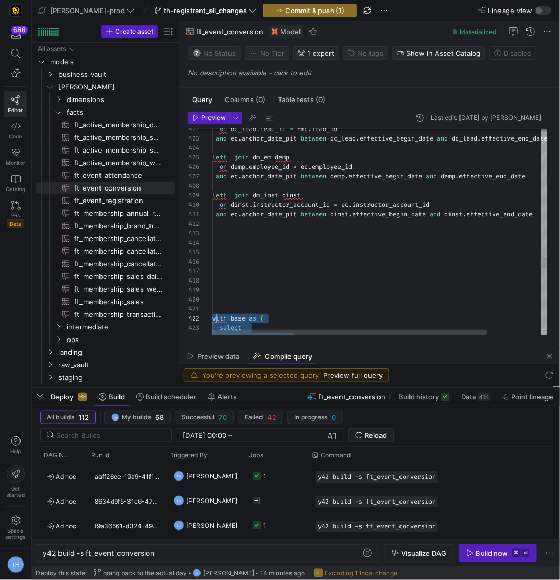
scroll to position [95, 0]
click at [292, 354] on span "Compile query" at bounding box center [288, 356] width 47 height 7
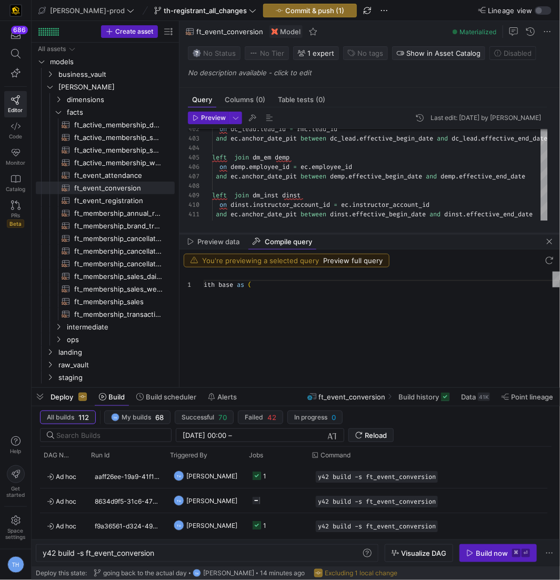
drag, startPoint x: 357, startPoint y: 349, endPoint x: 354, endPoint y: 187, distance: 161.7
click at [354, 232] on div at bounding box center [370, 234] width 381 height 4
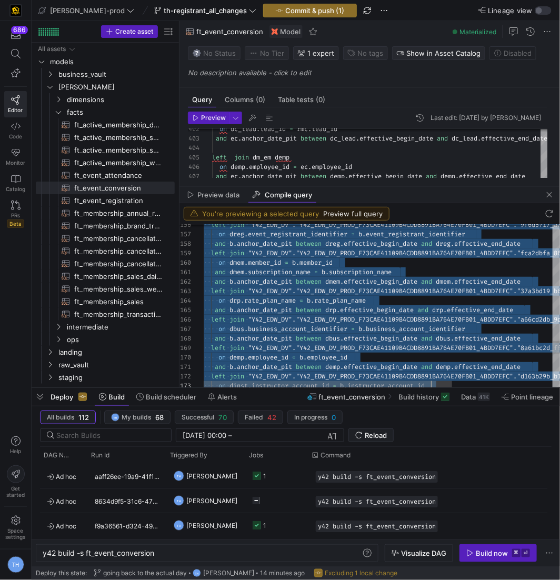
type textarea "ith base as ( select lec.event_sid , lec.event_registrant_sid , lec.member_sid …"
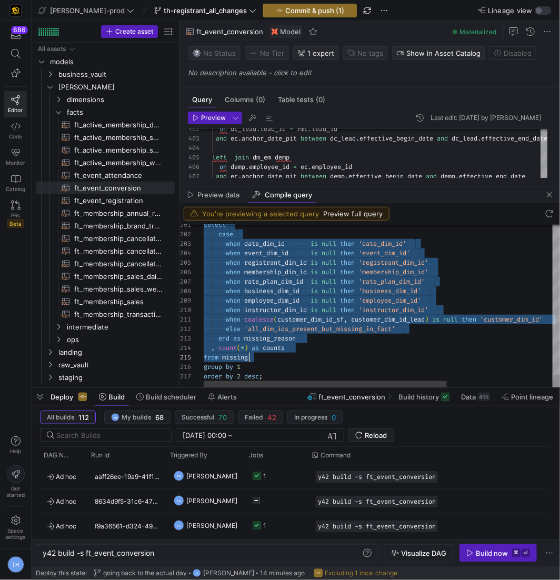
scroll to position [0, 61]
drag, startPoint x: 204, startPoint y: 239, endPoint x: 332, endPoint y: 380, distance: 190.2
click at [345, 189] on div at bounding box center [370, 187] width 381 height 4
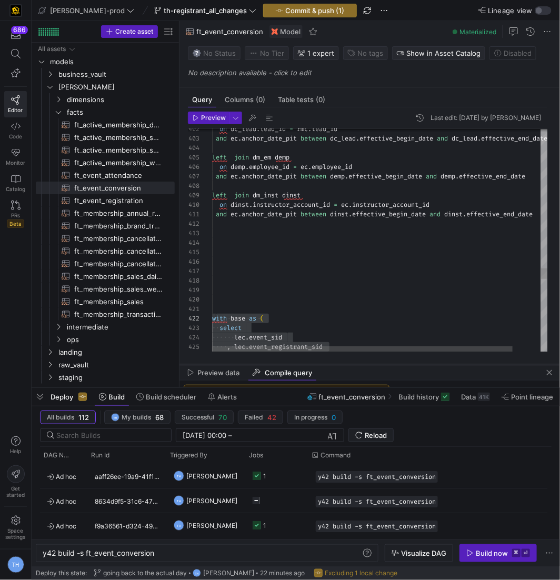
drag, startPoint x: 345, startPoint y: 187, endPoint x: 343, endPoint y: 365, distance: 178.0
click at [343, 365] on div at bounding box center [370, 365] width 381 height 4
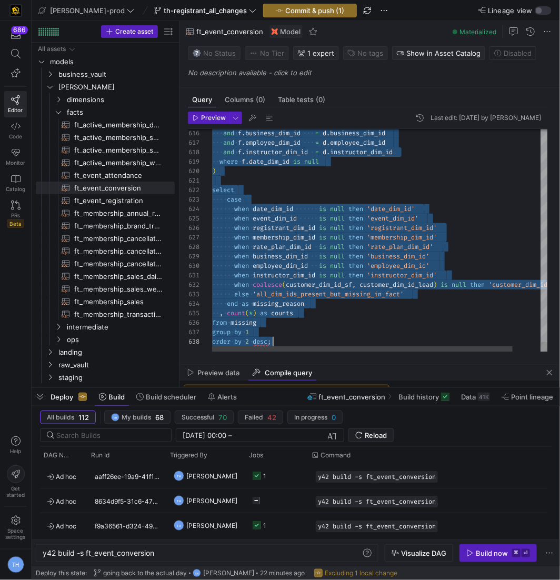
scroll to position [9, 61]
drag, startPoint x: 213, startPoint y: 182, endPoint x: 304, endPoint y: 434, distance: 267.7
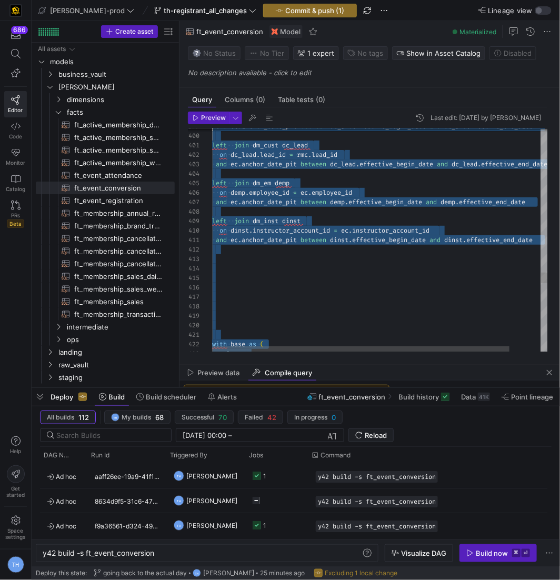
scroll to position [0, 0]
type textarea "and ec.anchor_date_pit between dinst.effective_begin_date and dinst.effective_e…"
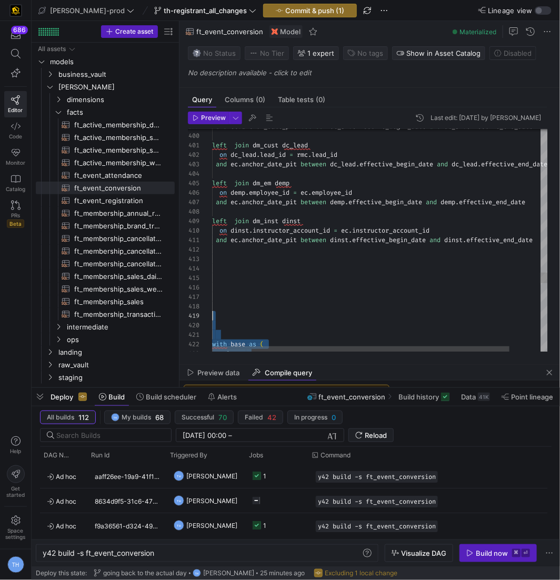
scroll to position [85, 0]
drag, startPoint x: 309, startPoint y: 337, endPoint x: 206, endPoint y: 328, distance: 103.7
click at [239, 343] on span "Compile Selection" at bounding box center [261, 346] width 83 height 7
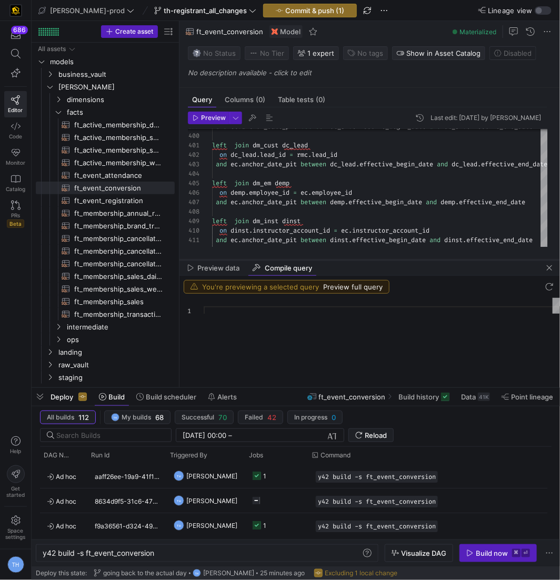
scroll to position [95, 0]
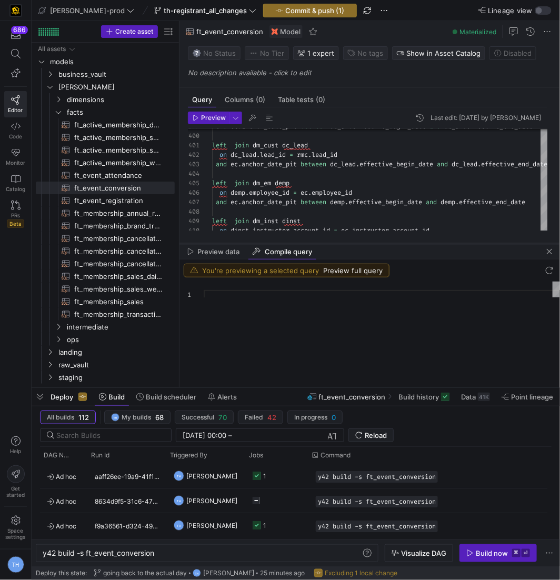
drag, startPoint x: 329, startPoint y: 365, endPoint x: 336, endPoint y: 244, distance: 121.4
click at [336, 244] on div at bounding box center [370, 244] width 381 height 4
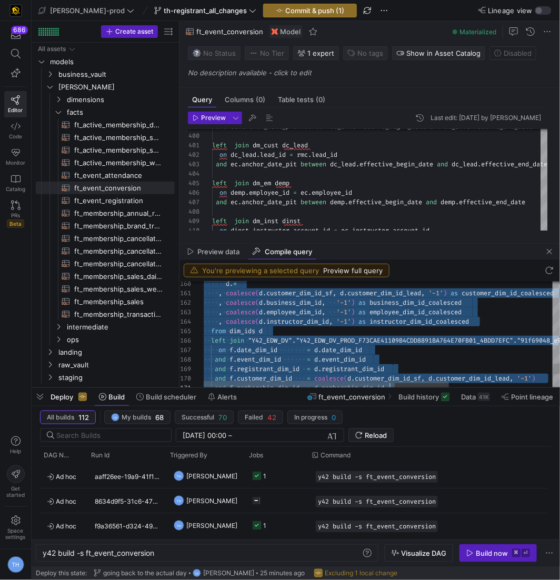
scroll to position [19, 61]
type textarea "with base as ( select lec.event_sid , lec.event_registrant_sid , lec.member_sid…"
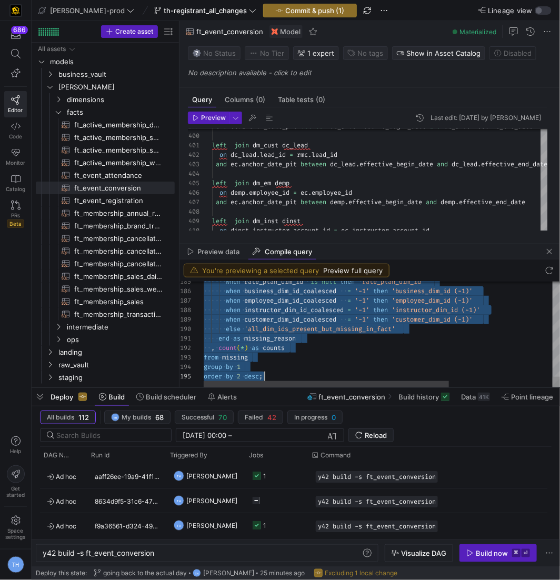
drag, startPoint x: 204, startPoint y: 315, endPoint x: 301, endPoint y: 376, distance: 114.0
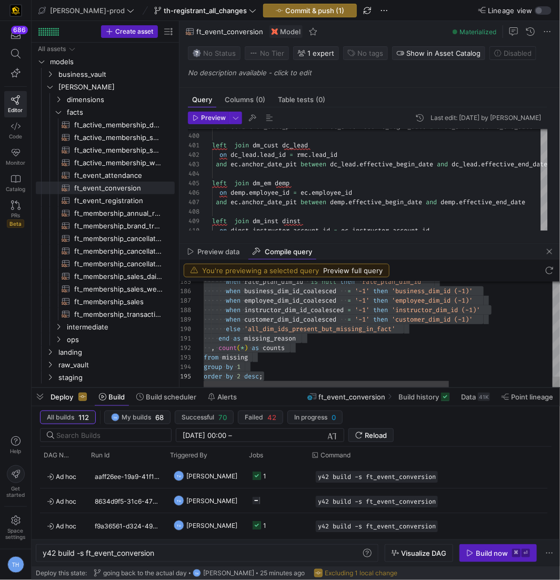
drag, startPoint x: 352, startPoint y: 246, endPoint x: 352, endPoint y: 329, distance: 82.7
click at [352, 329] on mat-tab-group "Preview data Compile query You're previewing a selected query Preview full quer…" at bounding box center [370, 316] width 381 height 144
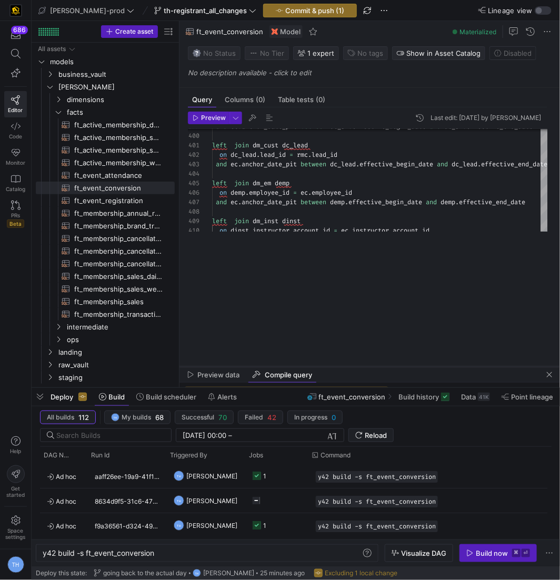
drag, startPoint x: 367, startPoint y: 243, endPoint x: 366, endPoint y: 366, distance: 123.2
click at [366, 367] on div at bounding box center [370, 367] width 381 height 4
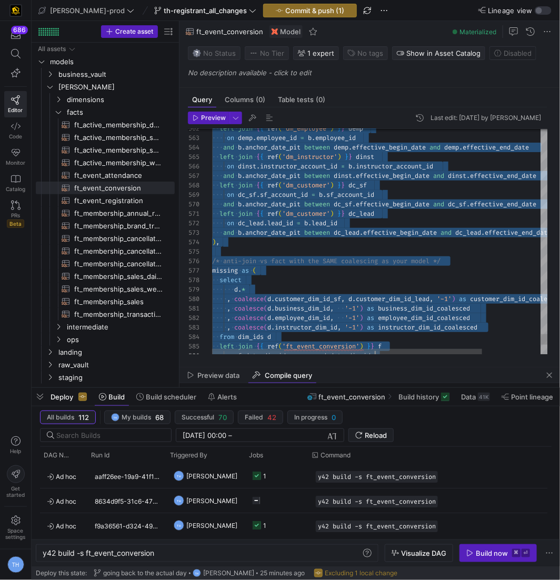
scroll to position [28, 61]
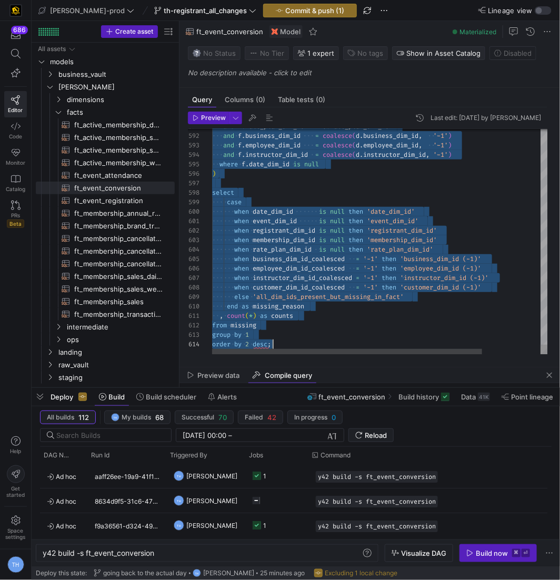
drag, startPoint x: 220, startPoint y: 216, endPoint x: 429, endPoint y: 516, distance: 365.4
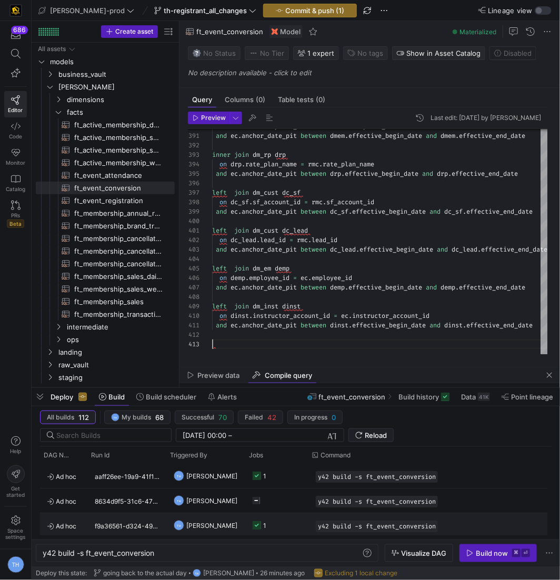
scroll to position [9, 0]
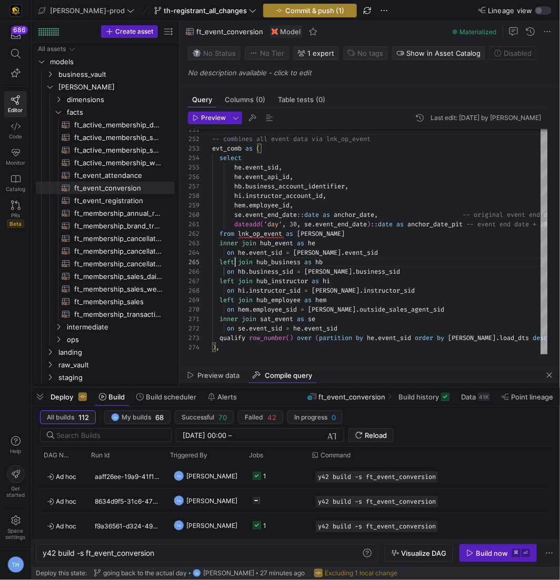
type textarea "dateadd('day', 30, se.event_end_date)::date as anchor_date_pit -- event end dat…"
click at [293, 12] on span "Commit & push (1)" at bounding box center [314, 10] width 59 height 8
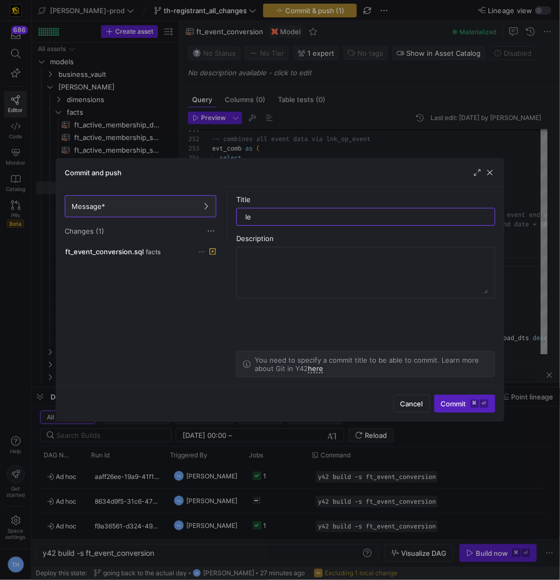
type input "l"
type input "incase business is null"
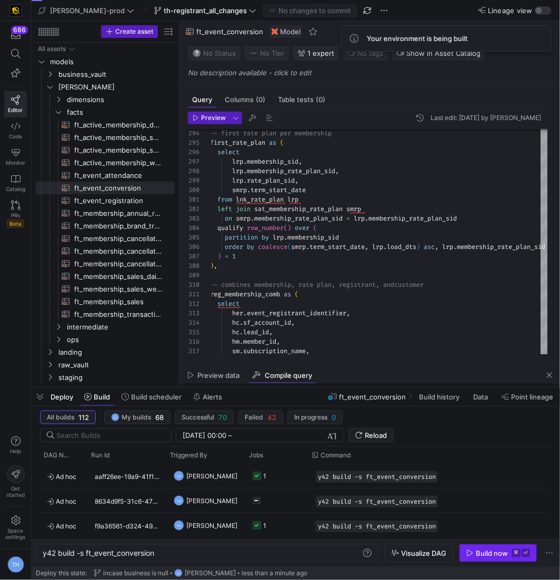
click at [489, 552] on div "Build now" at bounding box center [492, 553] width 32 height 8
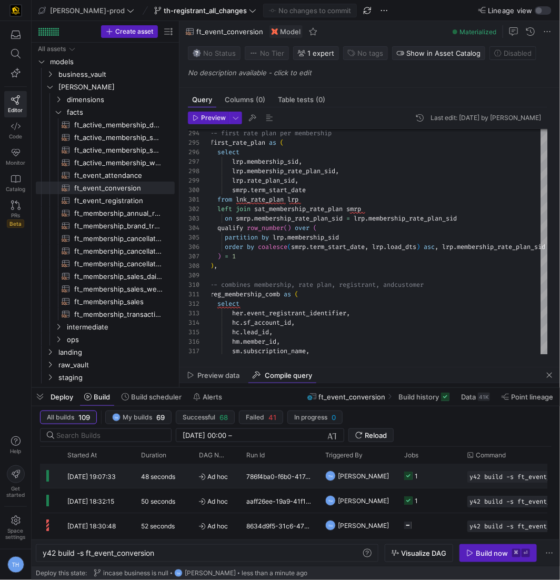
click at [426, 474] on y42-job-status-cell-renderer "1" at bounding box center [429, 476] width 51 height 23
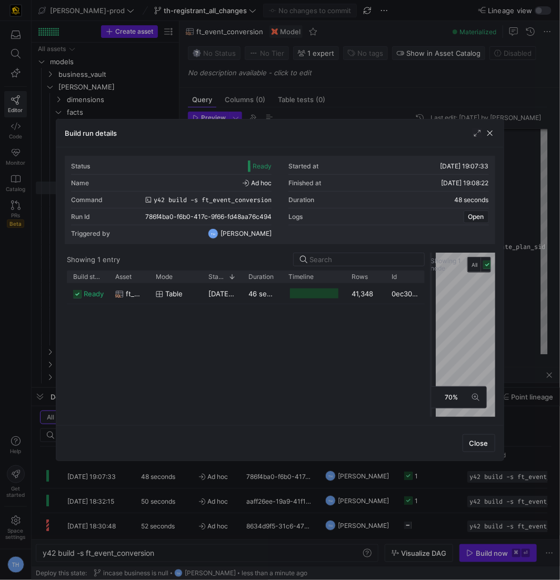
drag, startPoint x: 279, startPoint y: 291, endPoint x: 430, endPoint y: 291, distance: 151.7
click at [430, 291] on div at bounding box center [431, 335] width 4 height 164
click at [351, 94] on div at bounding box center [280, 290] width 560 height 580
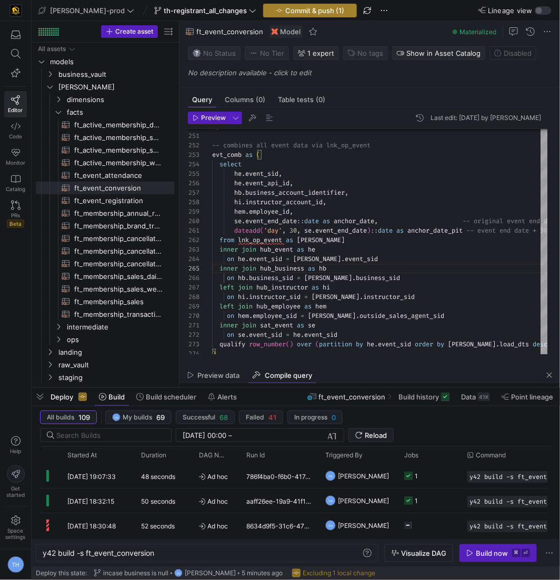
type textarea "dateadd('day', 30, se.event_end_date)::date as anchor_date_pit -- event end dat…"
click at [280, 15] on span "button" at bounding box center [310, 10] width 93 height 13
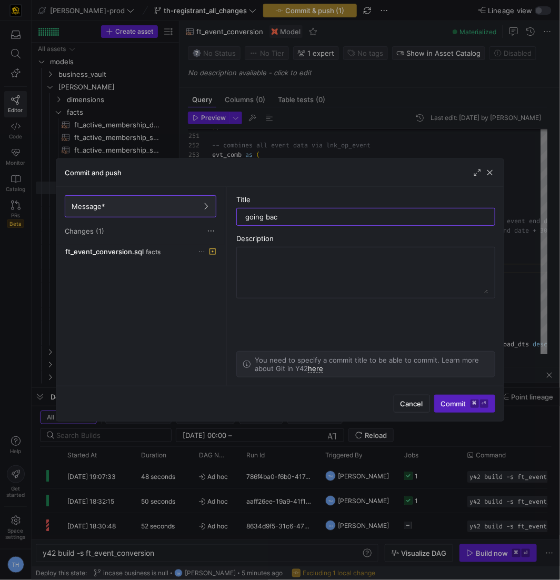
type input "going back"
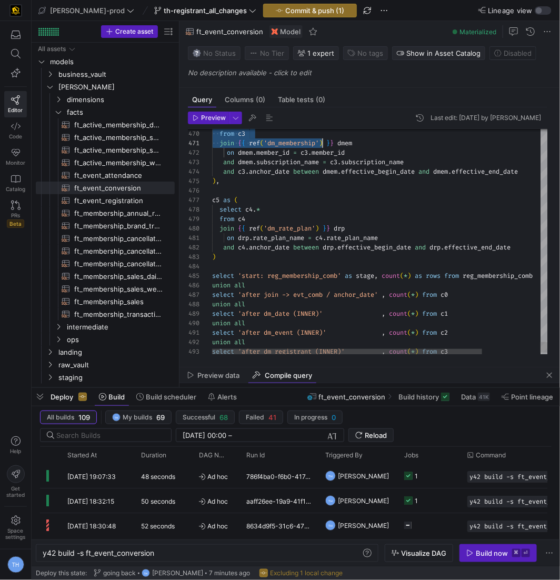
scroll to position [47, 110]
drag, startPoint x: 213, startPoint y: 259, endPoint x: 323, endPoint y: 141, distance: 161.0
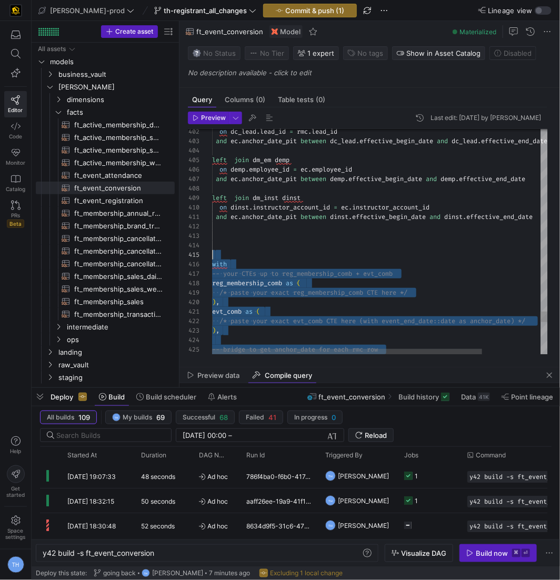
scroll to position [38, 0]
drag, startPoint x: 248, startPoint y: 344, endPoint x: 188, endPoint y: 255, distance: 107.4
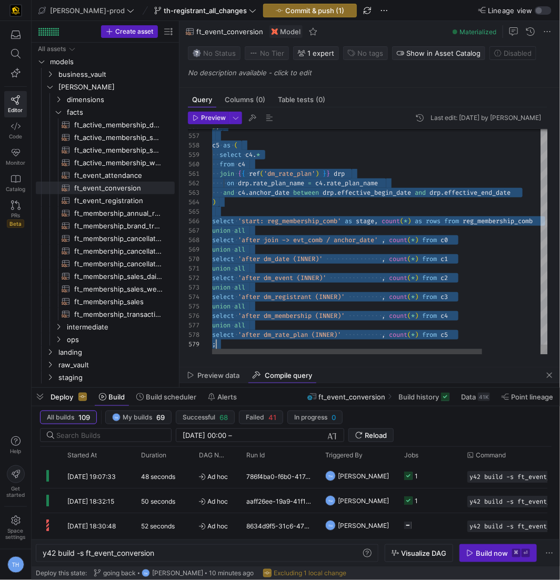
scroll to position [85, 4]
drag, startPoint x: 213, startPoint y: 246, endPoint x: 343, endPoint y: 409, distance: 208.3
type textarea "and ec.anchor_date_pit between dinst.effective_begin_date and dinst.effective_e…"
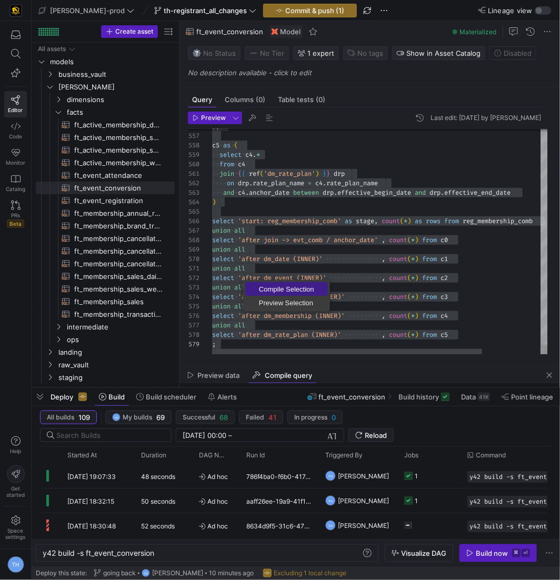
click at [263, 290] on span "Compile Selection" at bounding box center [286, 289] width 83 height 7
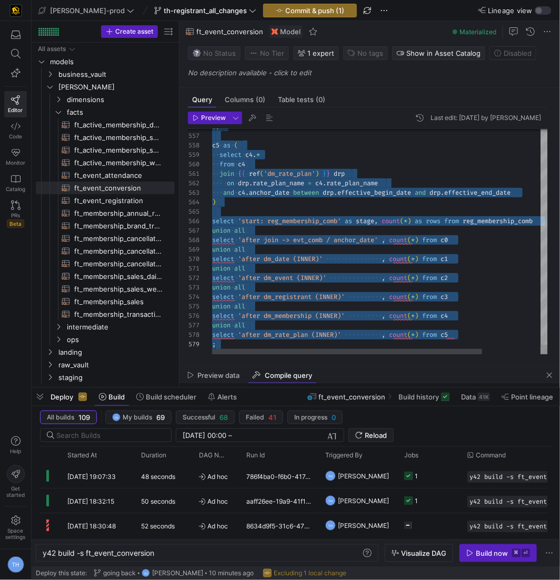
scroll to position [95, 0]
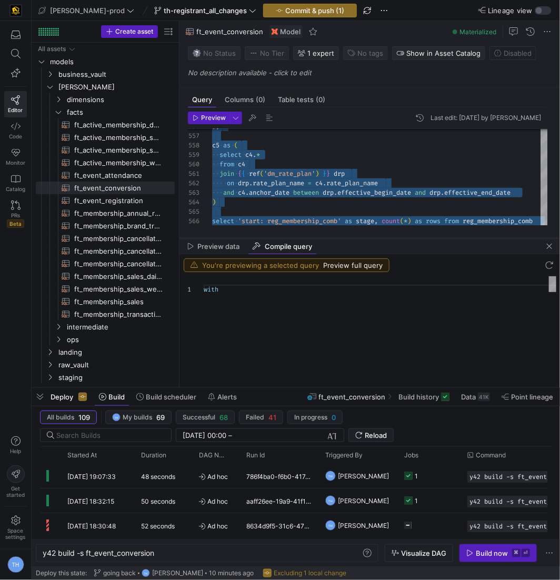
drag, startPoint x: 328, startPoint y: 367, endPoint x: 336, endPoint y: 240, distance: 127.7
click at [336, 240] on div at bounding box center [370, 238] width 381 height 4
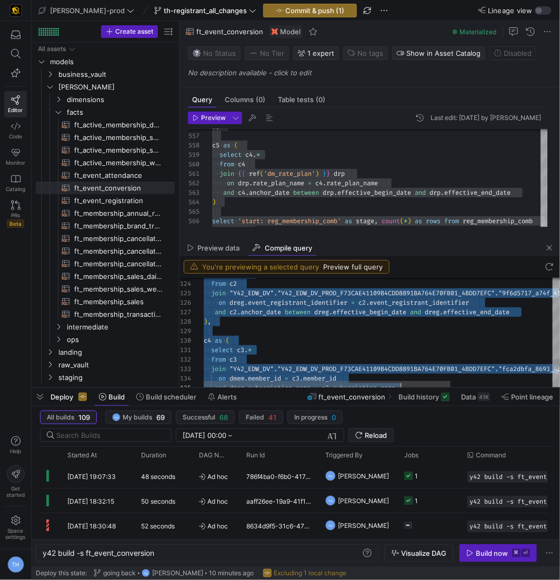
scroll to position [0, 0]
type textarea "with -- evt_comb from your fact evt_comb as ( select he.event_sid , he.event_ap…"
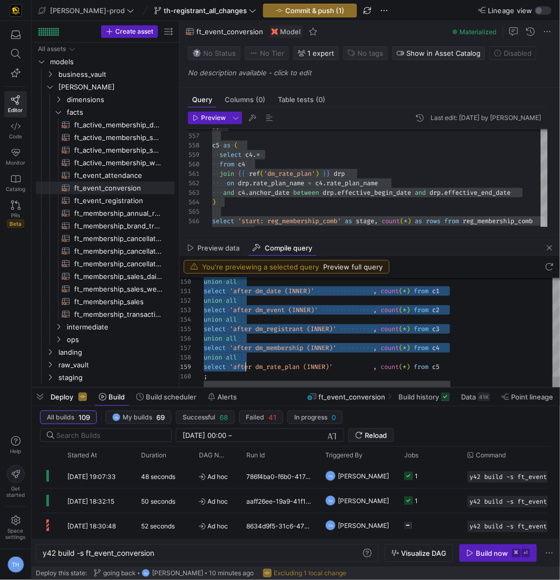
scroll to position [0, 4]
drag, startPoint x: 204, startPoint y: 293, endPoint x: 246, endPoint y: 378, distance: 94.4
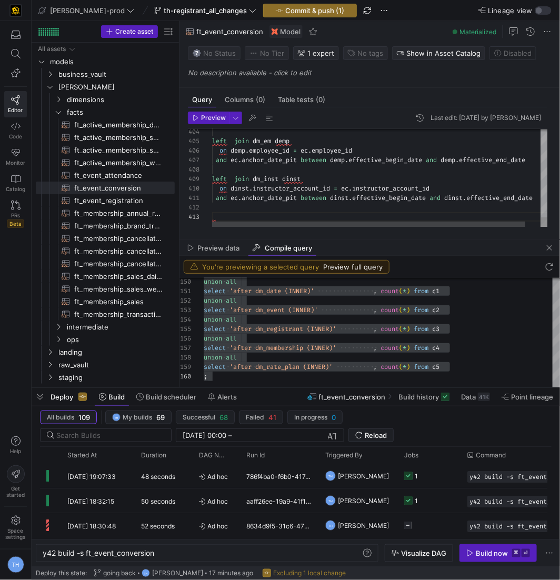
scroll to position [9, 0]
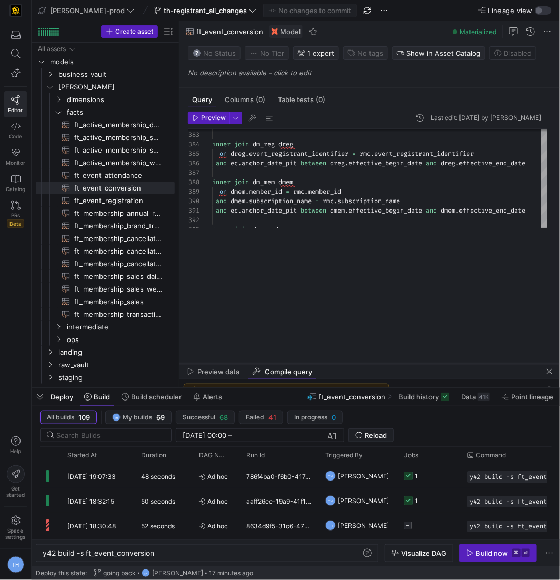
drag, startPoint x: 337, startPoint y: 241, endPoint x: 339, endPoint y: 366, distance: 124.8
click at [339, 366] on div at bounding box center [370, 364] width 381 height 4
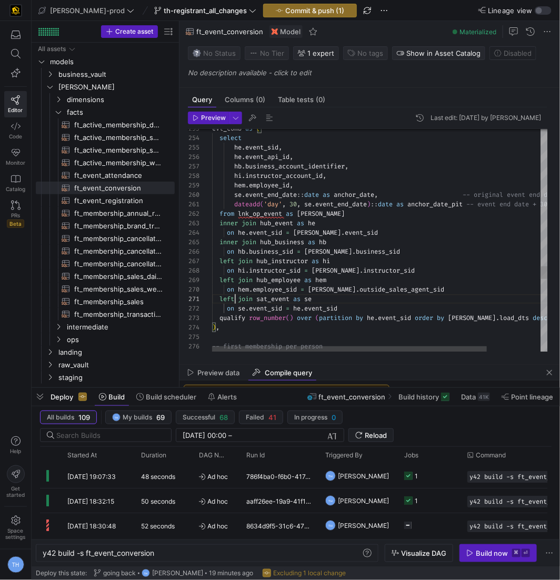
scroll to position [47, 34]
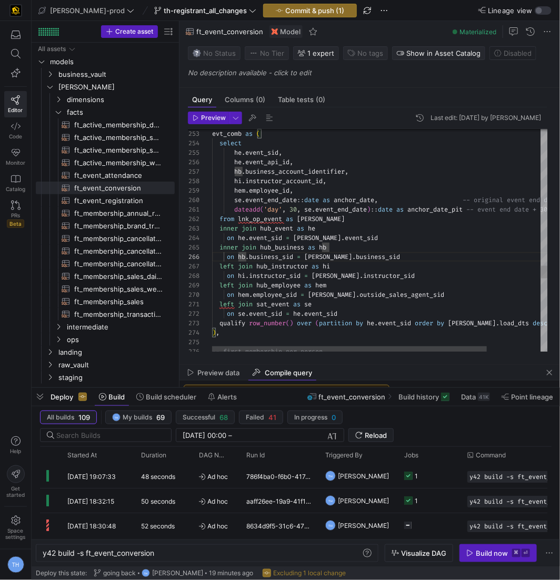
type textarea "dateadd('day', 30, se.event_end_date)::date as anchor_date_pit -- event end dat…"
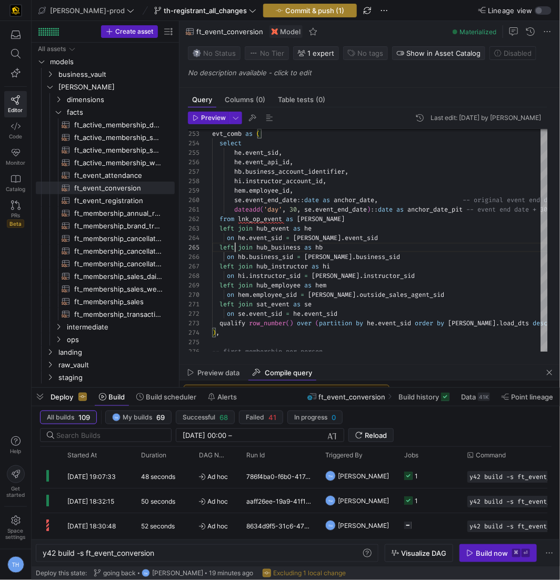
click at [289, 4] on span "button" at bounding box center [310, 10] width 93 height 13
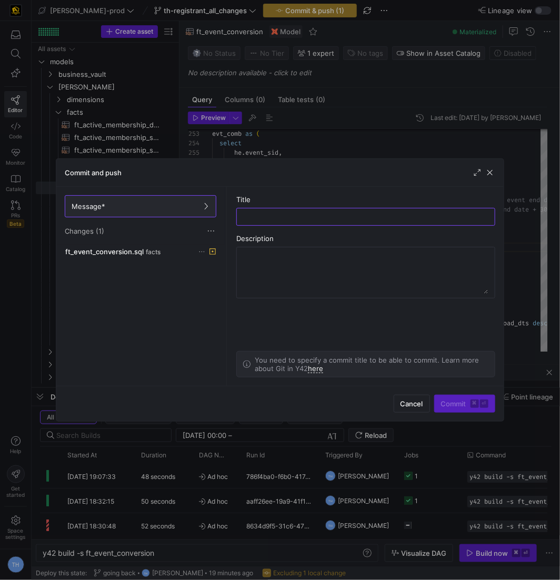
type input "t"
type input "lets try"
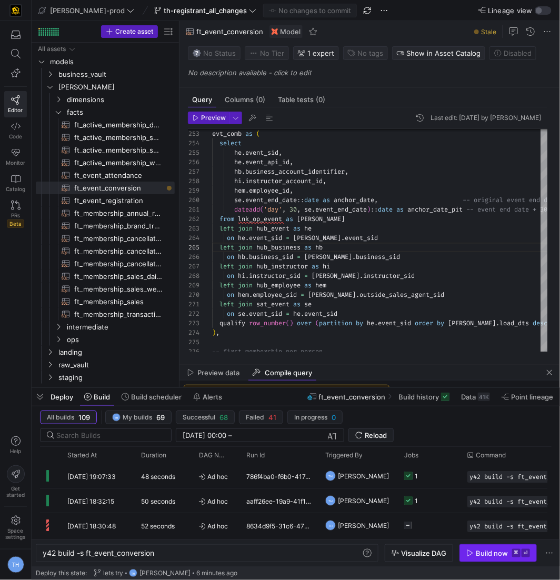
click at [490, 556] on div "Build now" at bounding box center [492, 553] width 32 height 8
